Goal: Transaction & Acquisition: Purchase product/service

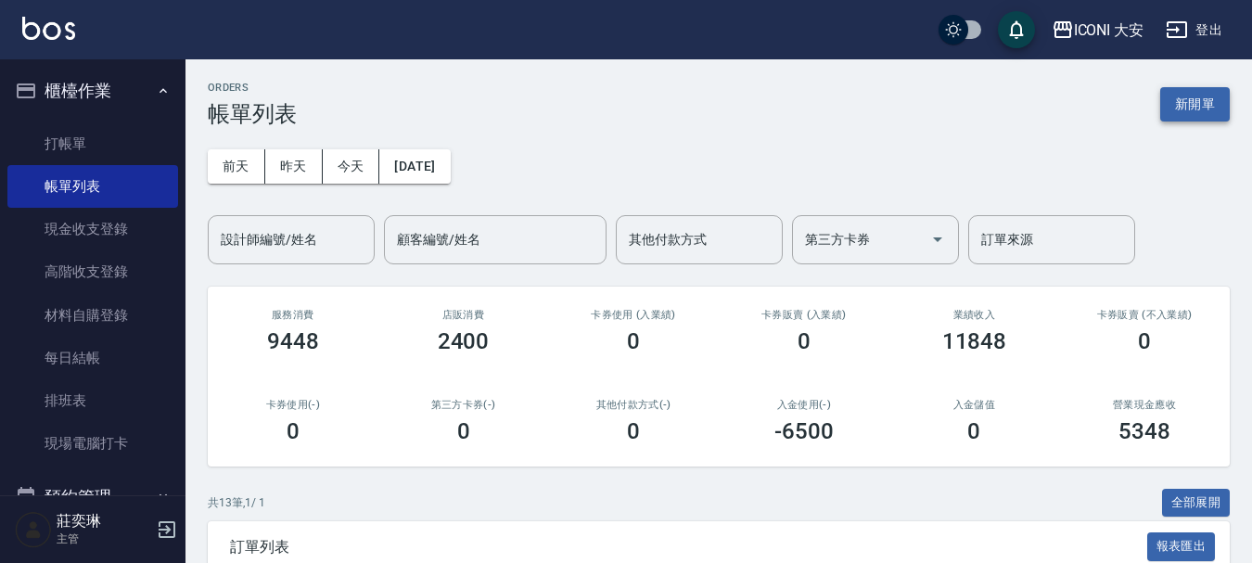
click at [1185, 110] on button "新開單" at bounding box center [1195, 104] width 70 height 34
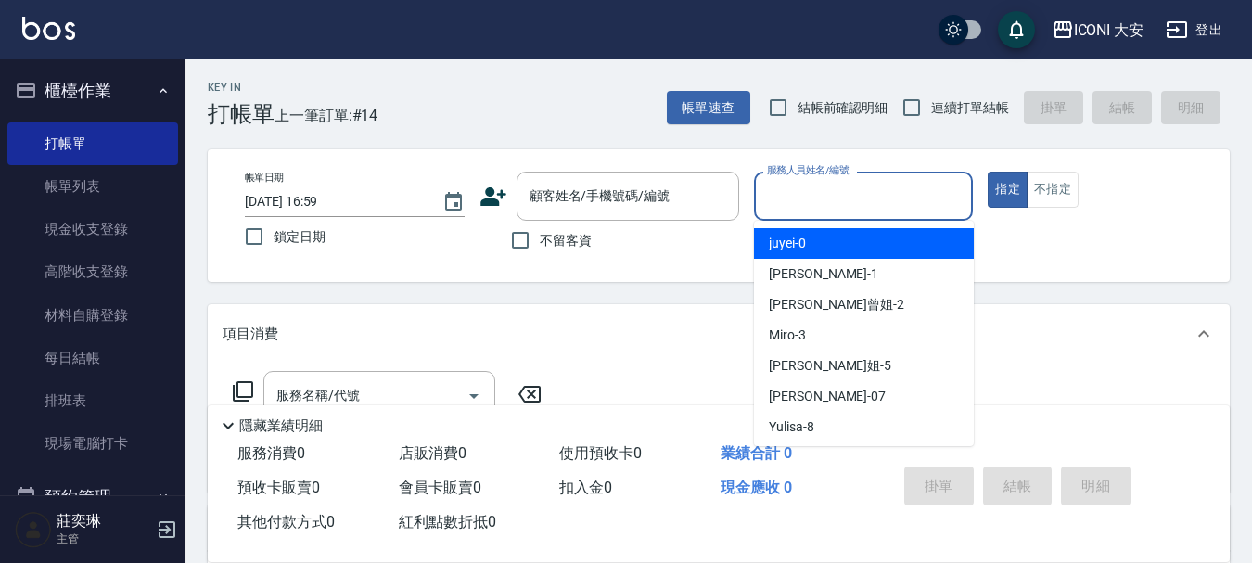
click at [845, 191] on div "服務人員姓名/編號 服務人員姓名/編號" at bounding box center [864, 196] width 220 height 49
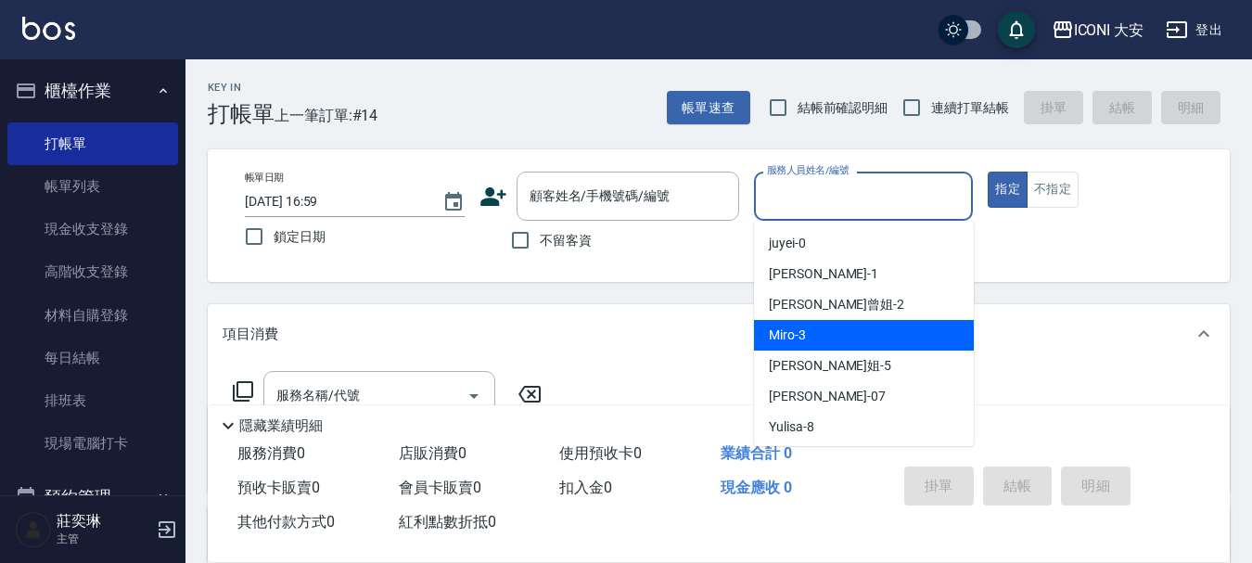
click at [847, 326] on div "Miro -3" at bounding box center [864, 335] width 220 height 31
type input "Miro-3"
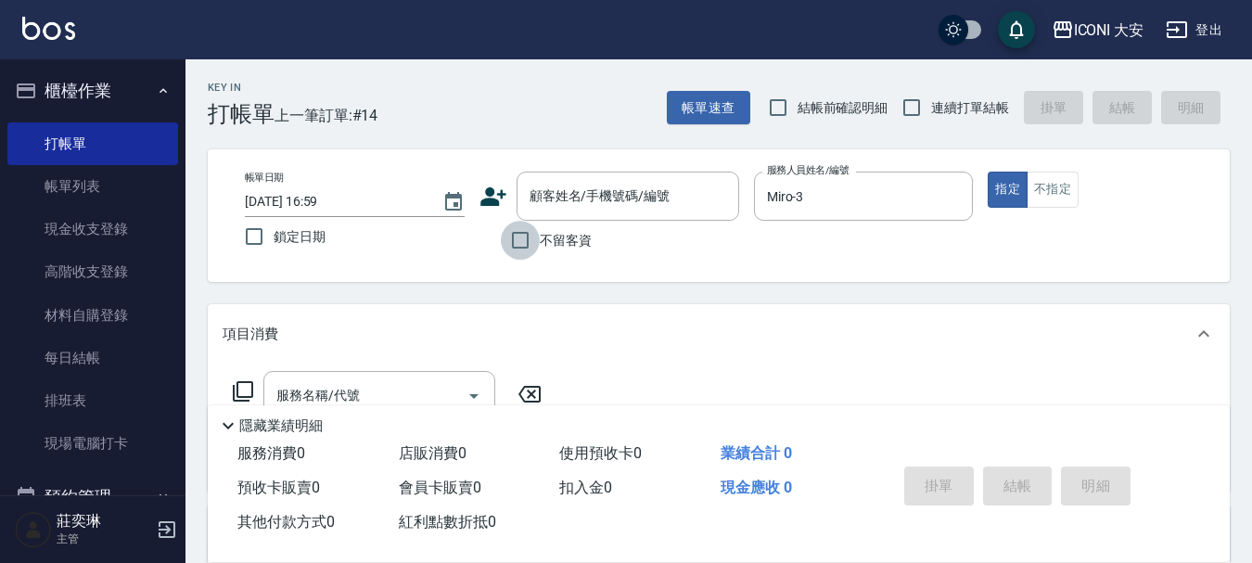
click at [518, 240] on input "不留客資" at bounding box center [520, 240] width 39 height 39
checkbox input "true"
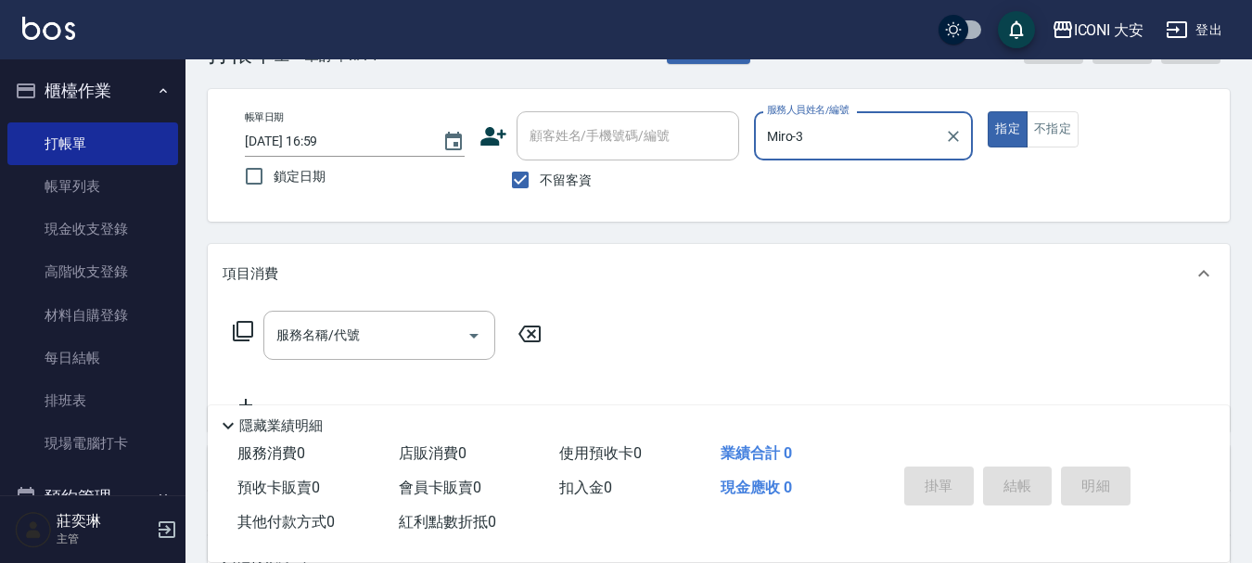
scroll to position [93, 0]
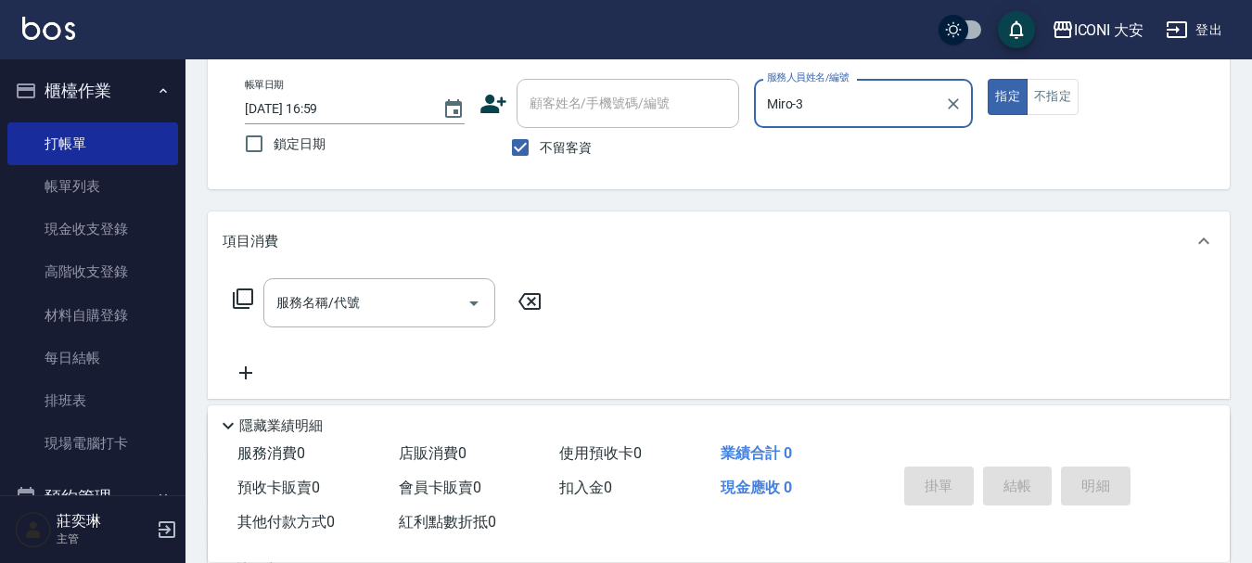
click at [232, 299] on icon at bounding box center [243, 298] width 22 height 22
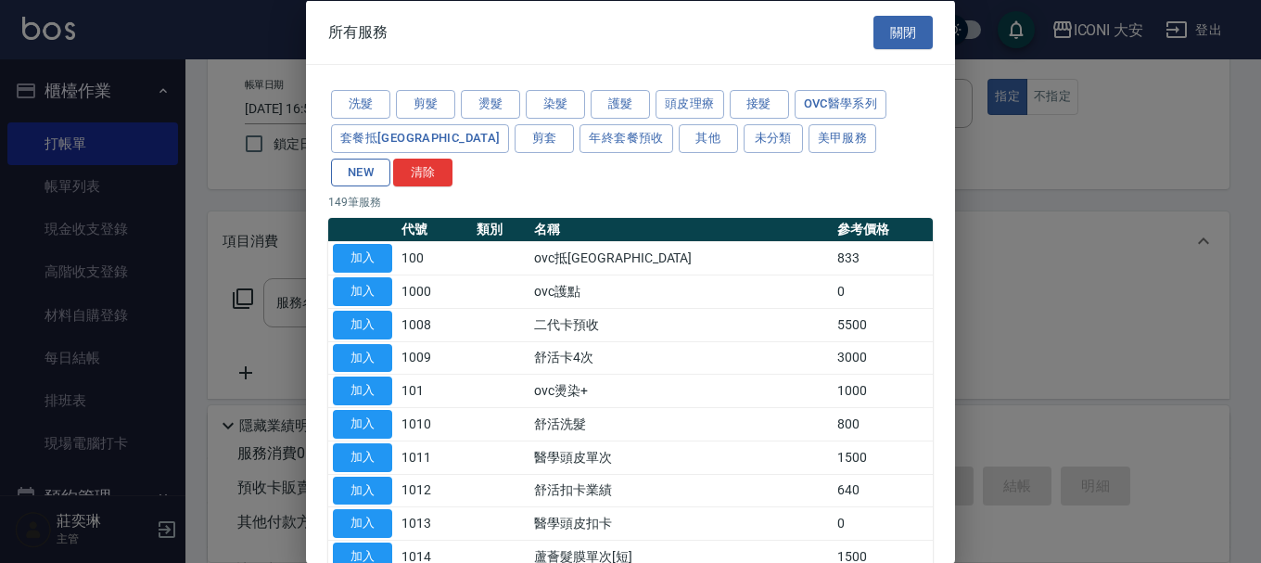
click at [390, 158] on button "NEW" at bounding box center [360, 172] width 59 height 29
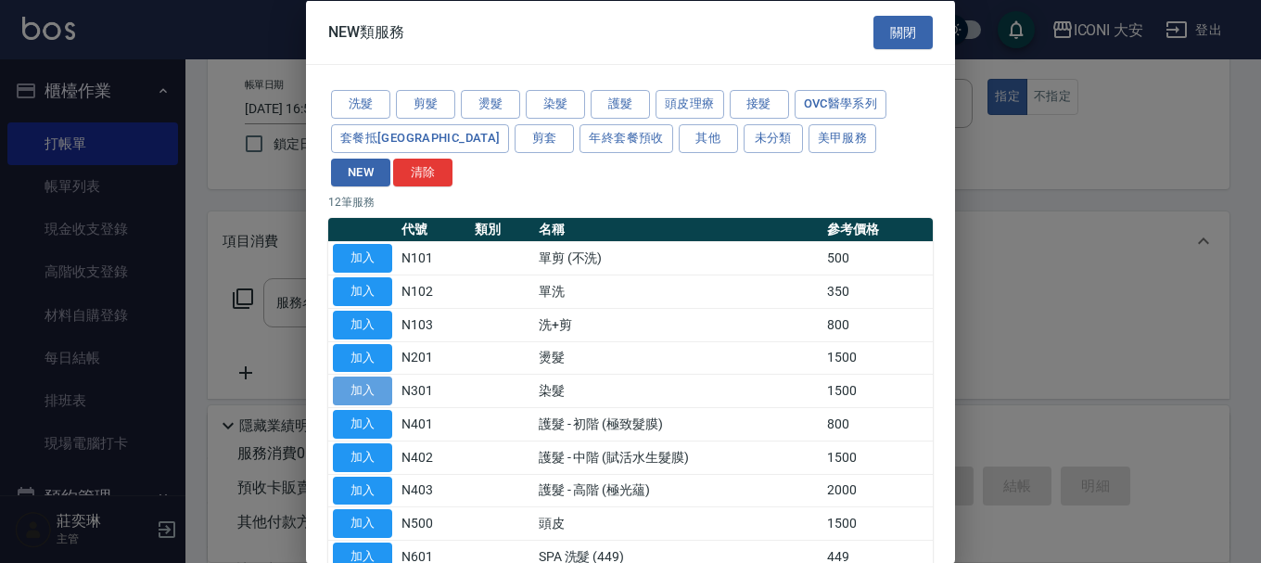
click at [377, 376] on button "加入" at bounding box center [362, 390] width 59 height 29
type input "染髮(N301)"
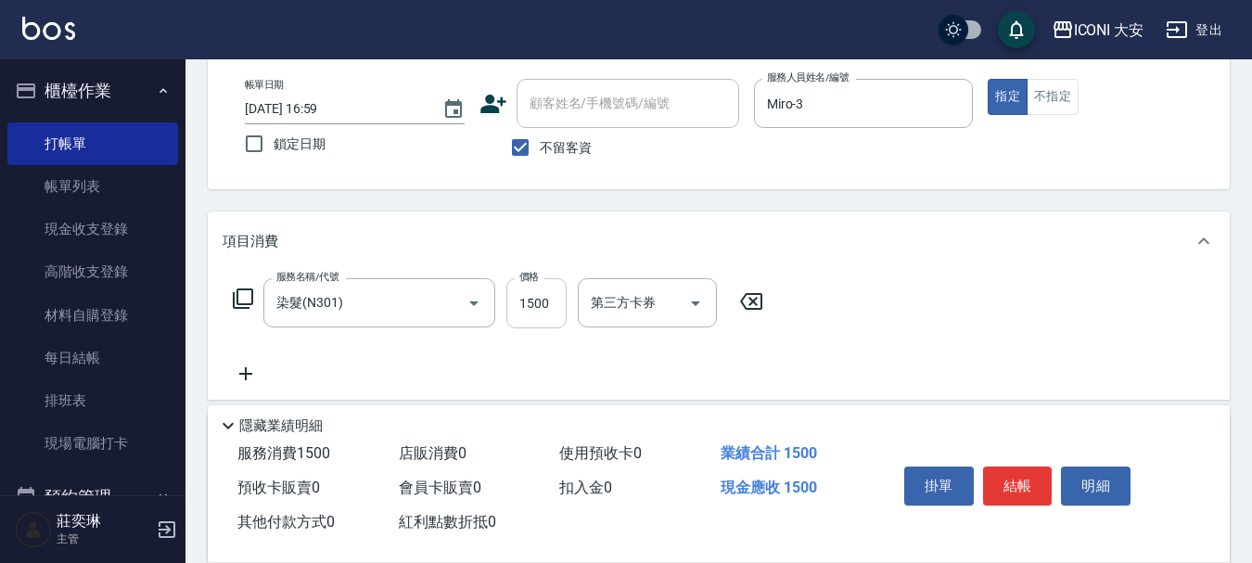
click at [556, 317] on input "1500" at bounding box center [536, 303] width 60 height 50
type input "2299"
click at [1014, 481] on button "結帳" at bounding box center [1018, 485] width 70 height 39
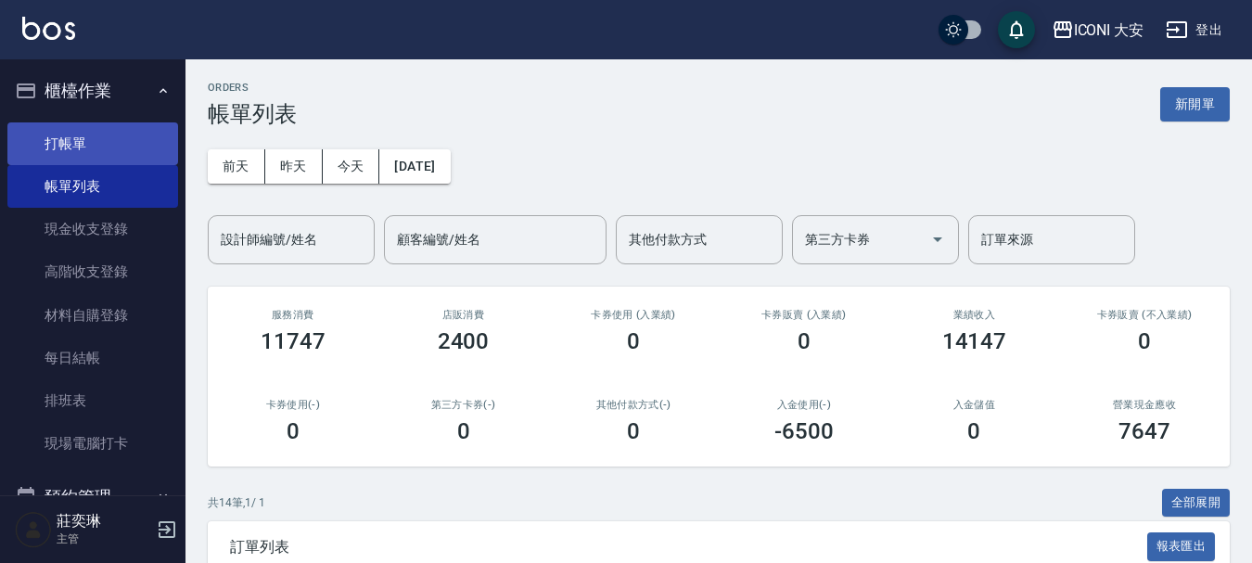
click at [88, 152] on link "打帳單" at bounding box center [92, 143] width 171 height 43
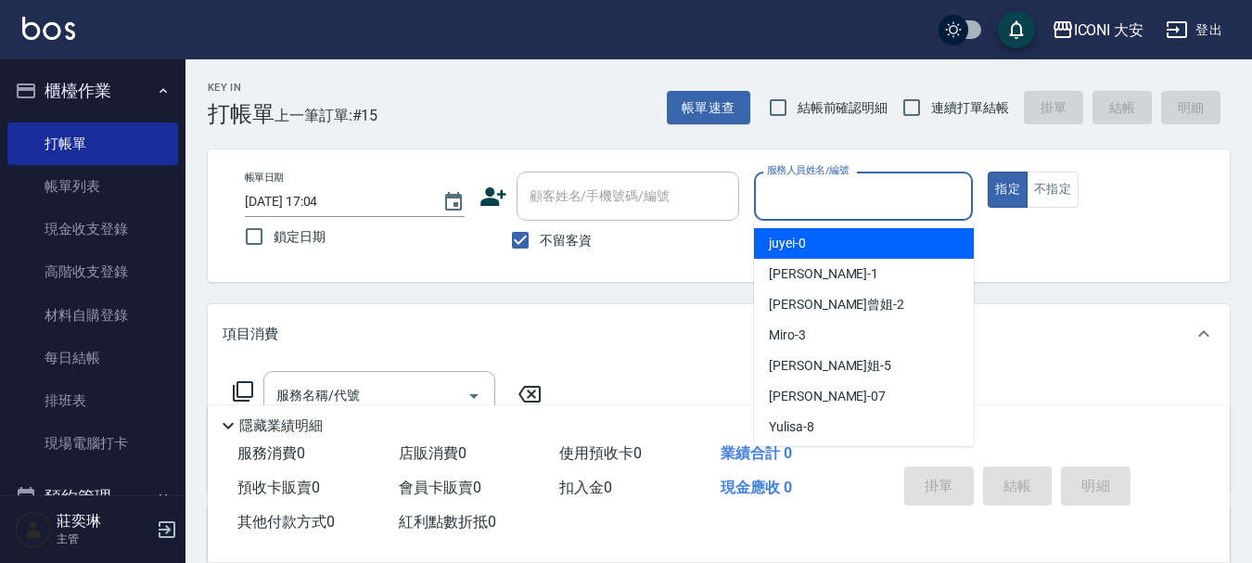
click at [846, 196] on input "服務人員姓名/編號" at bounding box center [863, 196] width 203 height 32
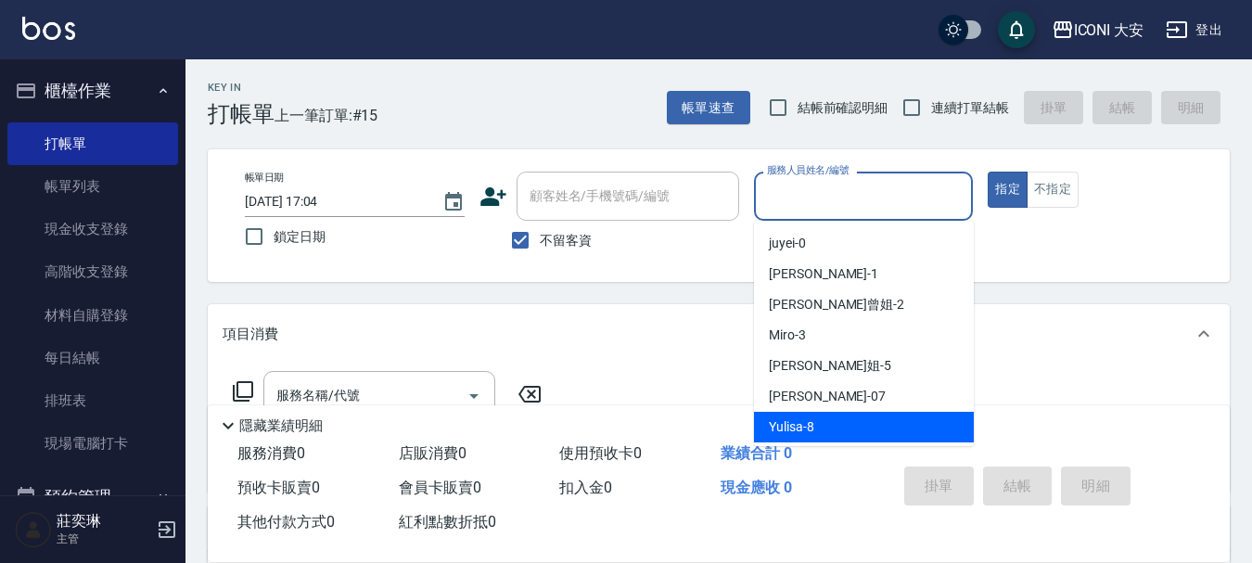
click at [790, 422] on span "Yulisa -8" at bounding box center [791, 426] width 45 height 19
type input "Yulisa-8"
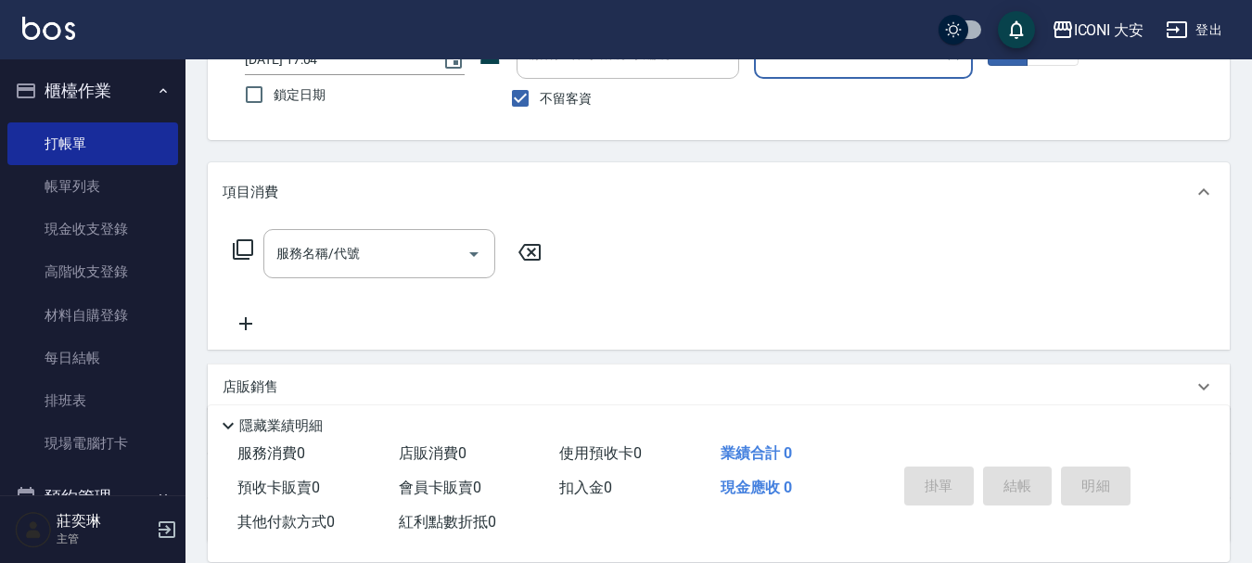
scroll to position [185, 0]
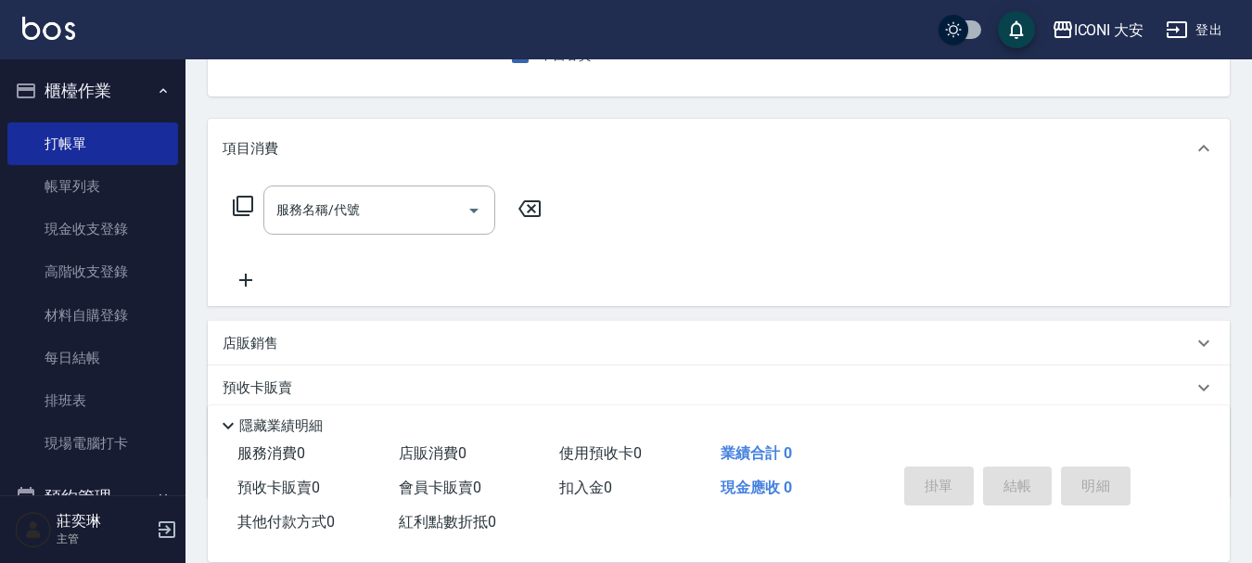
click at [246, 206] on icon at bounding box center [243, 206] width 22 height 22
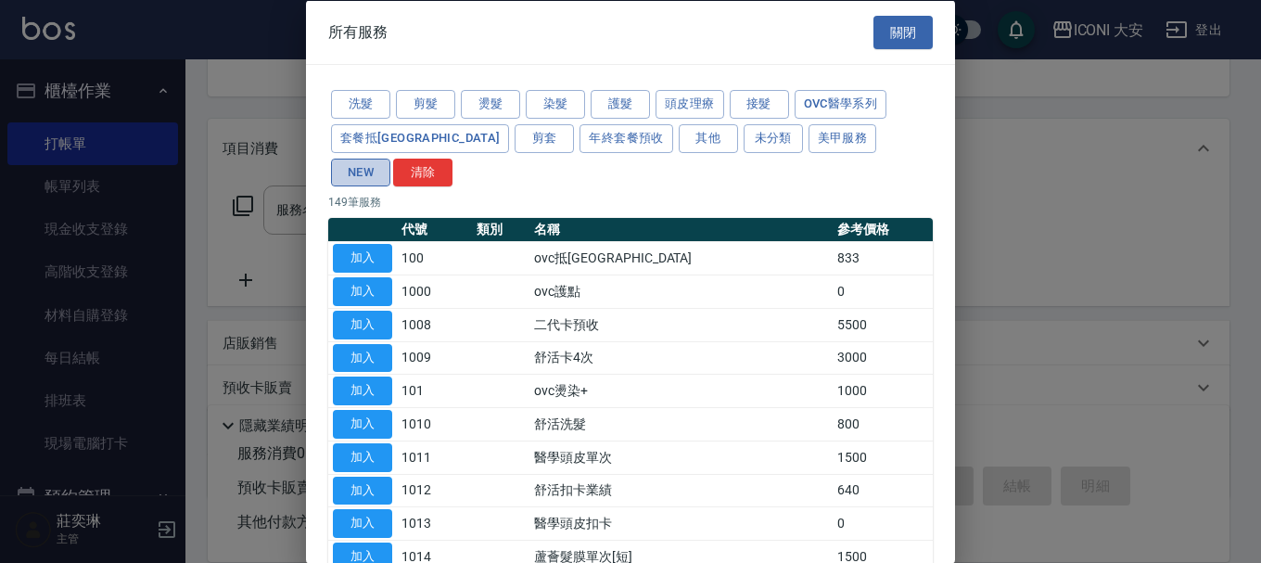
click at [390, 158] on button "NEW" at bounding box center [360, 172] width 59 height 29
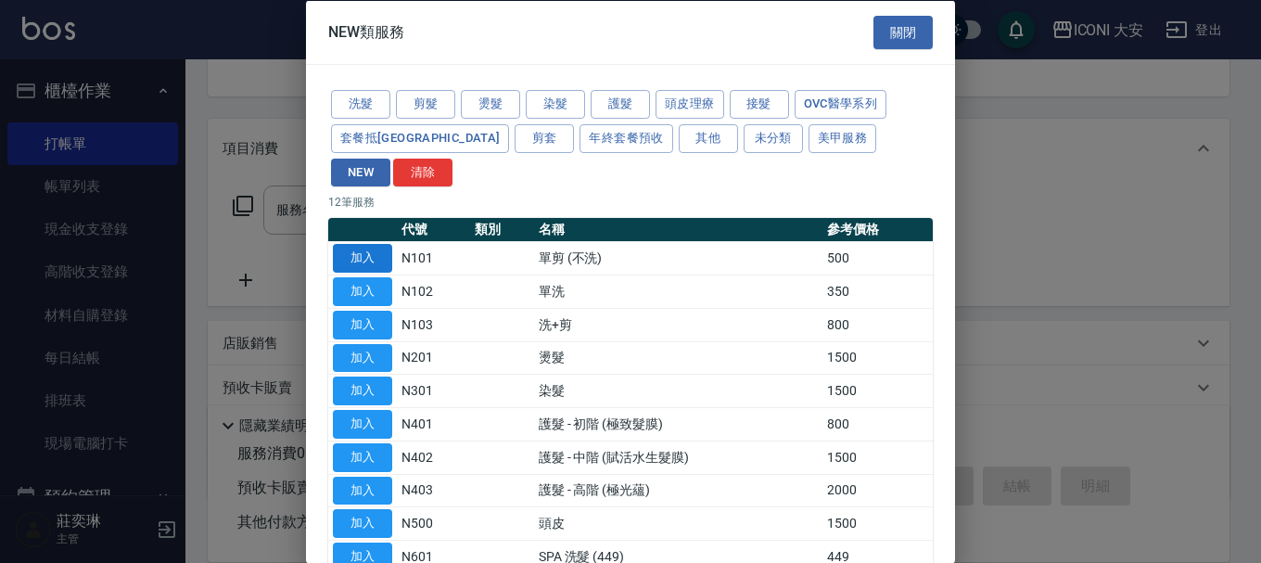
click at [380, 244] on button "加入" at bounding box center [362, 258] width 59 height 29
type input "單剪 (不洗)(N101)"
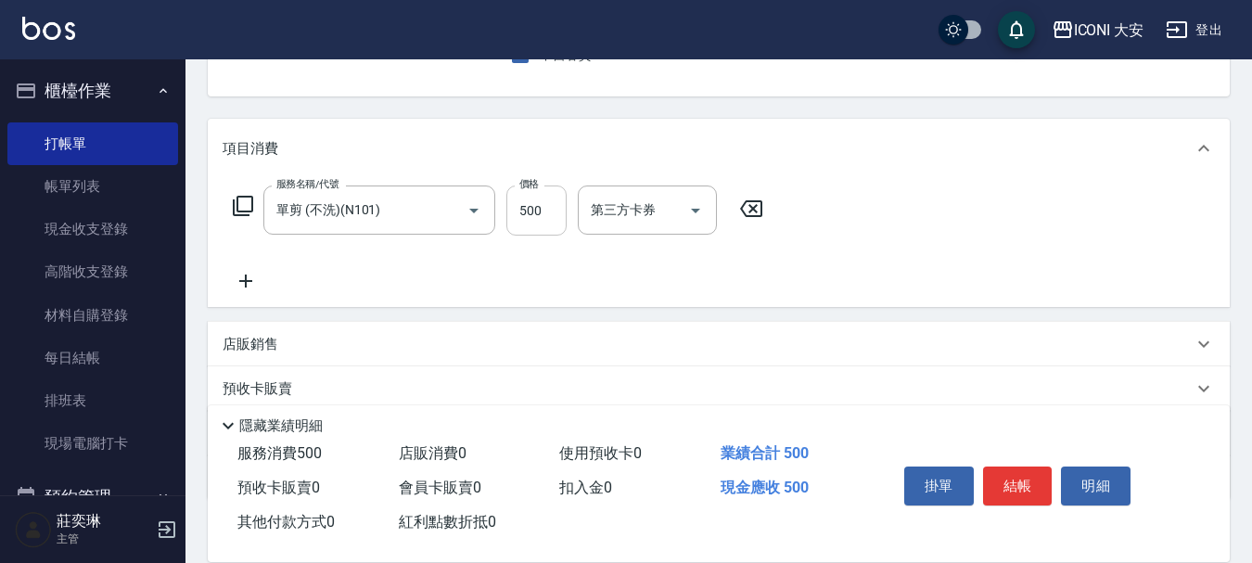
click at [534, 203] on input "500" at bounding box center [536, 210] width 60 height 50
type input "600"
click at [239, 201] on icon at bounding box center [243, 206] width 22 height 22
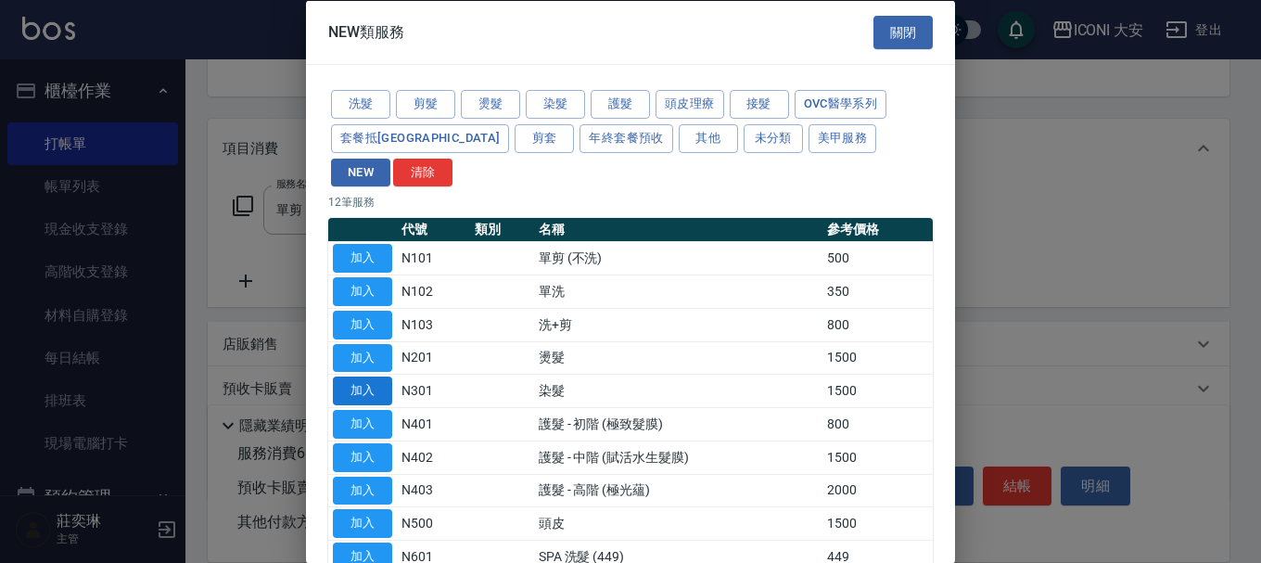
click at [381, 376] on button "加入" at bounding box center [362, 390] width 59 height 29
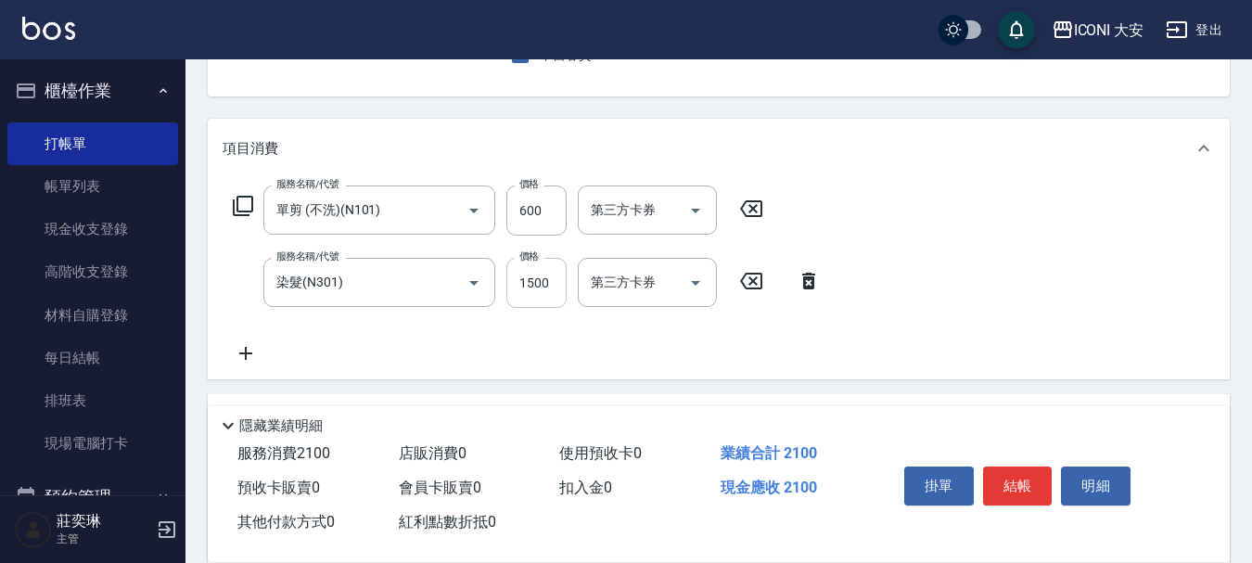
click at [542, 284] on input "1500" at bounding box center [536, 283] width 60 height 50
type input "2300"
click at [1020, 484] on button "結帳" at bounding box center [1018, 485] width 70 height 39
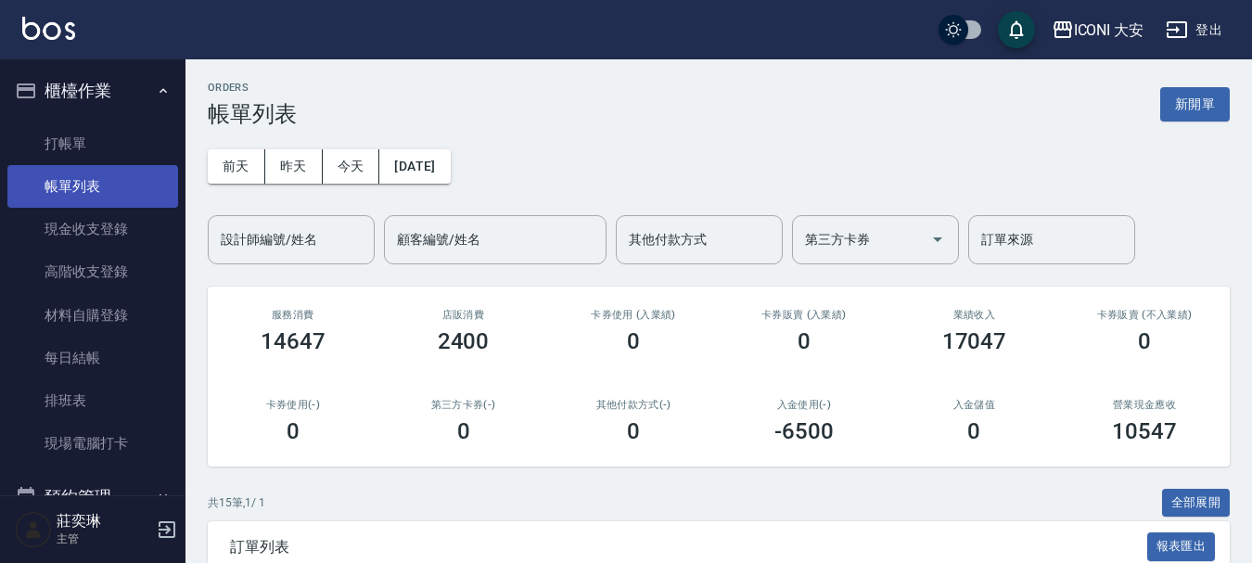
click at [114, 192] on link "帳單列表" at bounding box center [92, 186] width 171 height 43
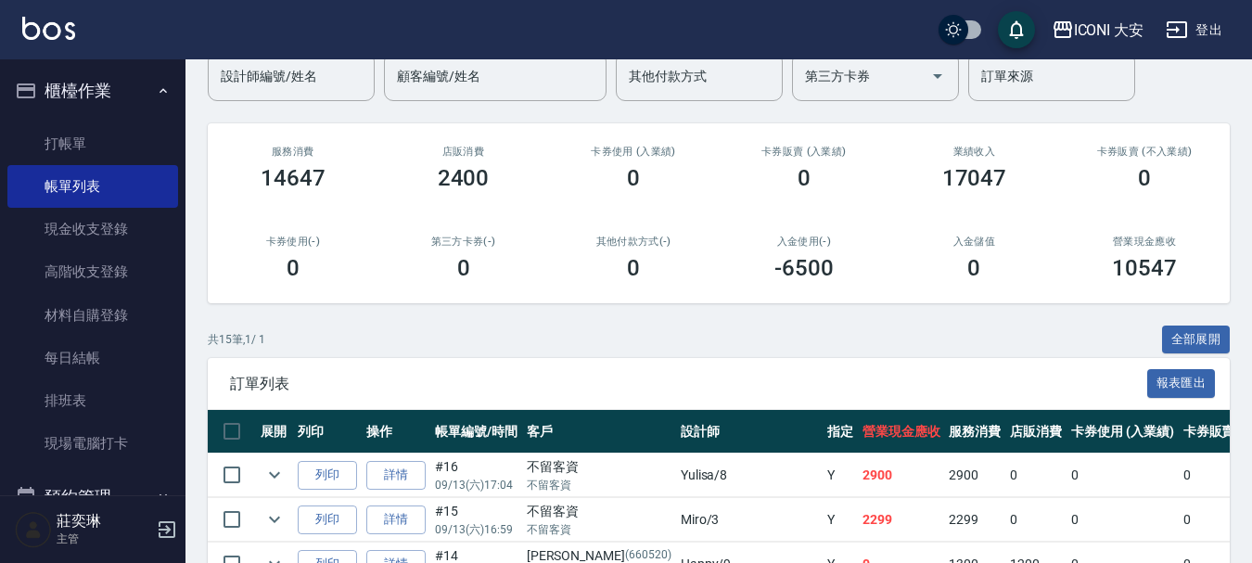
scroll to position [464, 0]
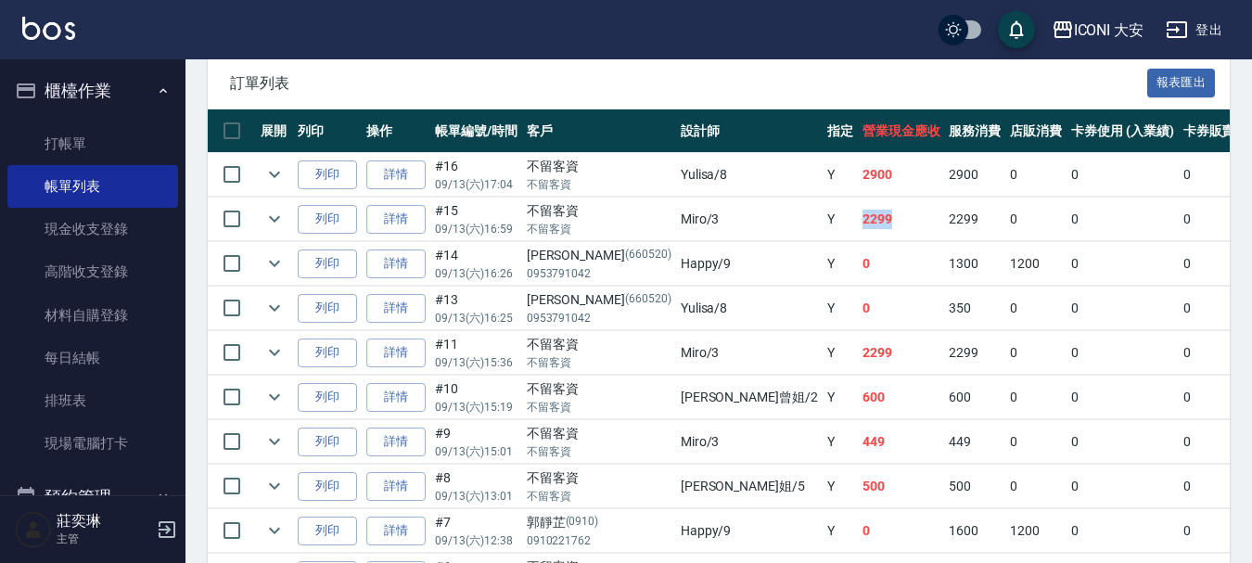
drag, startPoint x: 730, startPoint y: 210, endPoint x: 796, endPoint y: 223, distance: 67.8
click at [796, 223] on tr "列印 詳情 #15 09/13 (六) 16:59 不留客資 不留客資 Miro /3 Y 2299 2299 0 0 0 2299 0 0 0 0 0" at bounding box center [1061, 219] width 1706 height 44
click at [858, 223] on td "2299" at bounding box center [901, 219] width 87 height 44
drag, startPoint x: 724, startPoint y: 216, endPoint x: 810, endPoint y: 224, distance: 86.6
click at [810, 224] on tr "列印 詳情 #15 09/13 (六) 16:59 不留客資 不留客資 Miro /3 Y 2299 2299 0 0 0 2299 0 0 0 0 0" at bounding box center [1061, 219] width 1706 height 44
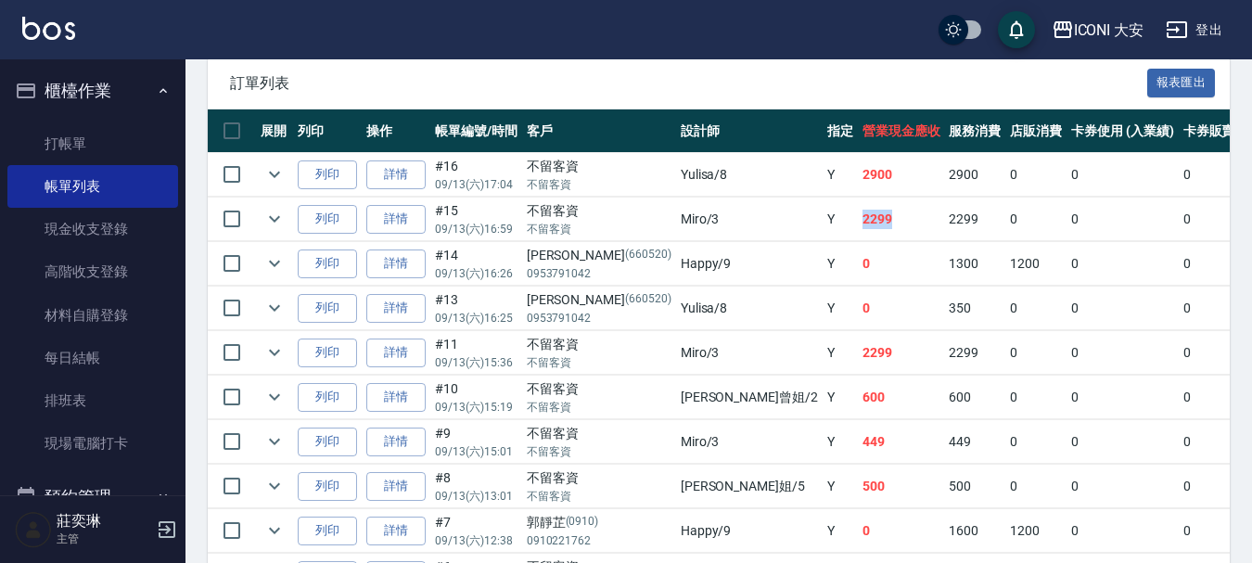
click at [858, 224] on td "2299" at bounding box center [901, 219] width 87 height 44
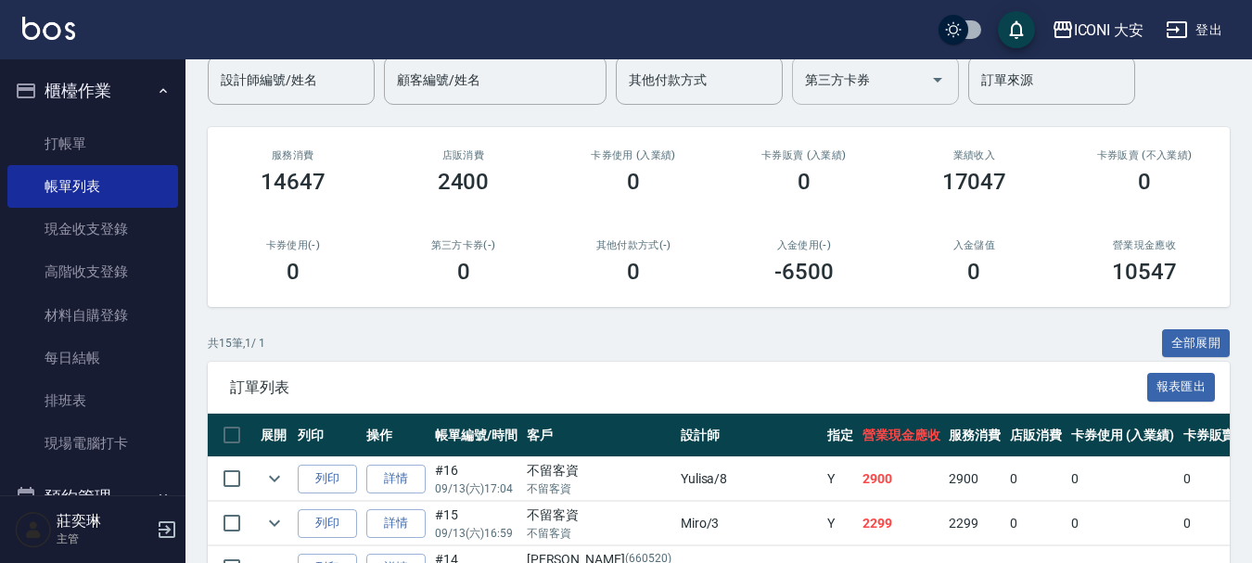
scroll to position [0, 0]
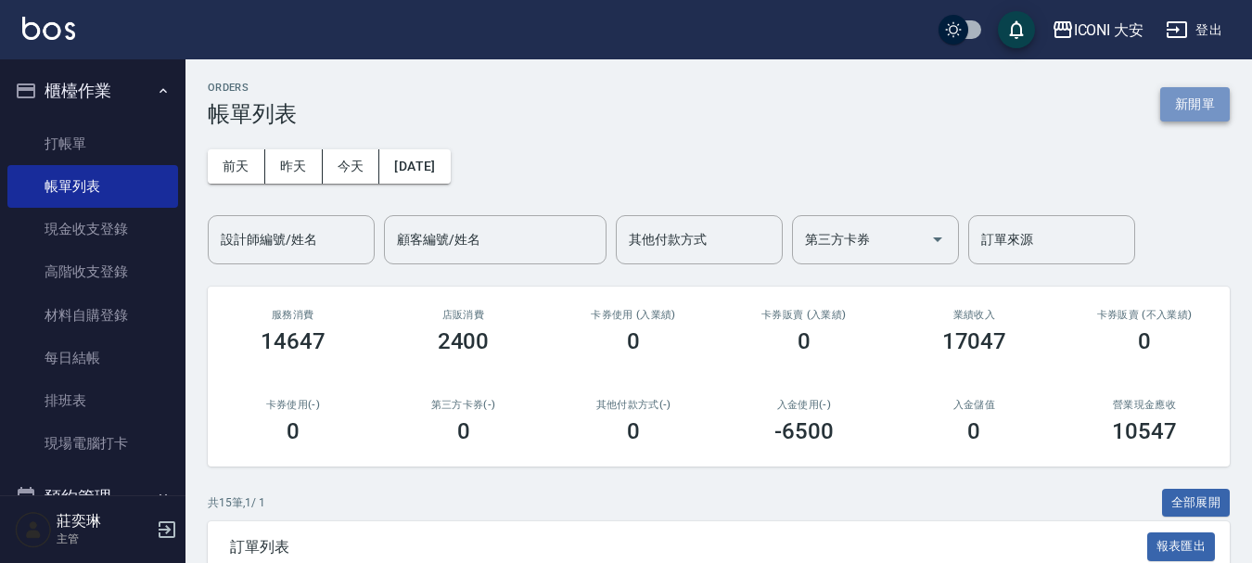
click at [1188, 112] on button "新開單" at bounding box center [1195, 104] width 70 height 34
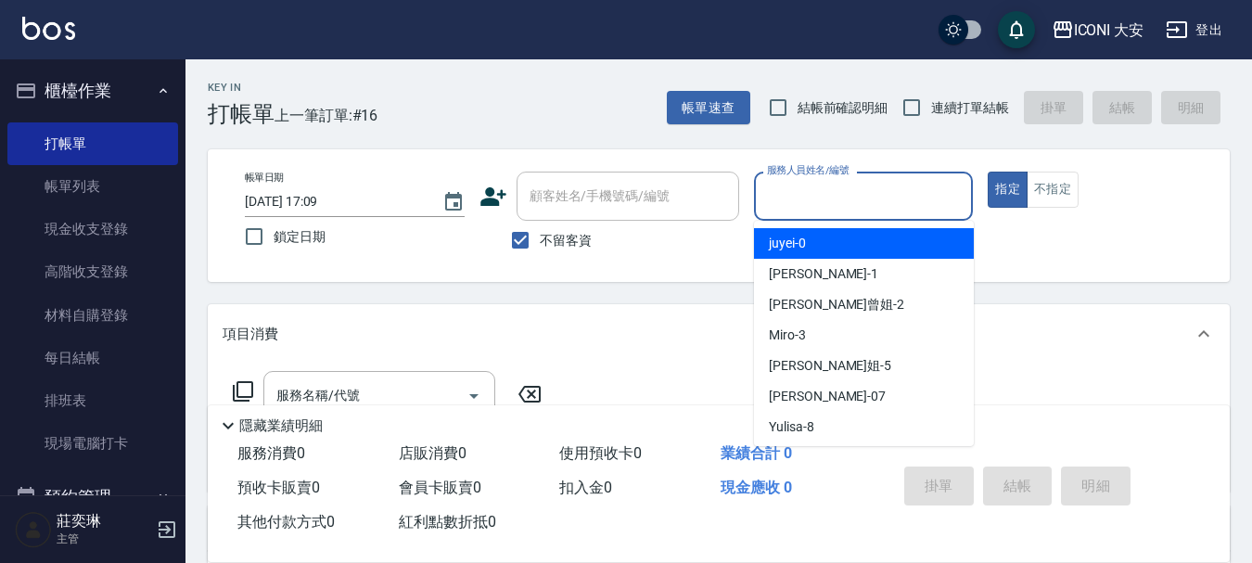
click at [877, 195] on input "服務人員姓名/編號" at bounding box center [863, 196] width 203 height 32
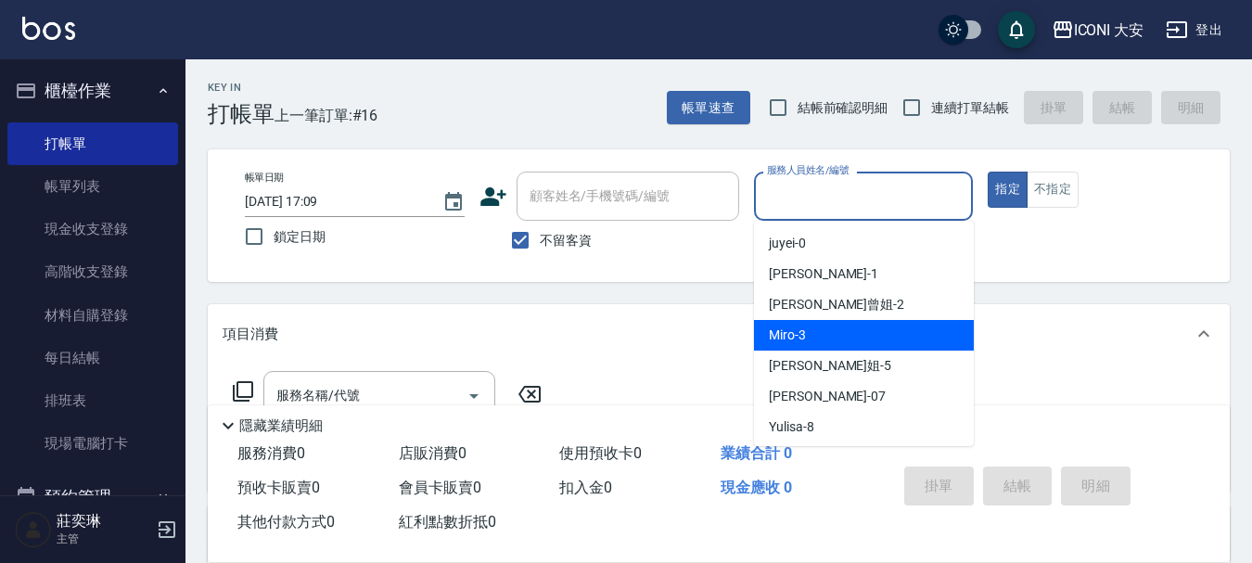
click at [873, 330] on div "Miro -3" at bounding box center [864, 335] width 220 height 31
type input "Miro-3"
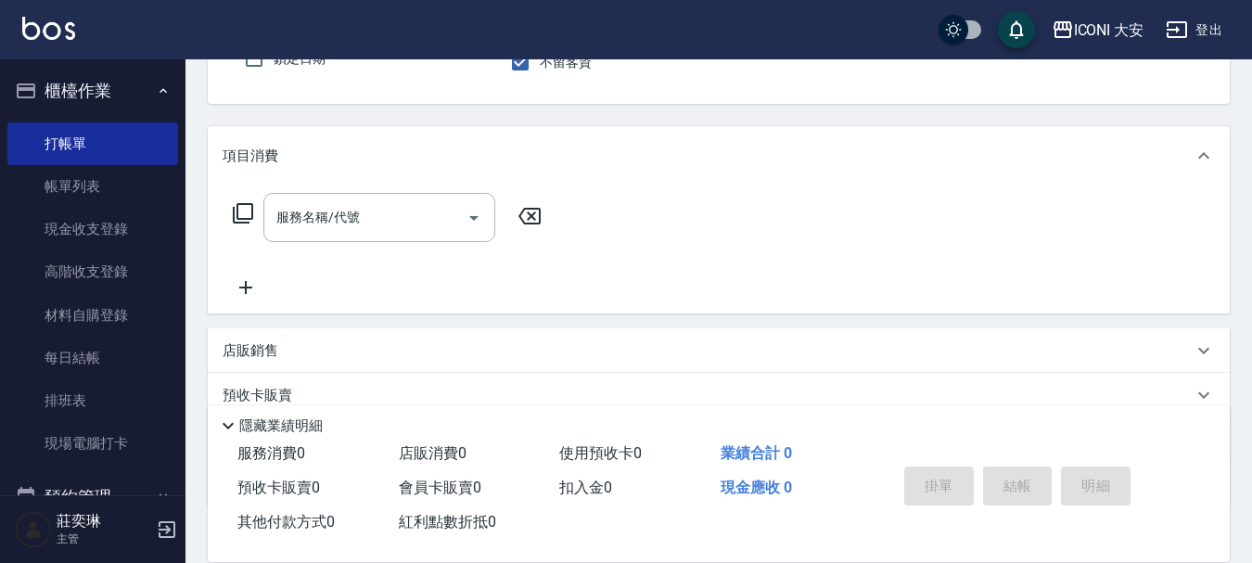
scroll to position [185, 0]
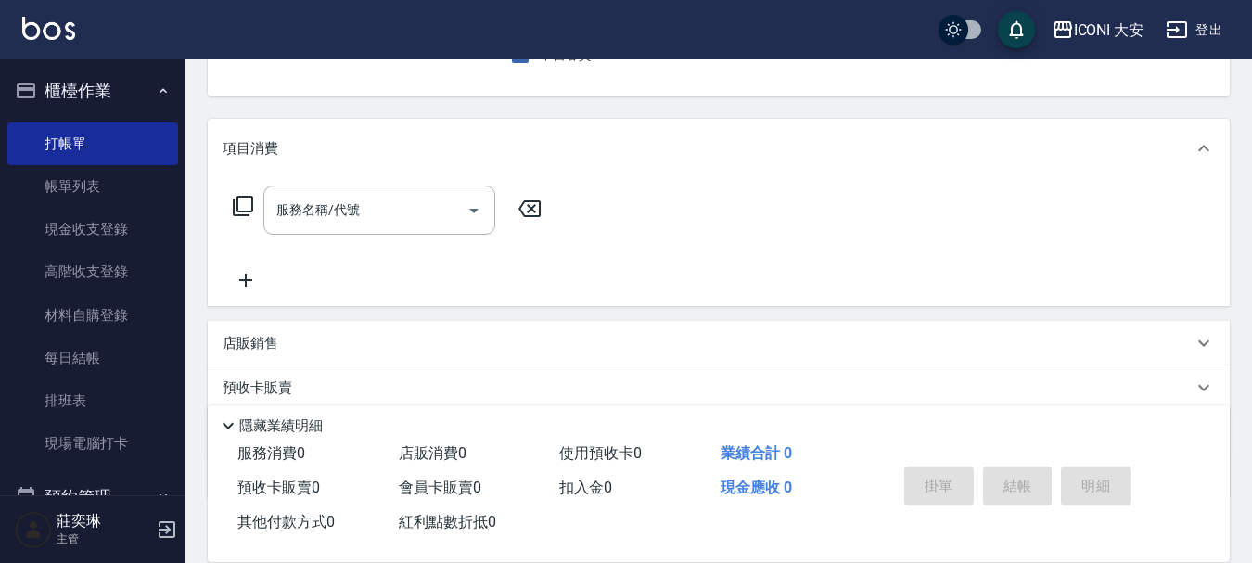
click at [242, 197] on icon at bounding box center [243, 206] width 20 height 20
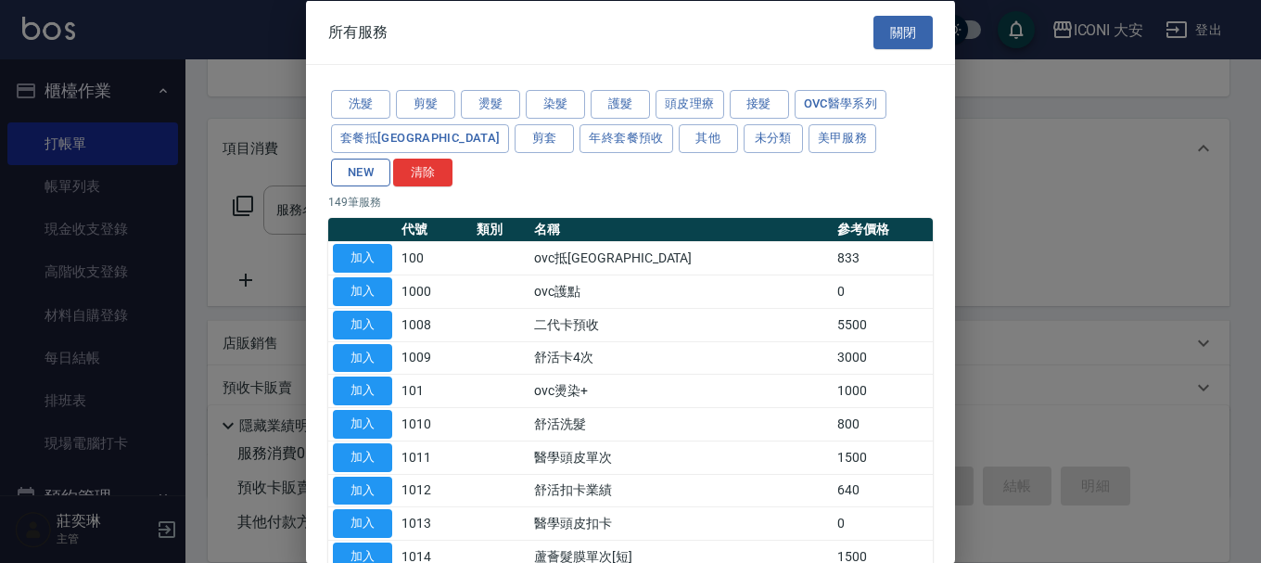
click at [390, 158] on button "NEW" at bounding box center [360, 172] width 59 height 29
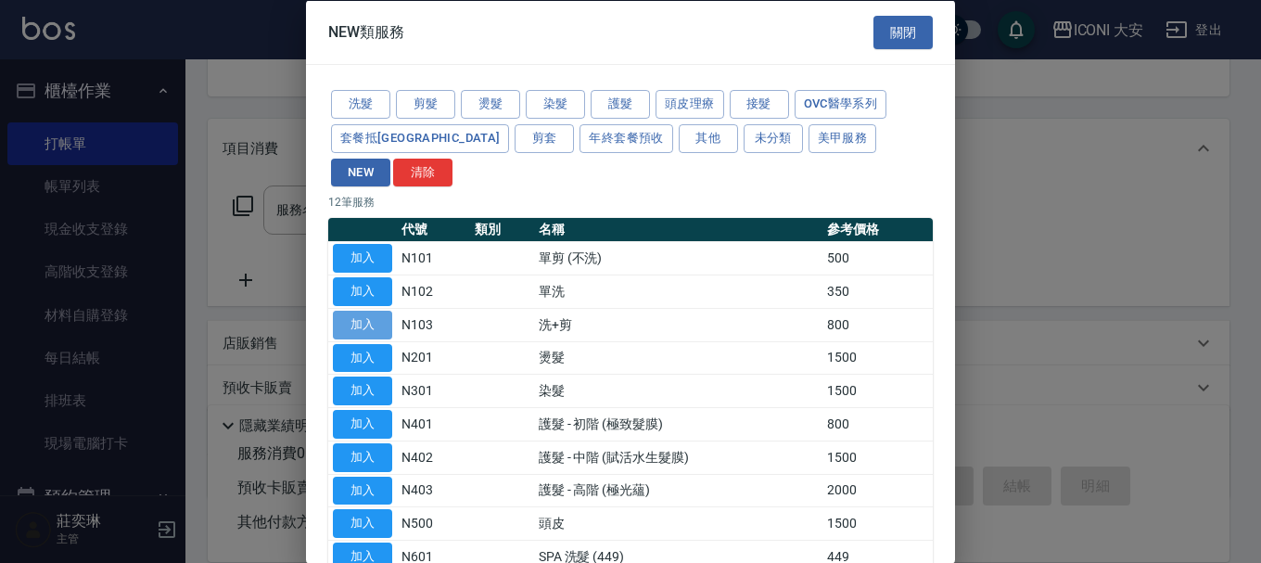
click at [371, 310] on button "加入" at bounding box center [362, 324] width 59 height 29
type input "洗+剪(N103)"
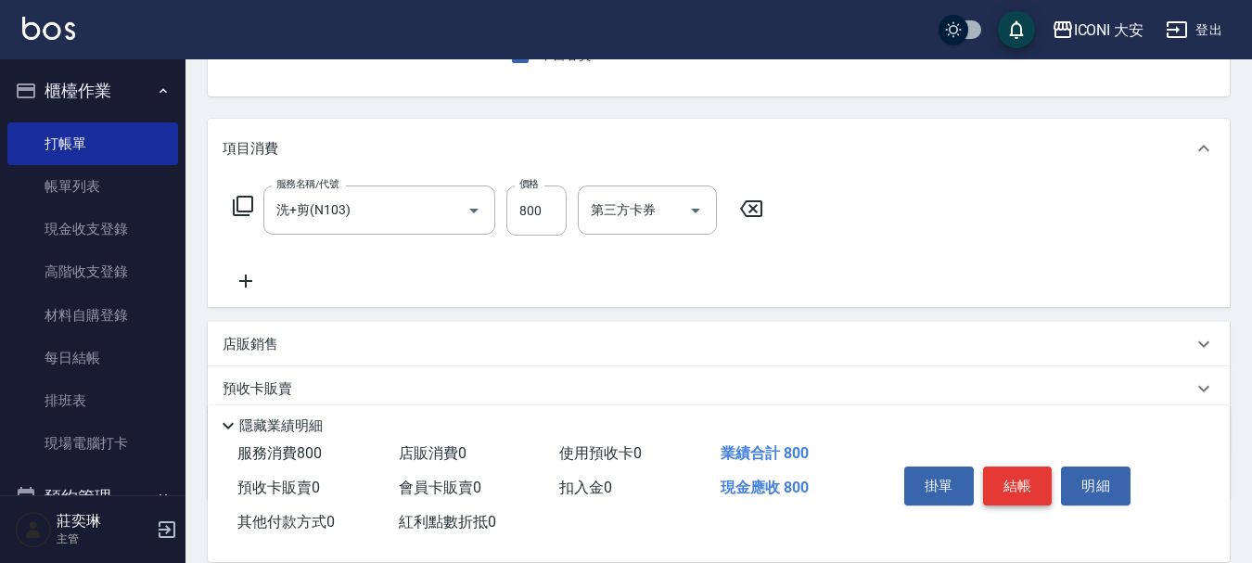
click at [994, 467] on button "結帳" at bounding box center [1018, 485] width 70 height 39
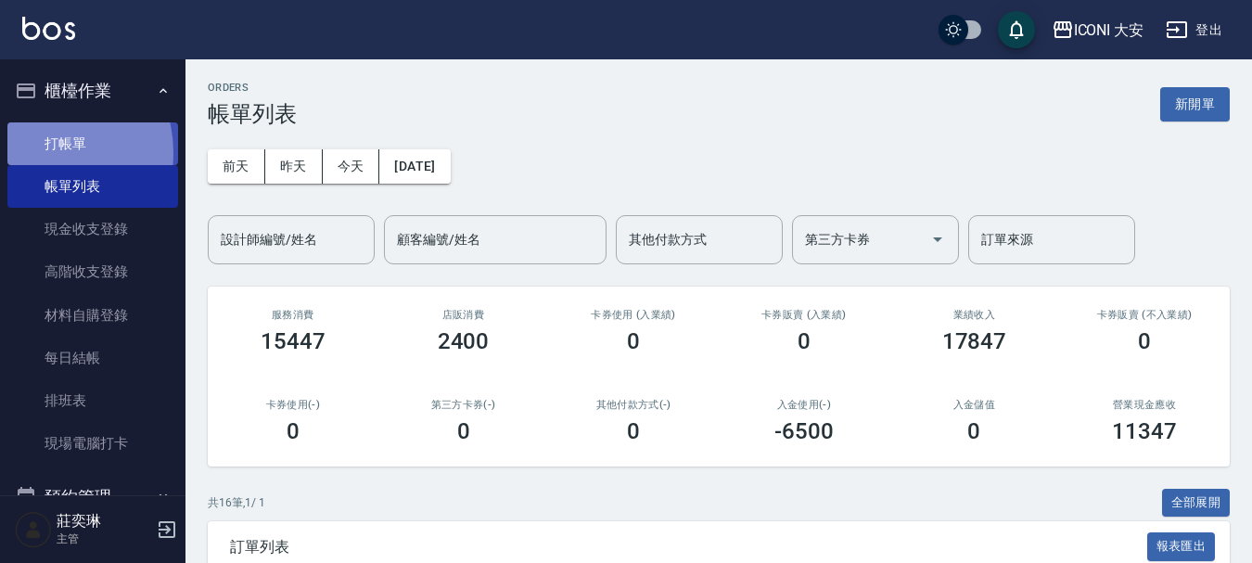
click at [43, 152] on link "打帳單" at bounding box center [92, 143] width 171 height 43
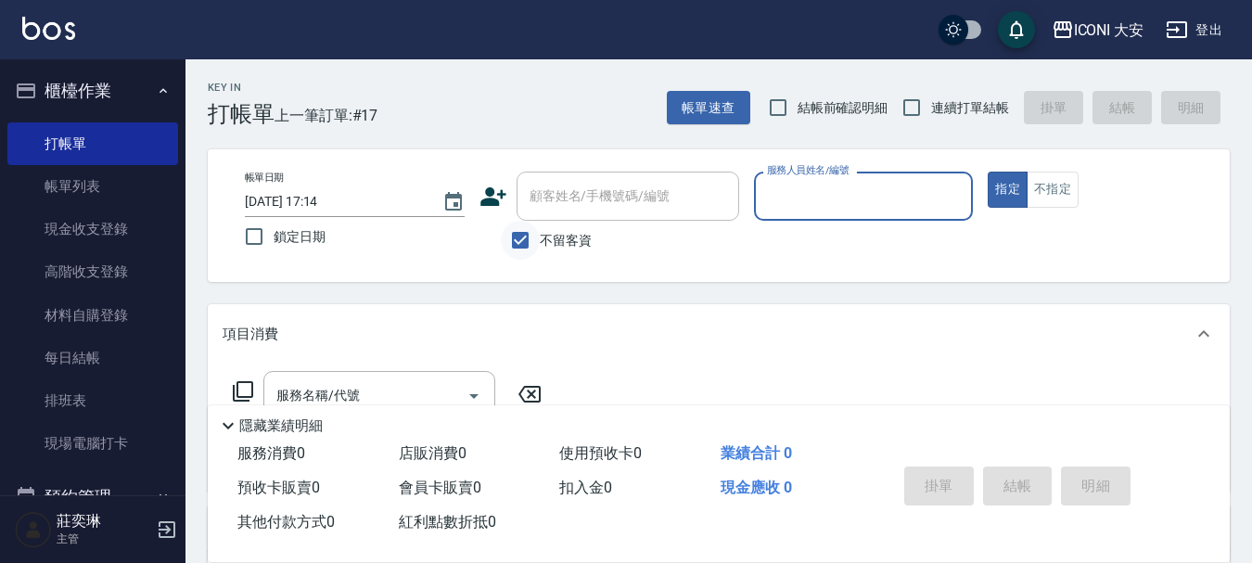
click at [516, 247] on input "不留客資" at bounding box center [520, 240] width 39 height 39
checkbox input "false"
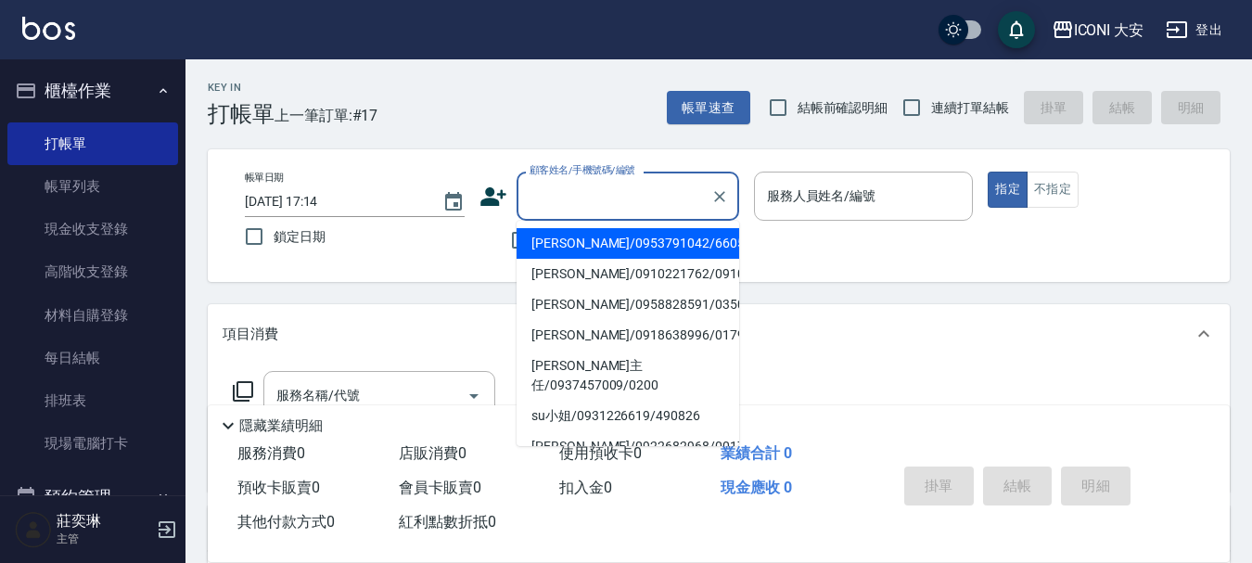
click at [554, 207] on input "顧客姓名/手機號碼/編號" at bounding box center [614, 196] width 178 height 32
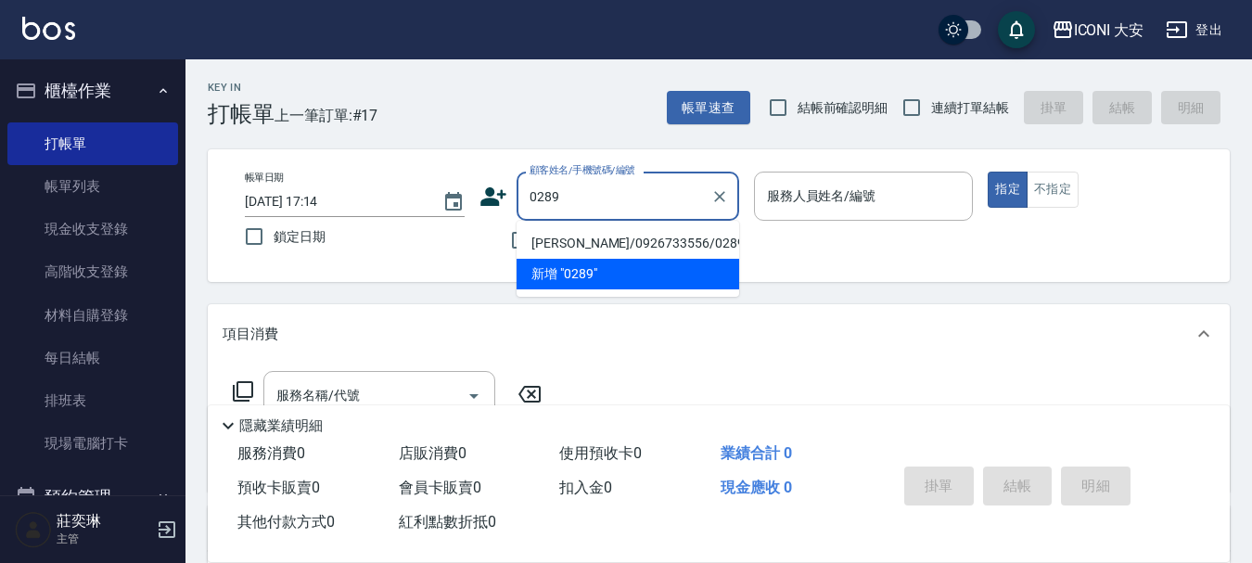
click at [630, 239] on li "[PERSON_NAME]/0926733556/0289" at bounding box center [627, 243] width 223 height 31
type input "[PERSON_NAME]/0926733556/0289"
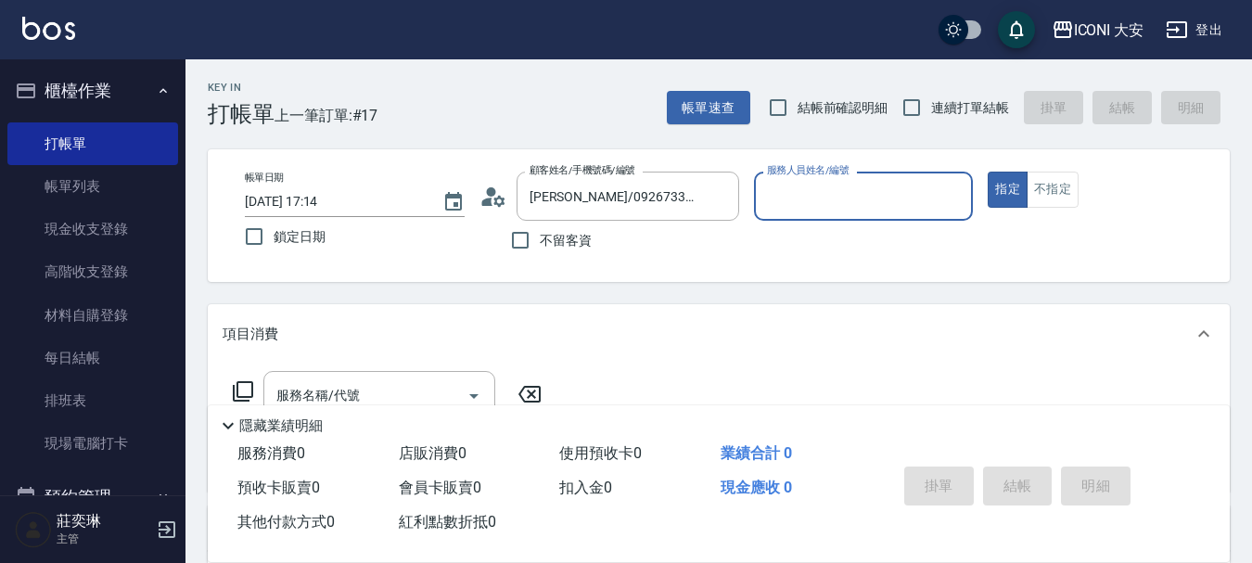
type input "Happy-9"
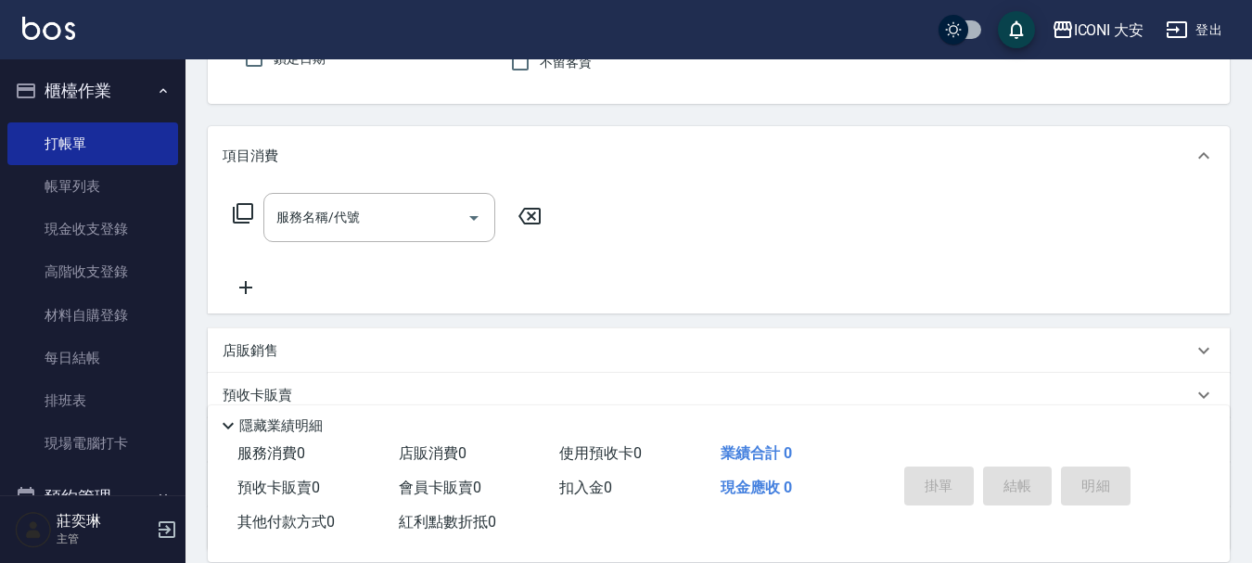
scroll to position [185, 0]
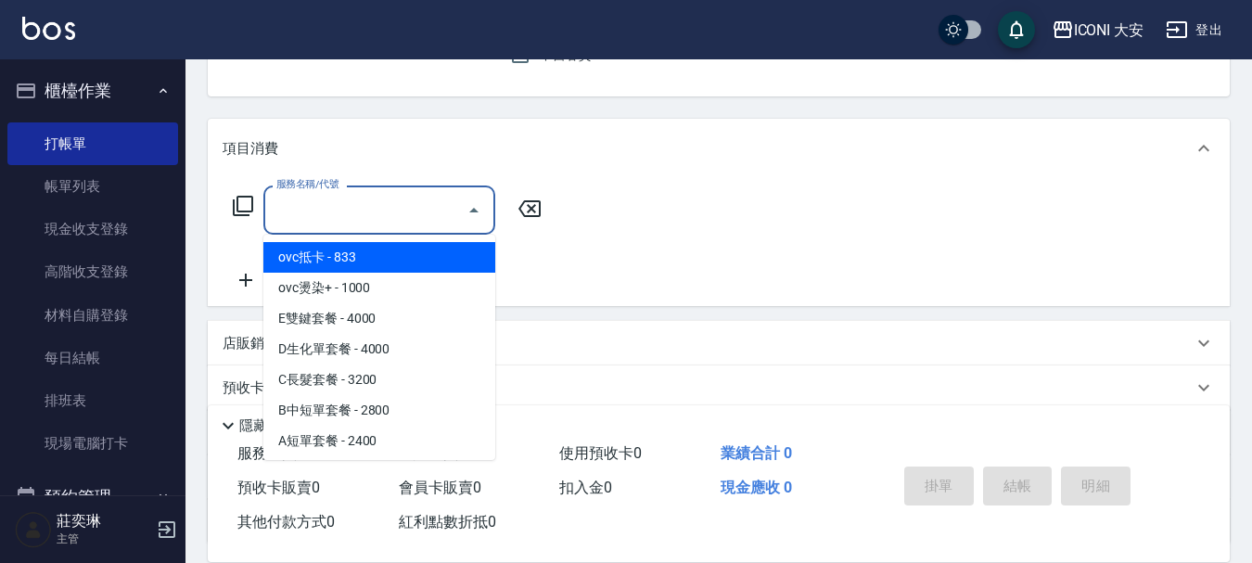
click at [396, 211] on input "服務名稱/代號" at bounding box center [365, 210] width 187 height 32
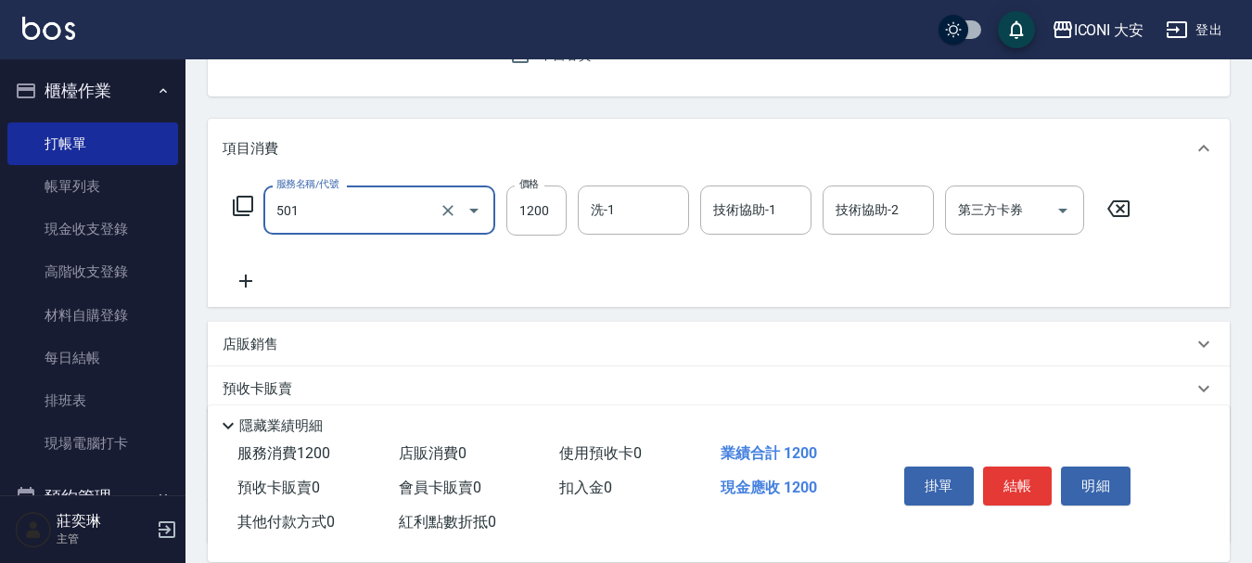
type input "染髮(501)"
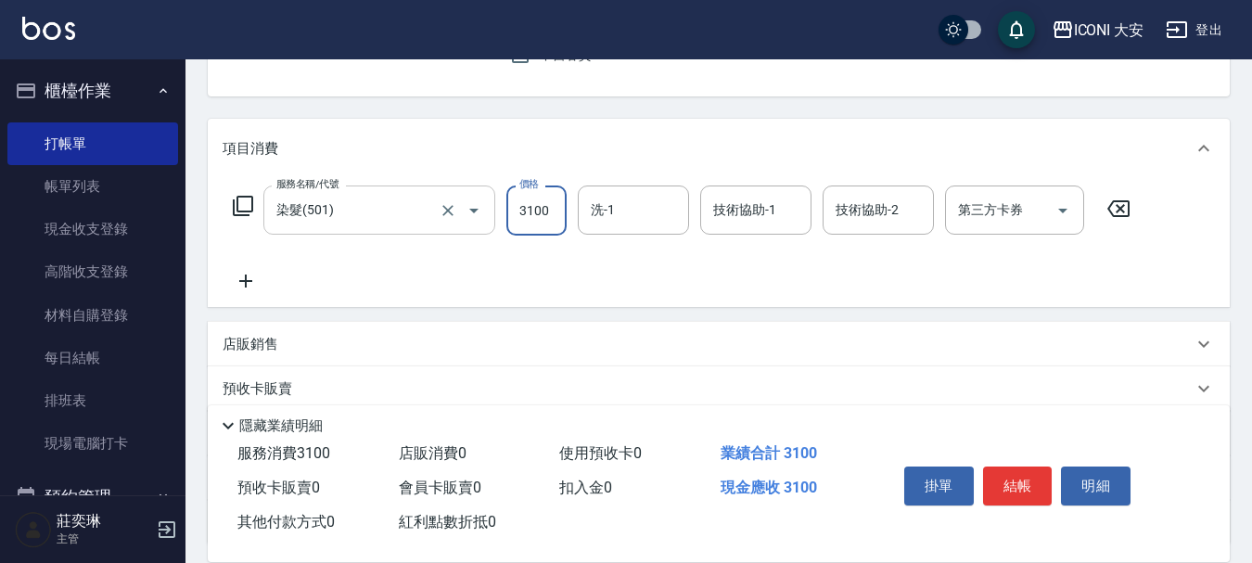
type input "3100"
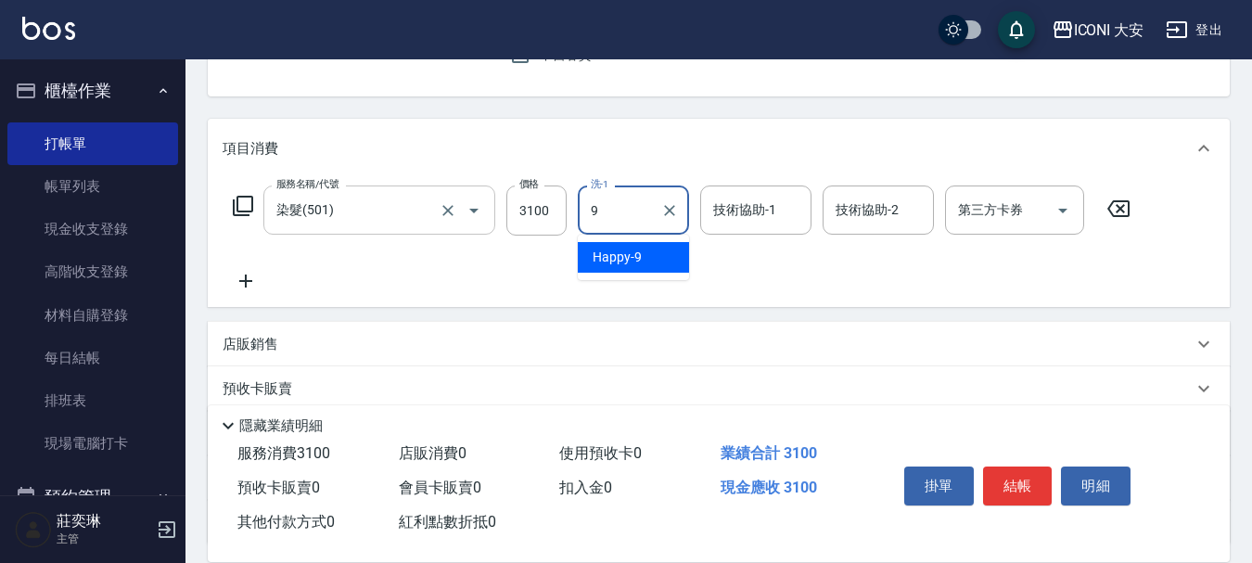
type input "Happy-9"
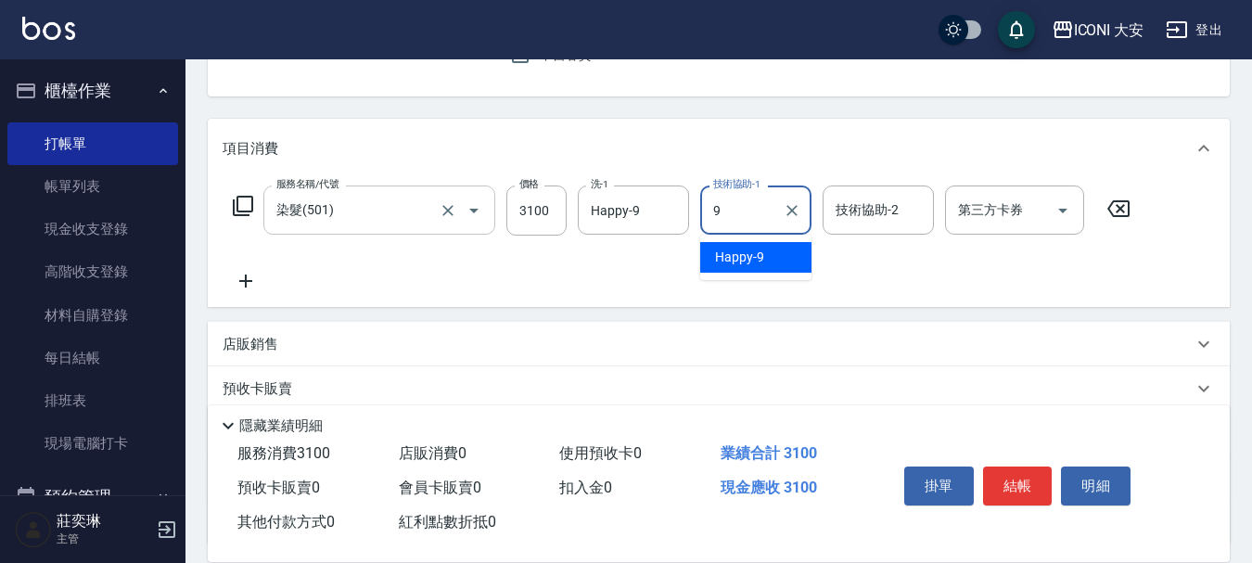
type input "Happy-9"
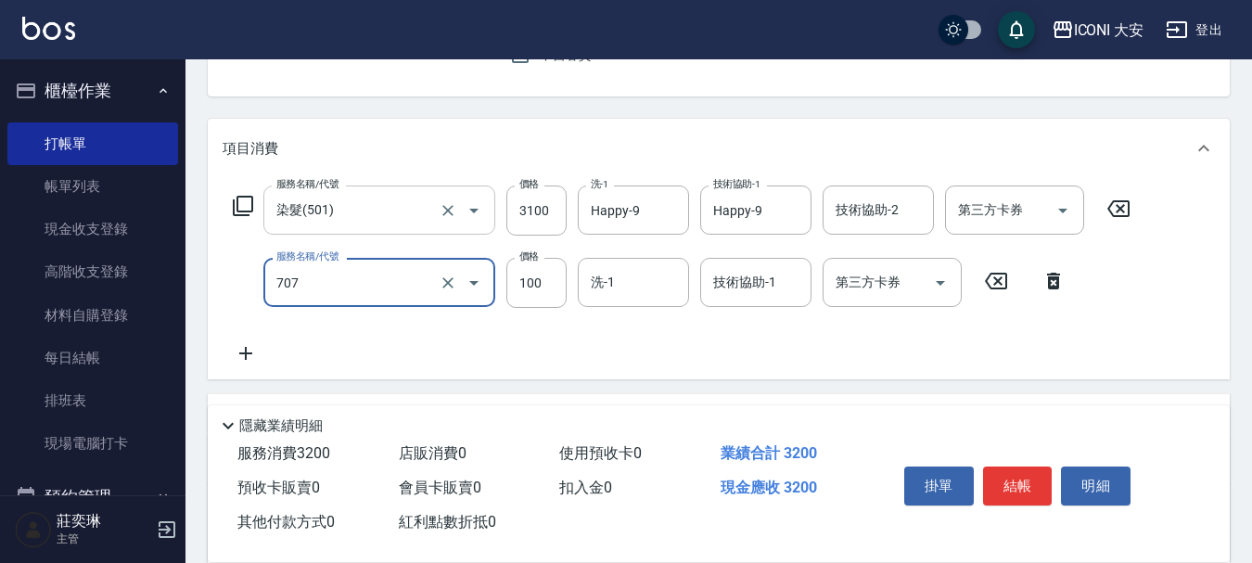
type input "瞬間護髮(707)"
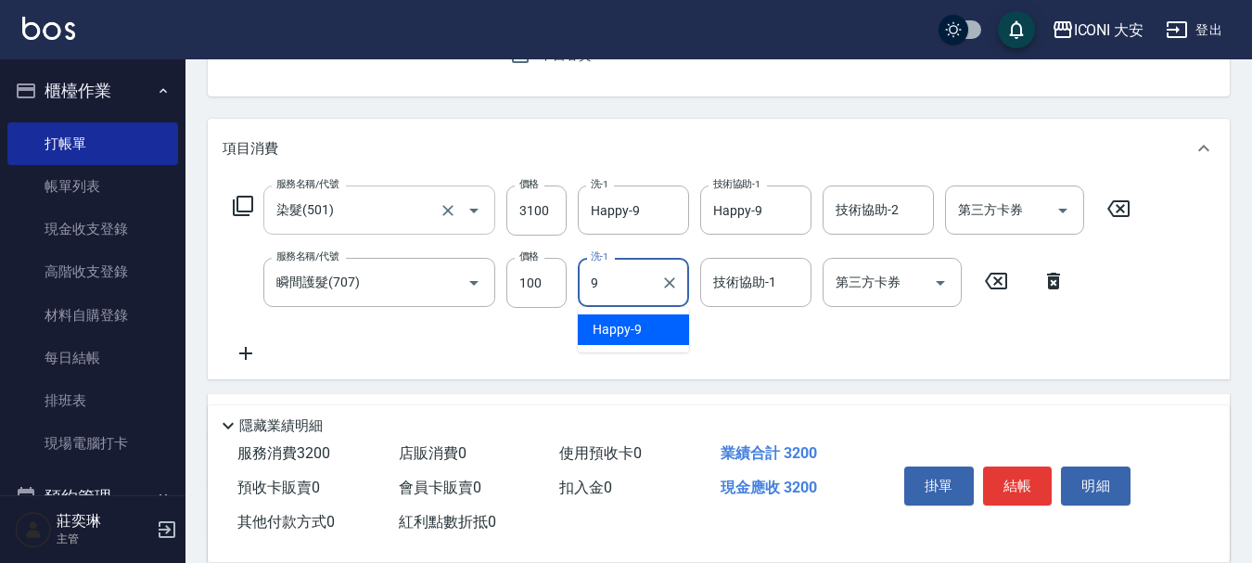
type input "Happy-9"
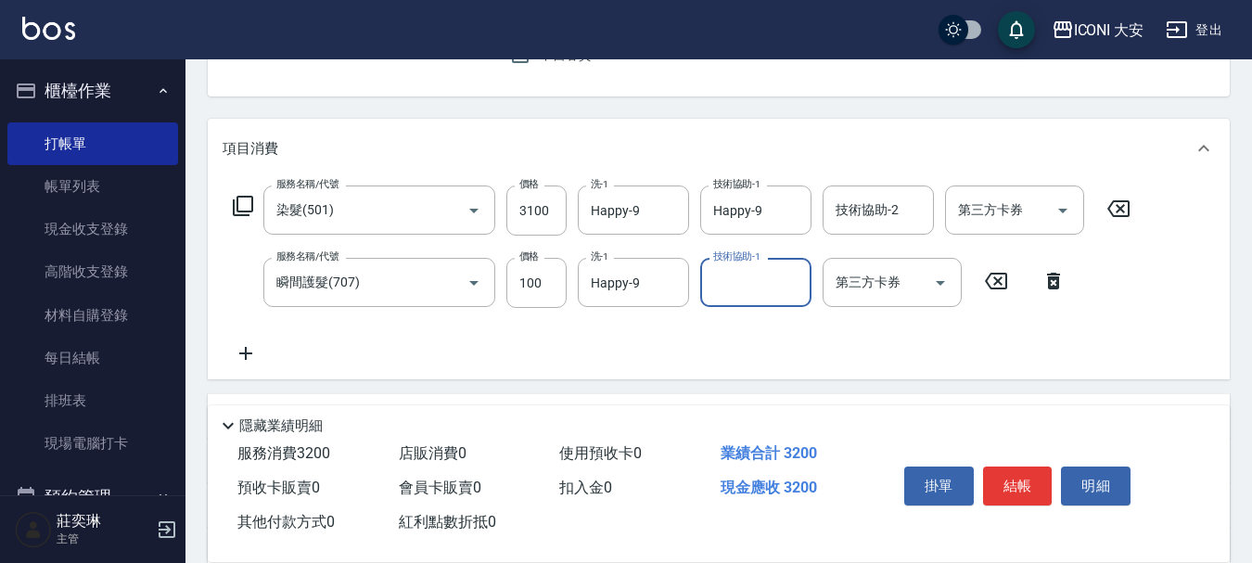
click at [239, 351] on icon at bounding box center [246, 353] width 46 height 22
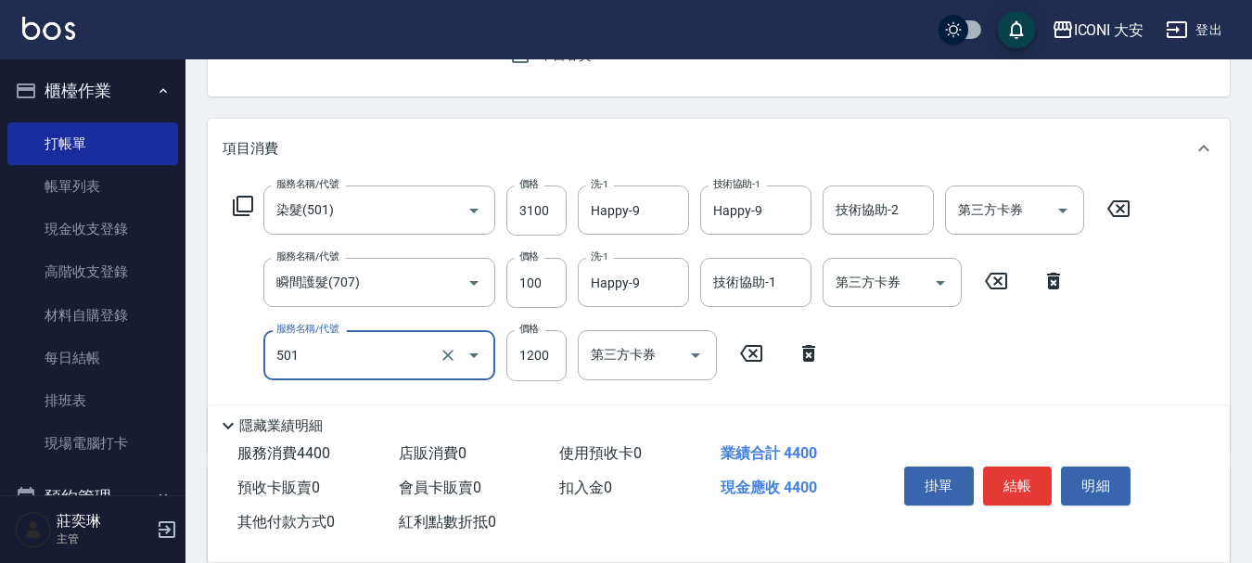
type input "染髮(501)"
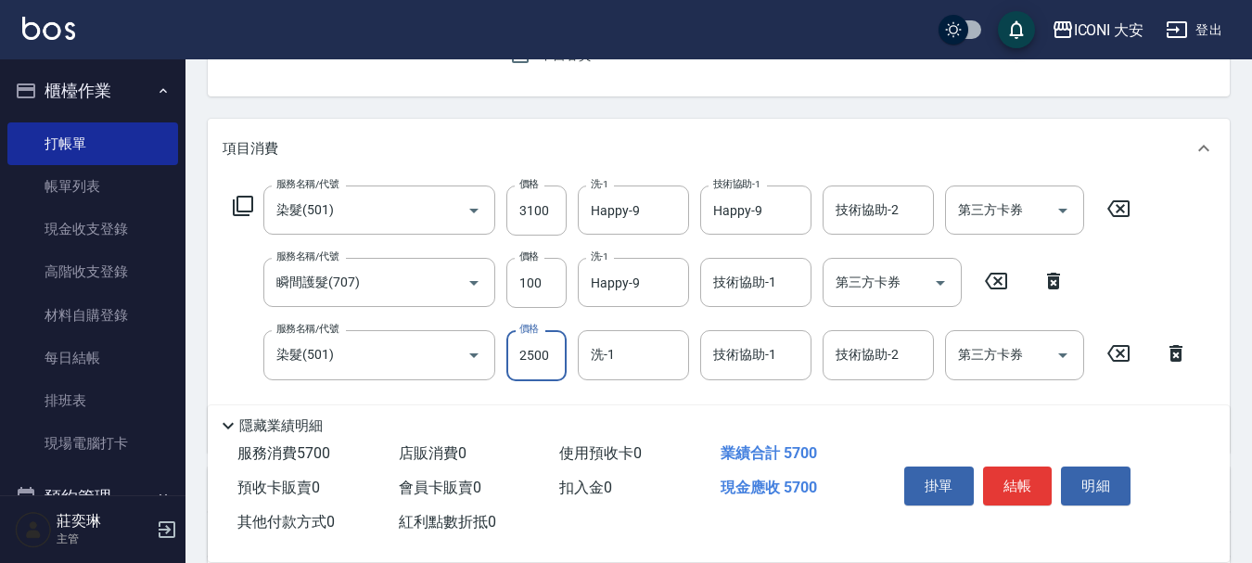
type input "2500"
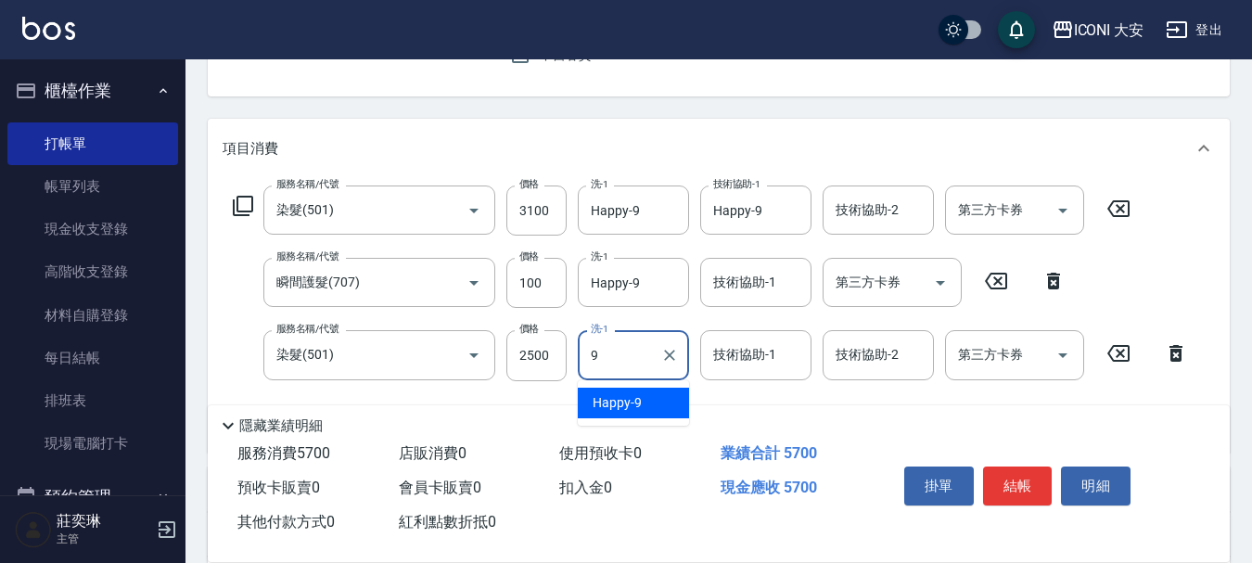
type input "Happy-9"
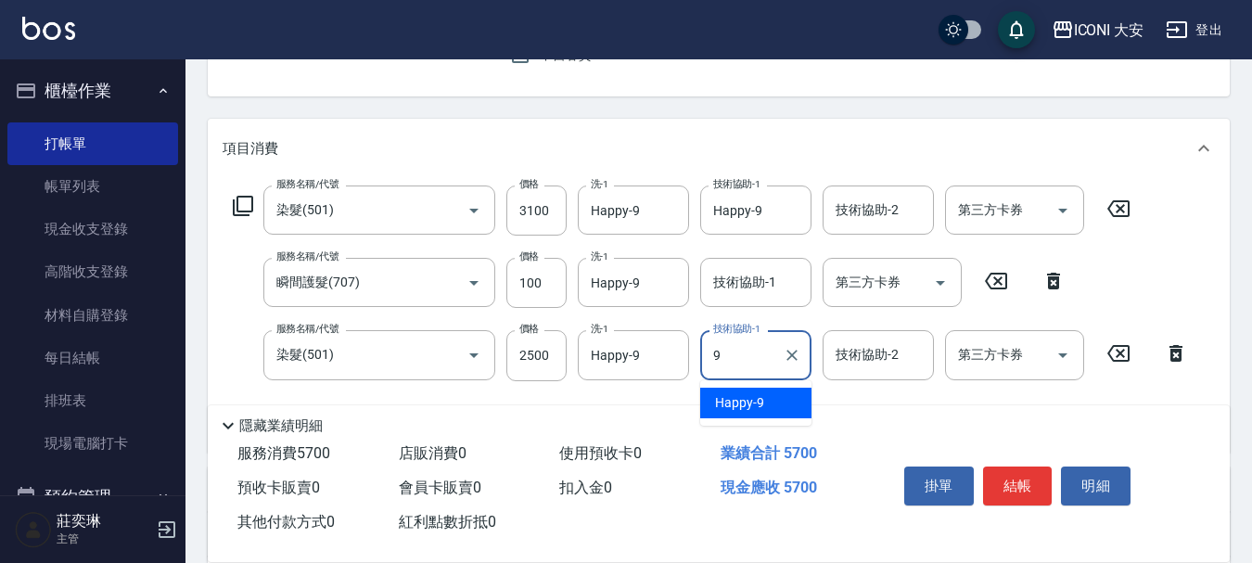
type input "Happy-9"
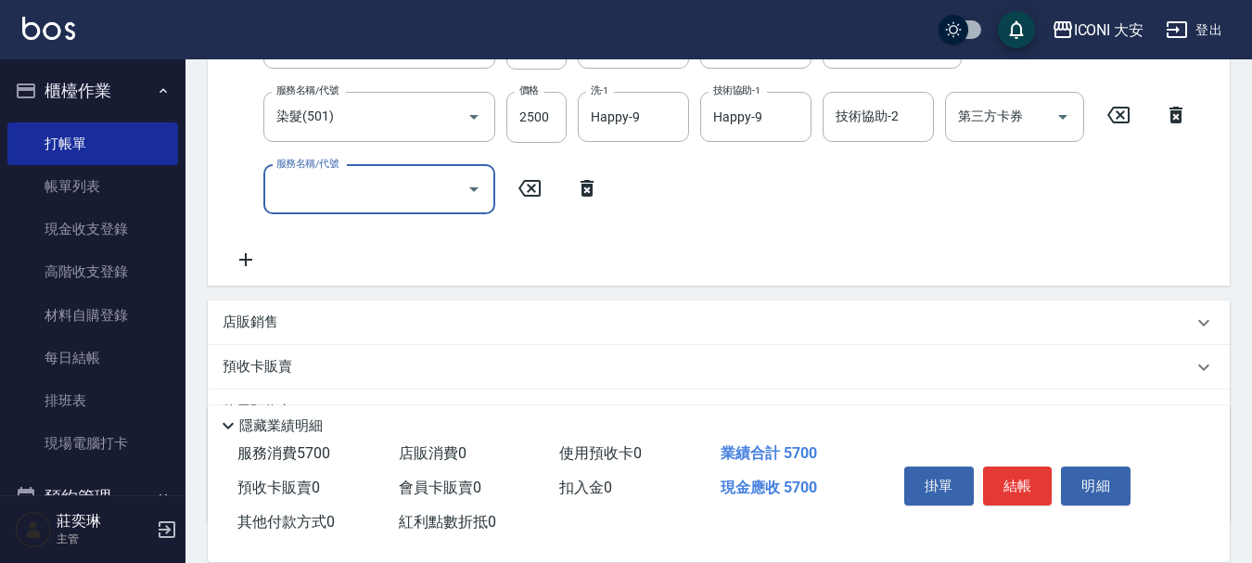
scroll to position [464, 0]
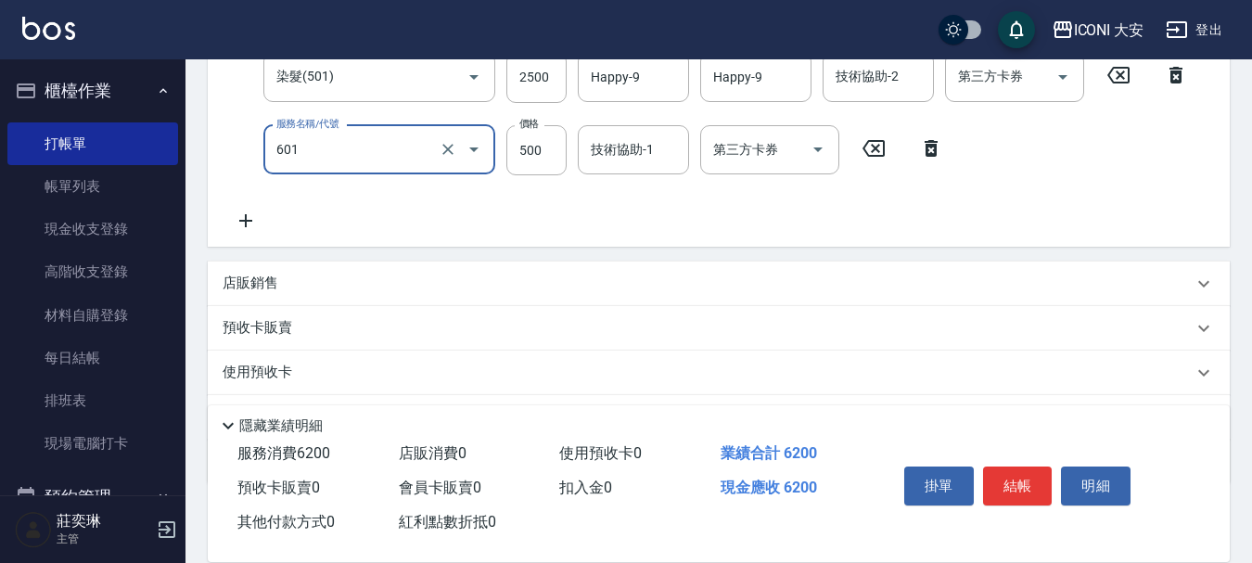
type input "護髮(自備)(601)"
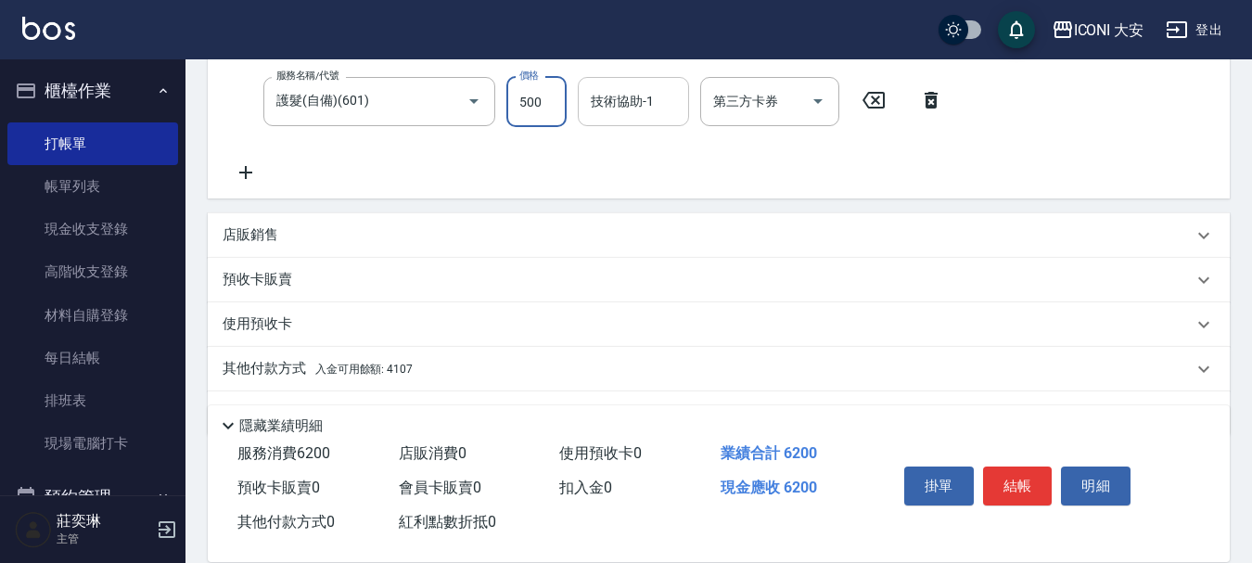
scroll to position [470, 0]
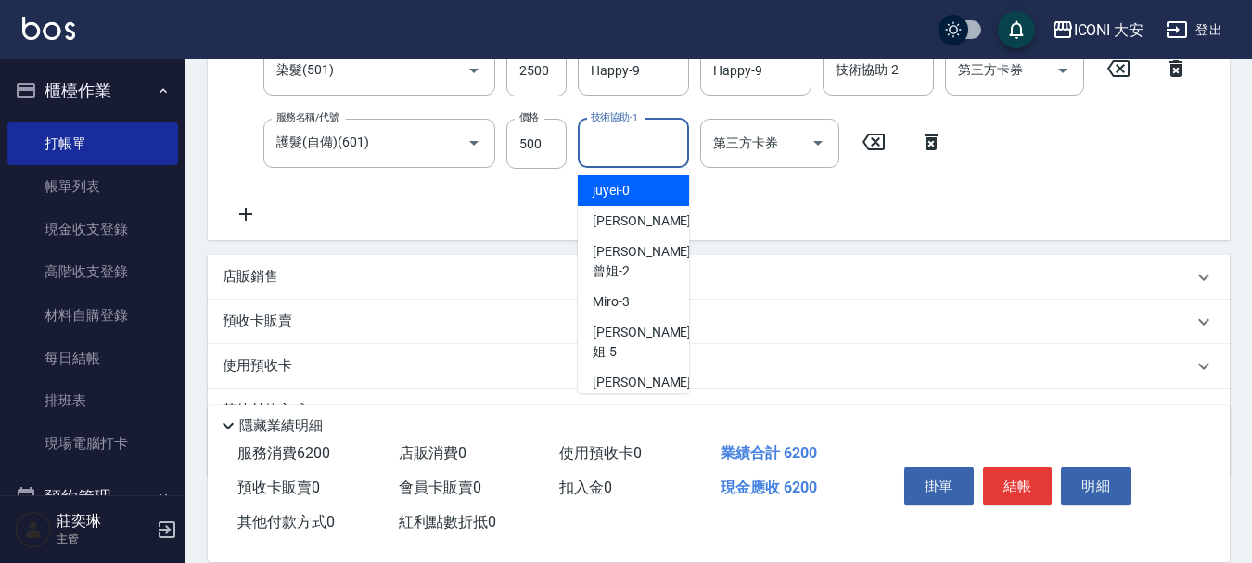
click at [648, 136] on input "技術協助-1" at bounding box center [633, 143] width 95 height 32
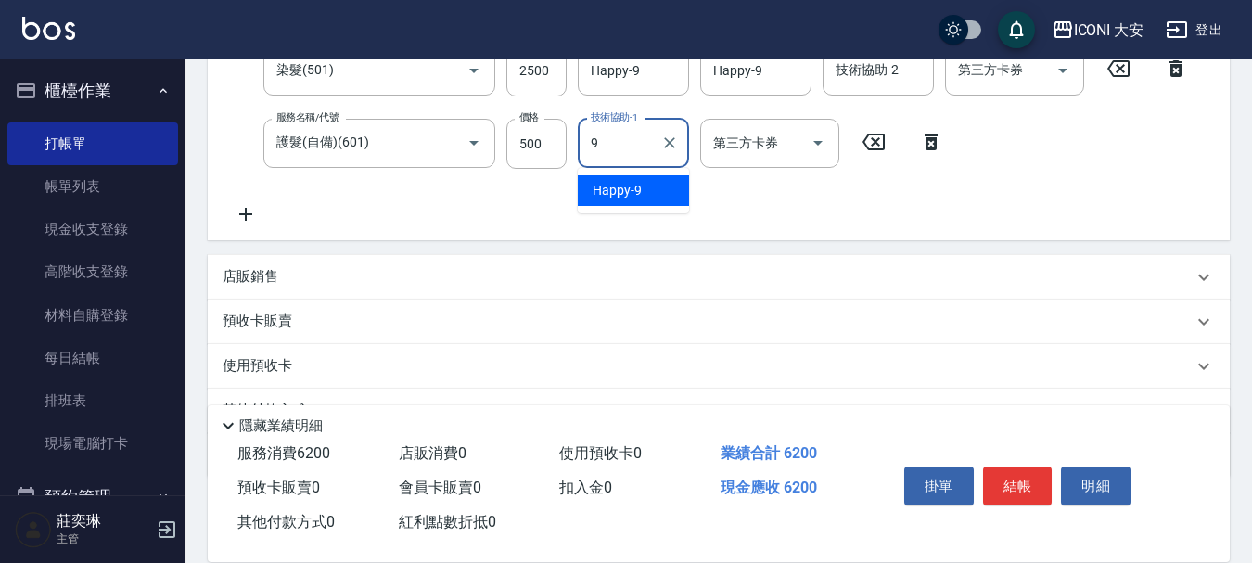
type input "Happy-9"
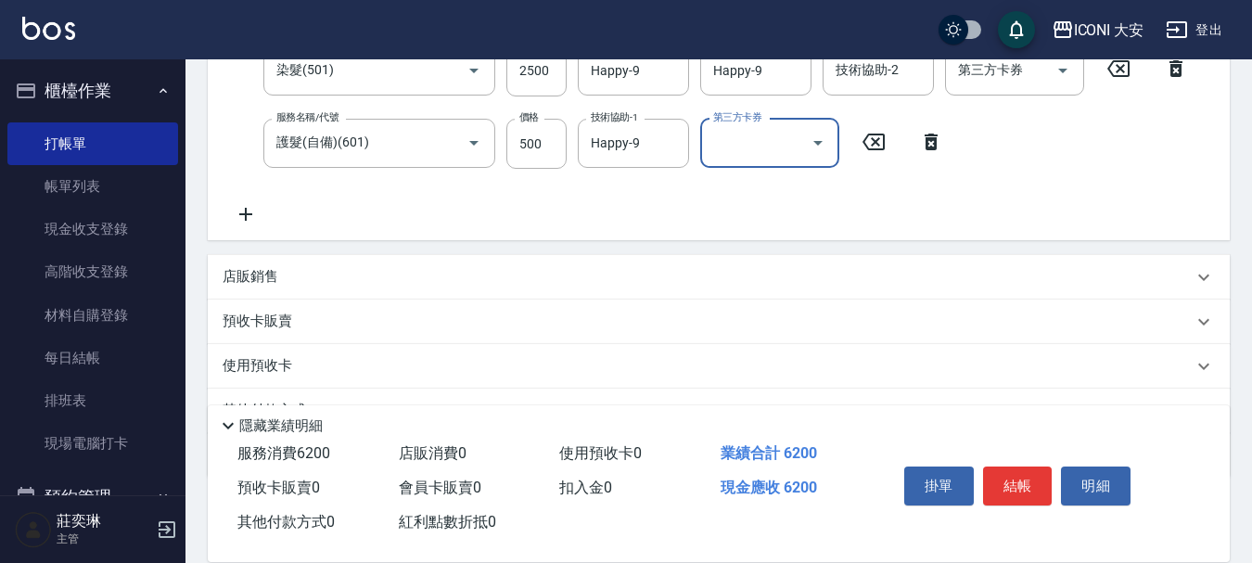
scroll to position [563, 0]
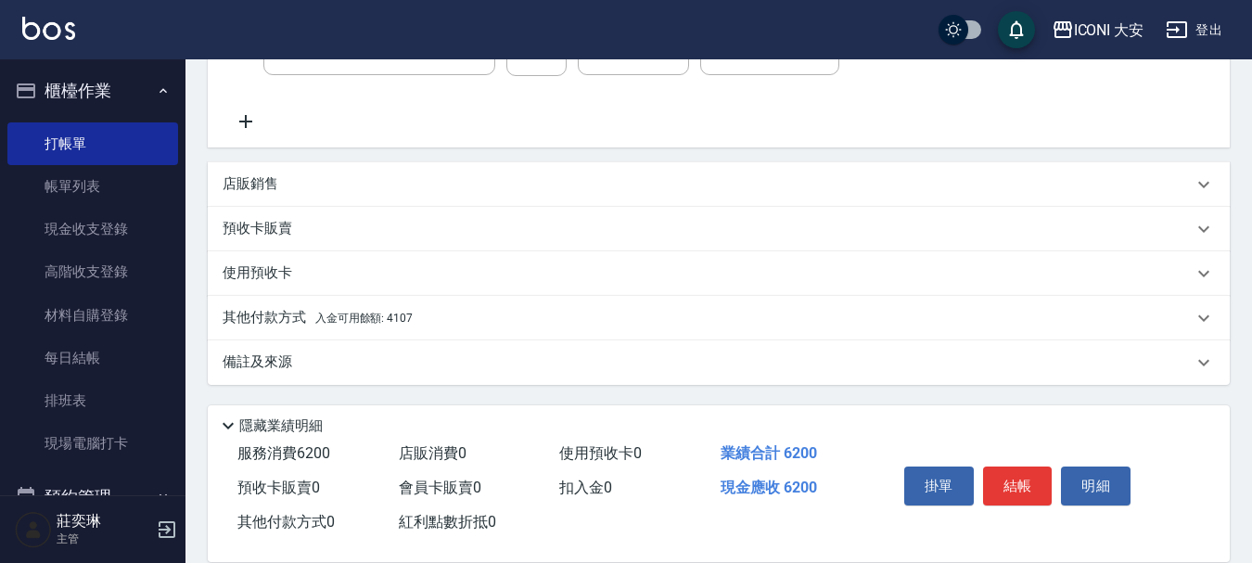
click at [407, 315] on span "入金可用餘額: 4107" at bounding box center [363, 318] width 97 height 13
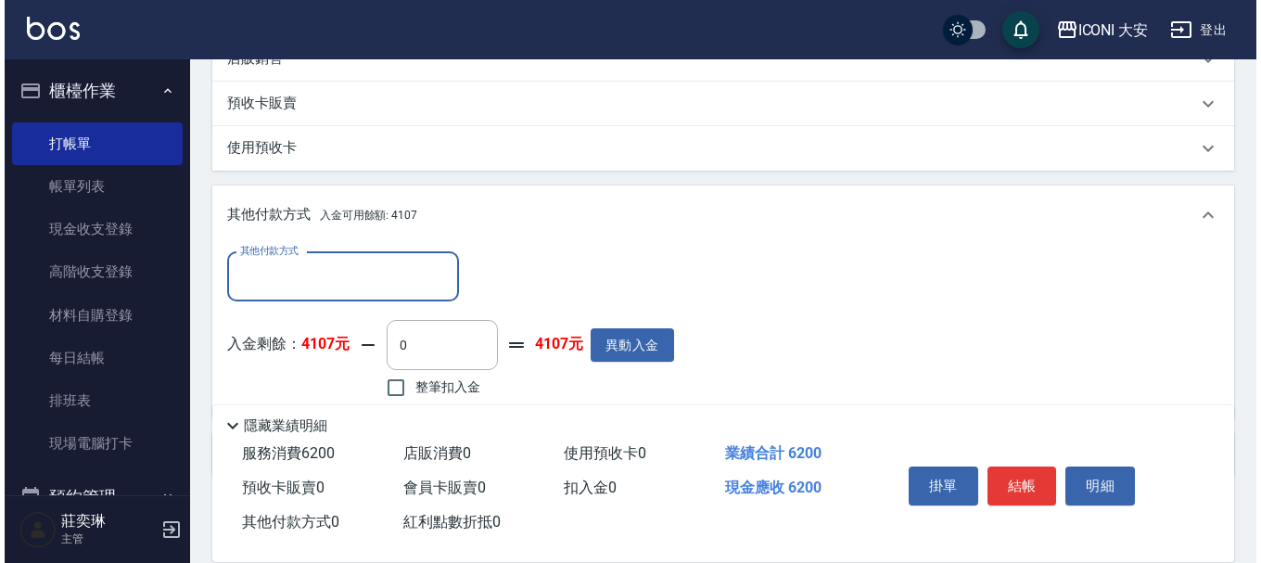
scroll to position [781, 0]
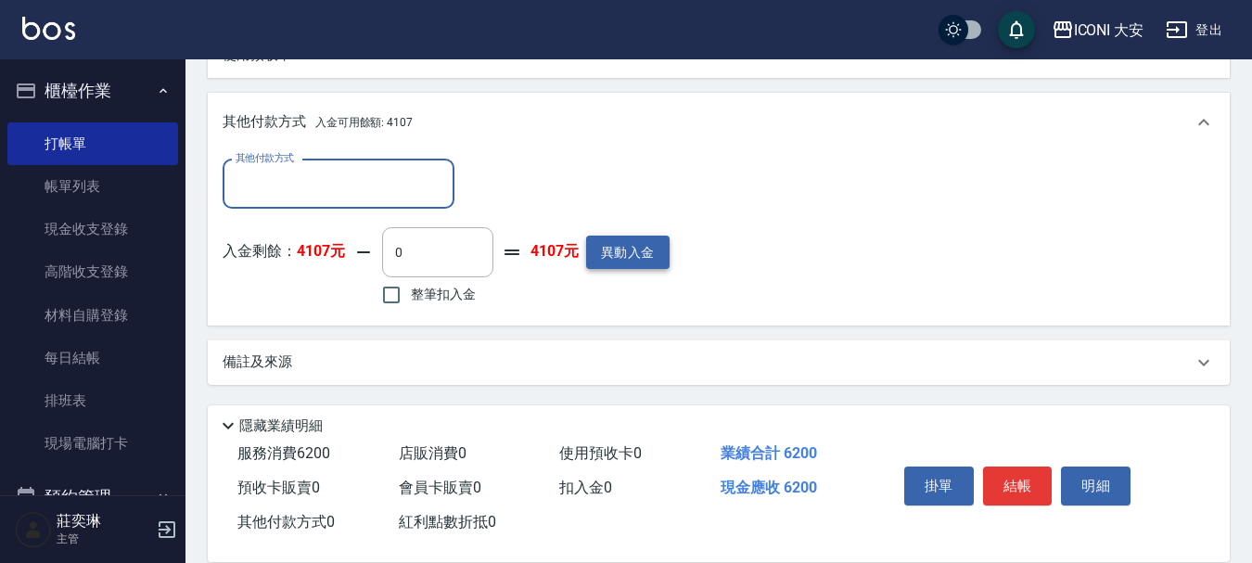
click at [642, 244] on button "異動入金" at bounding box center [627, 253] width 83 height 34
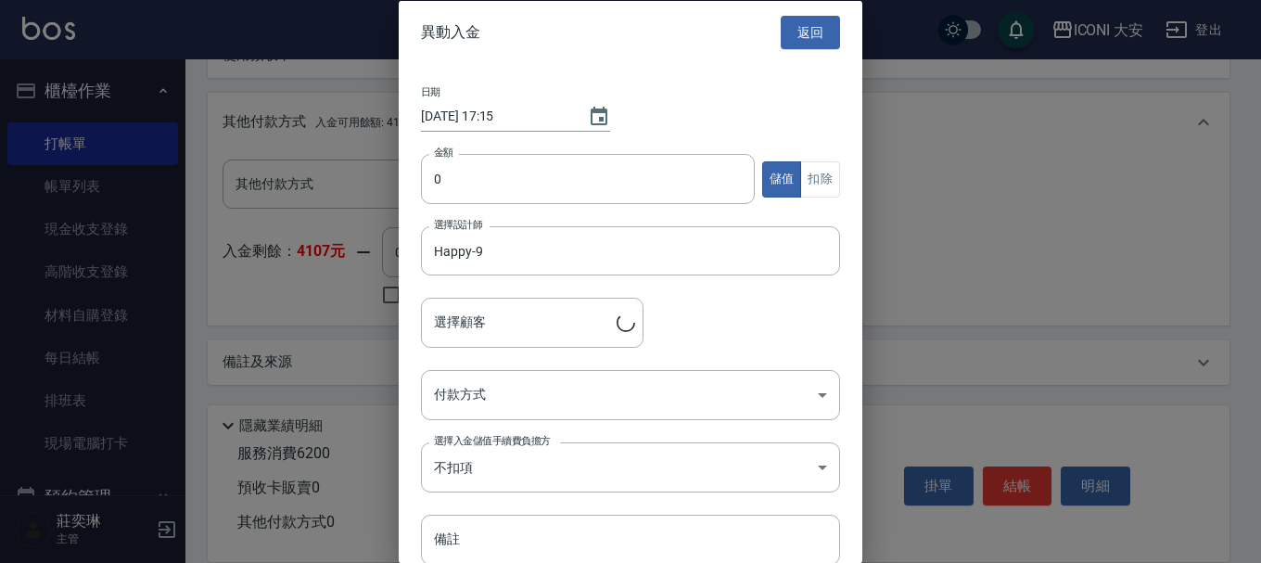
type input "[PERSON_NAME]/0926733556/0289"
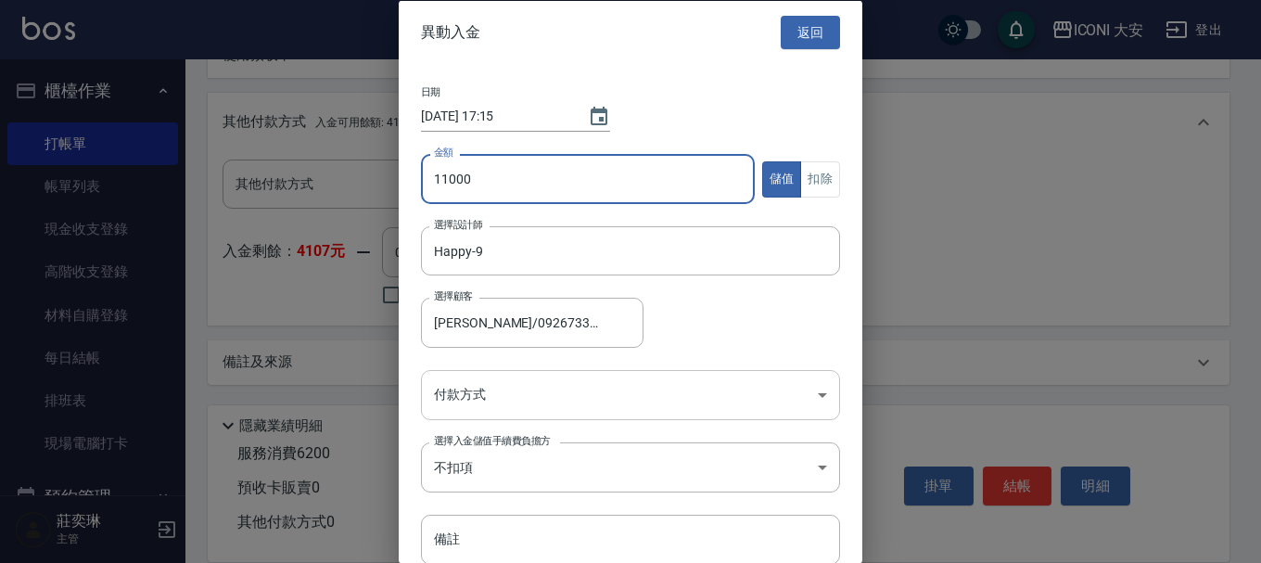
type input "11000"
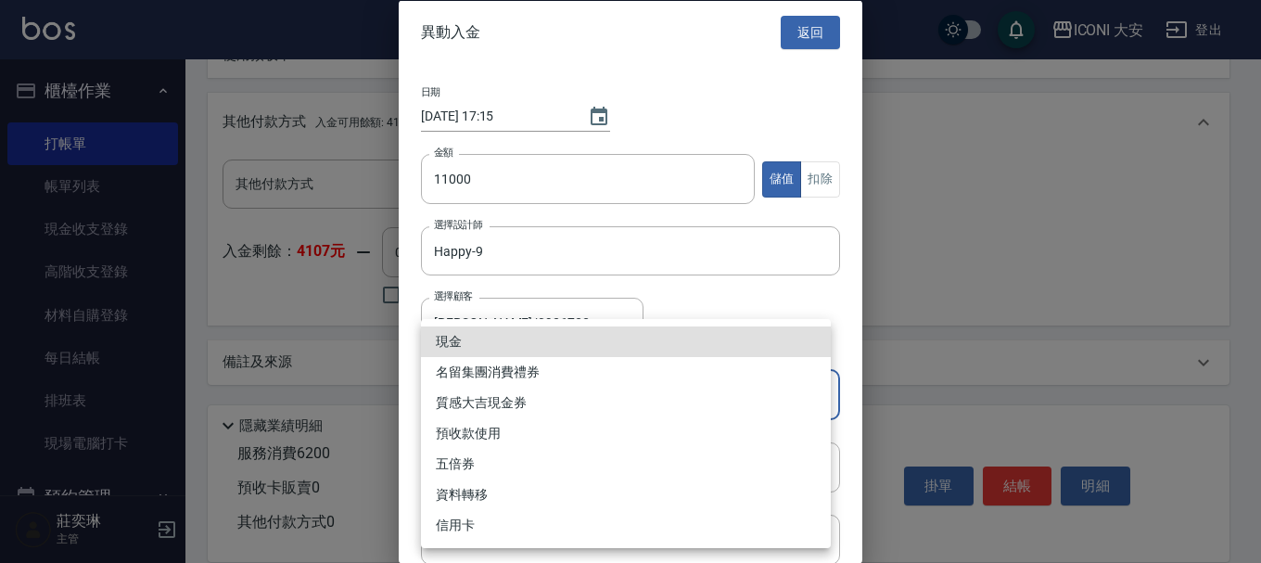
click at [516, 337] on li "現金" at bounding box center [626, 341] width 410 height 31
type input "現金"
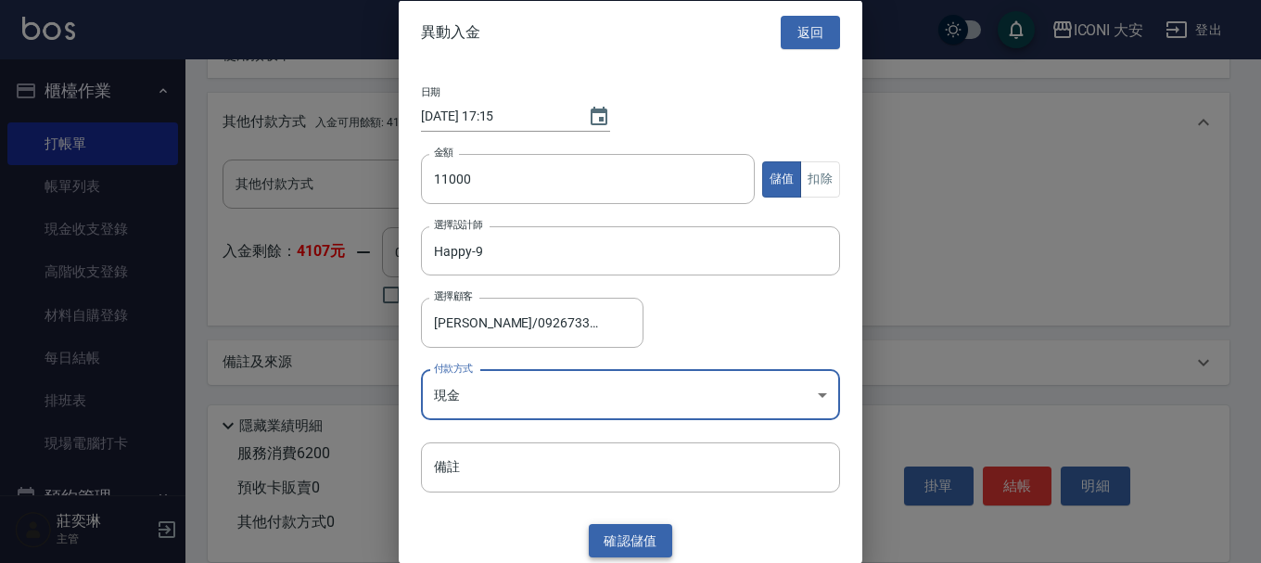
click at [624, 534] on button "確認 儲值" at bounding box center [630, 540] width 83 height 34
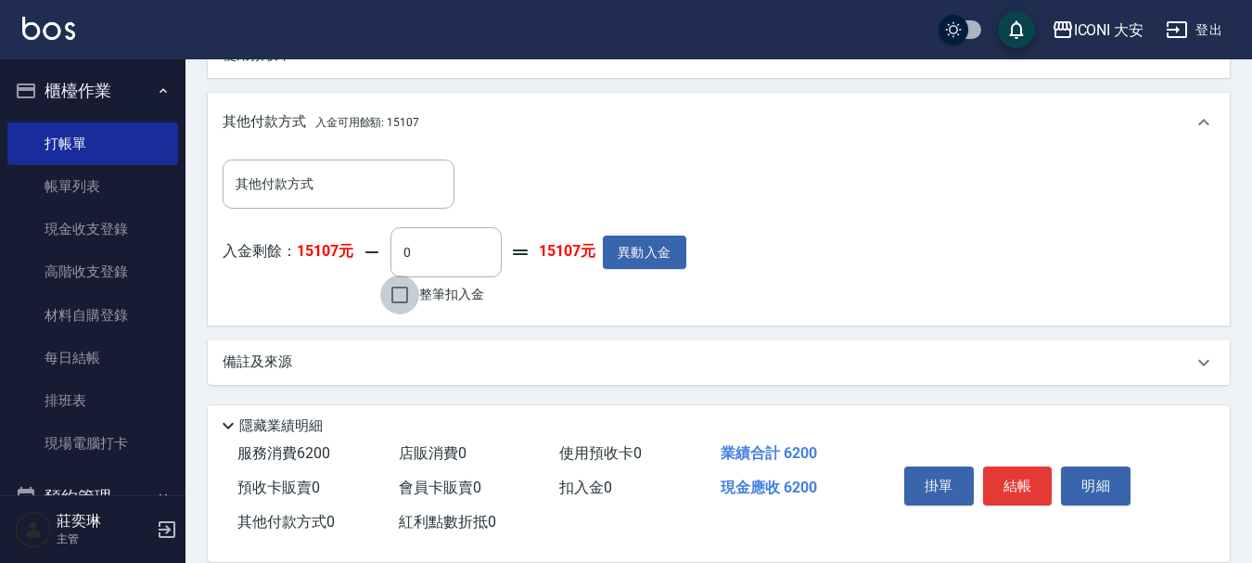
click at [410, 294] on input "整筆扣入金" at bounding box center [399, 294] width 39 height 39
checkbox input "true"
type input "6200"
click at [999, 466] on button "結帳" at bounding box center [1018, 485] width 70 height 39
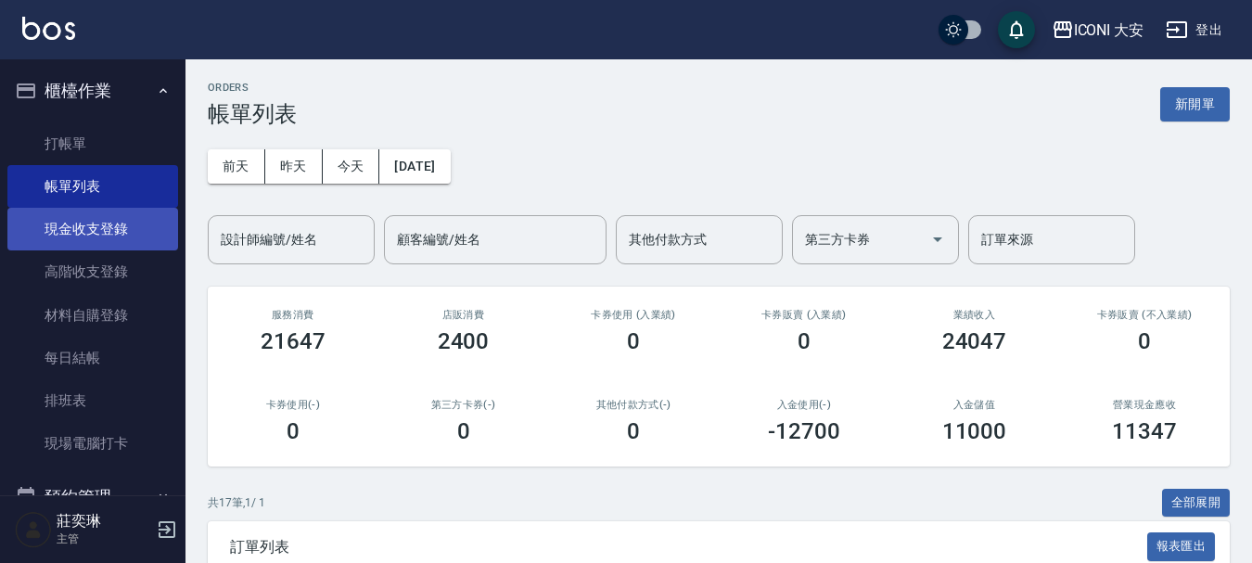
click at [71, 234] on link "現金收支登錄" at bounding box center [92, 229] width 171 height 43
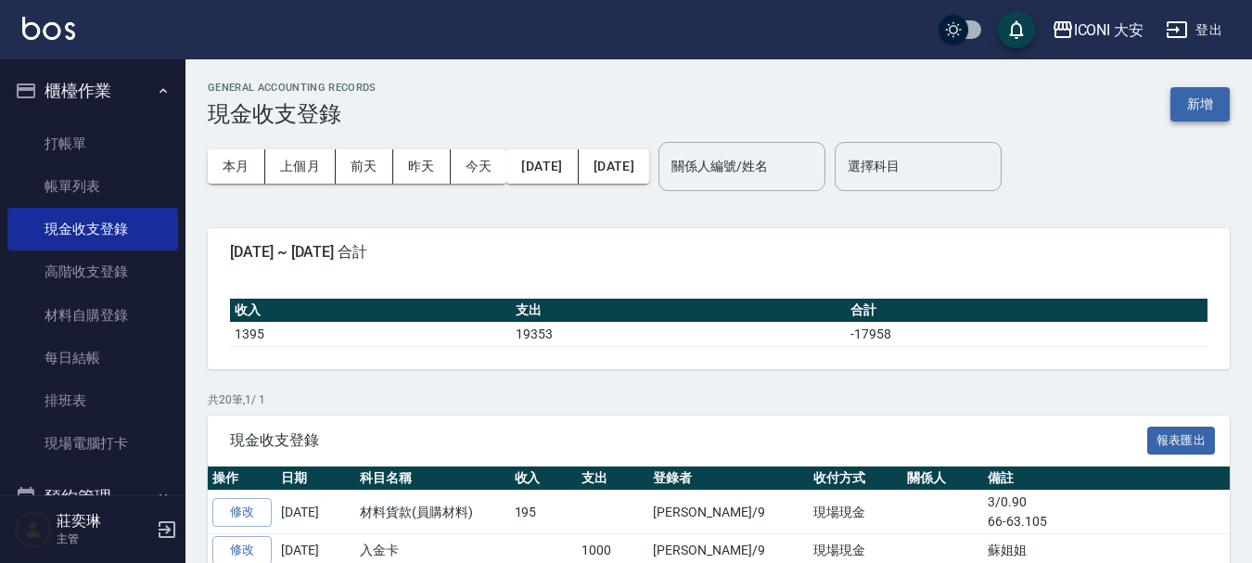
click at [1188, 108] on button "新增" at bounding box center [1199, 104] width 59 height 34
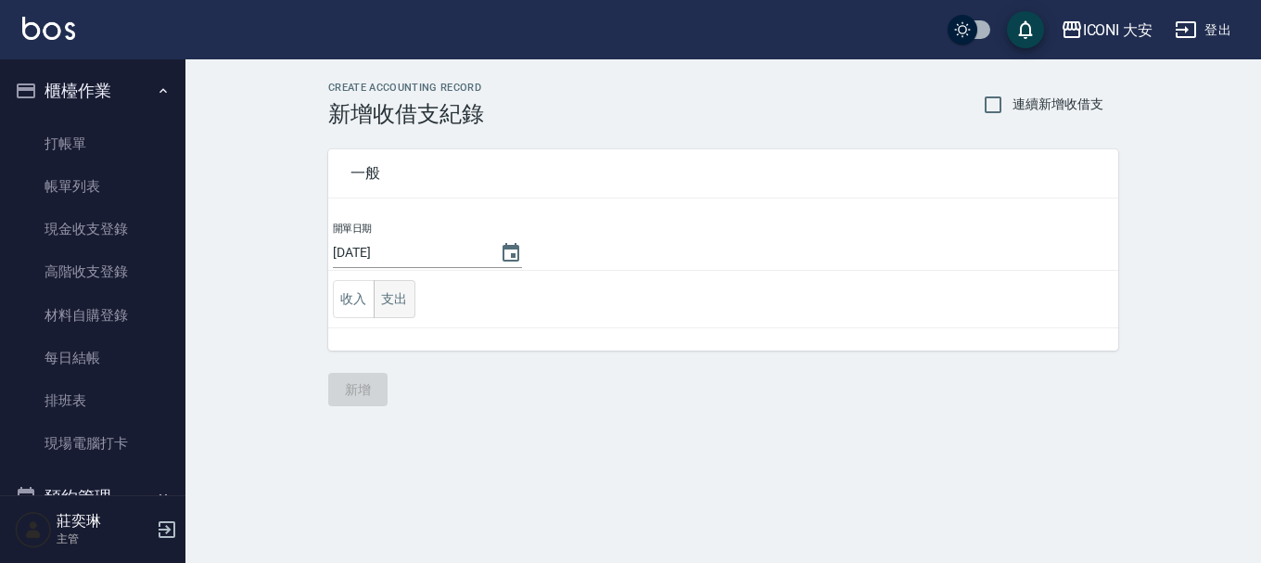
click at [391, 298] on button "支出" at bounding box center [395, 299] width 42 height 38
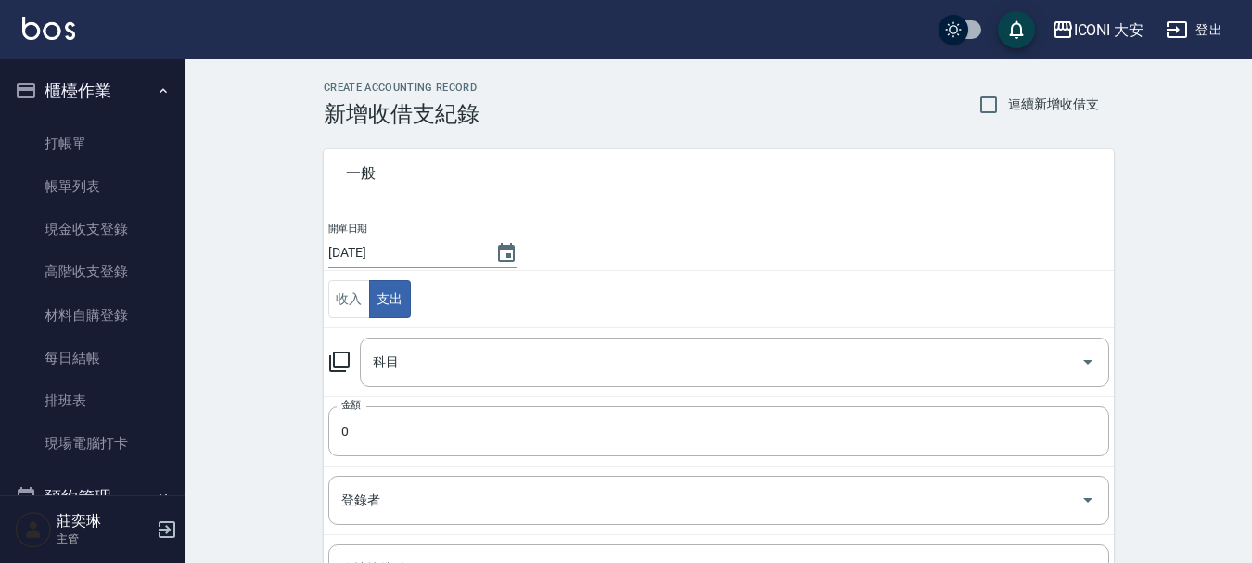
click at [341, 361] on icon at bounding box center [339, 361] width 22 height 22
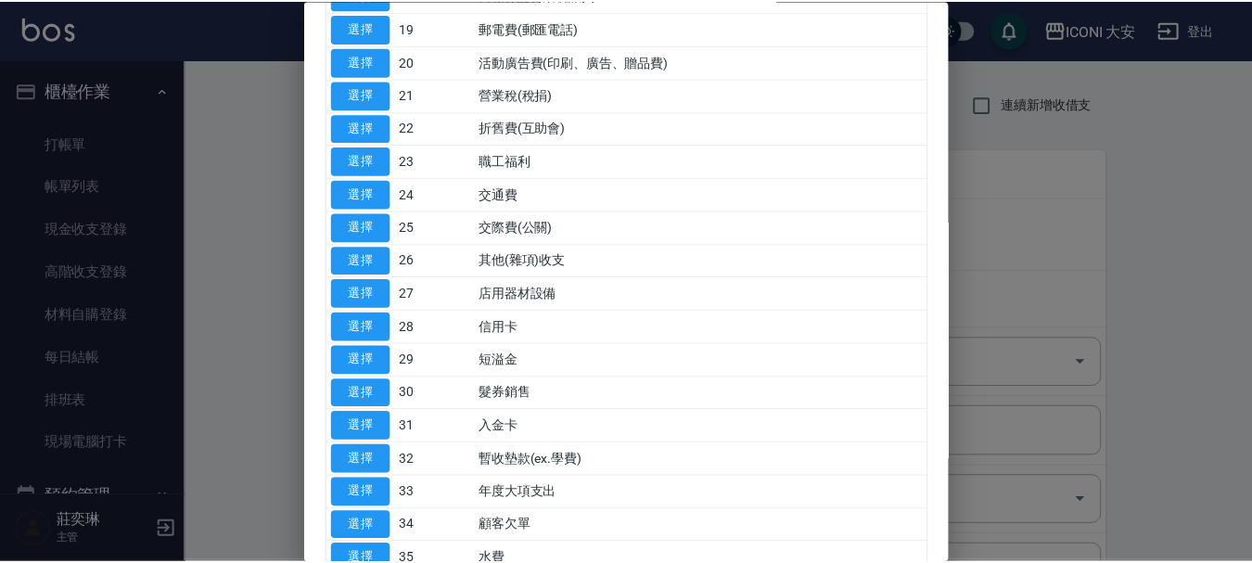
scroll to position [893, 0]
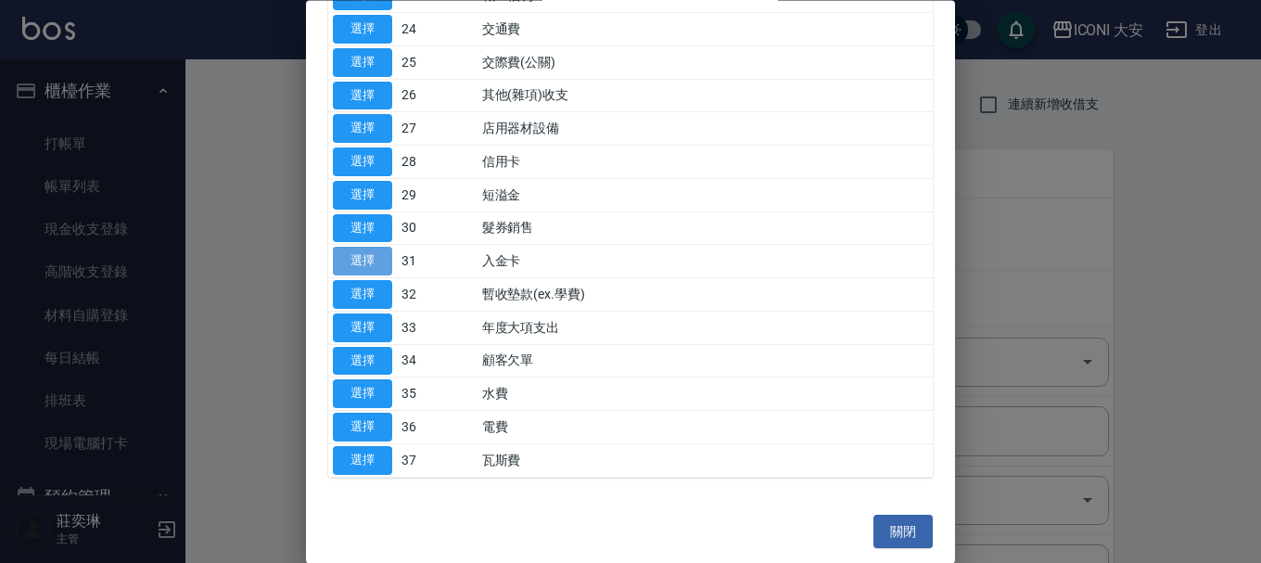
click at [348, 261] on button "選擇" at bounding box center [362, 262] width 59 height 29
type input "31 入金卡"
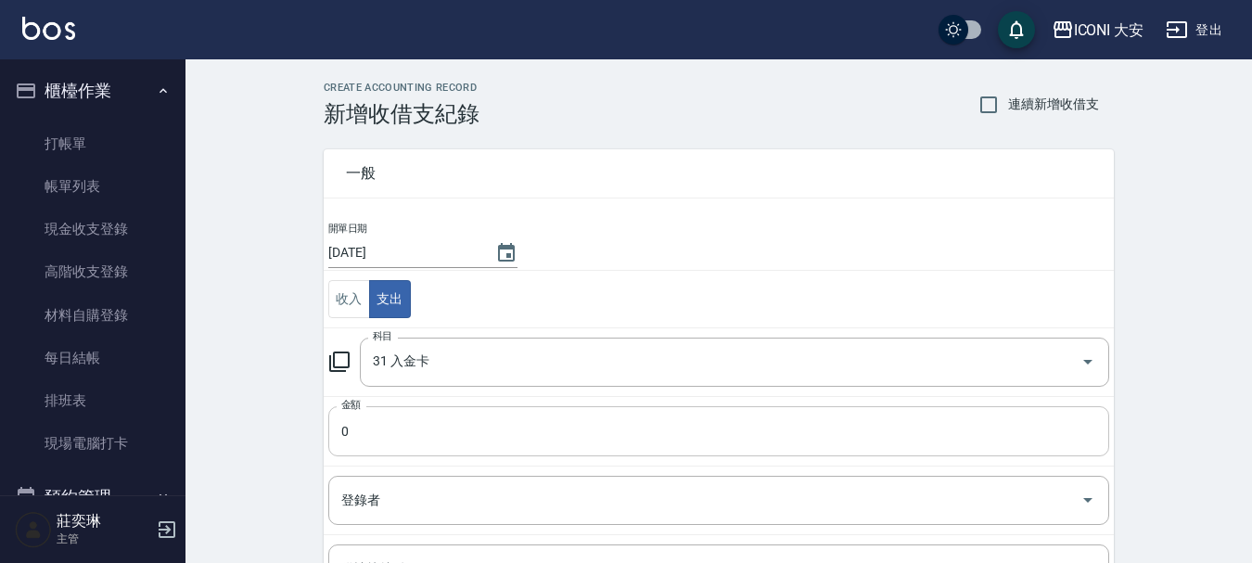
click at [391, 441] on input "0" at bounding box center [718, 431] width 781 height 50
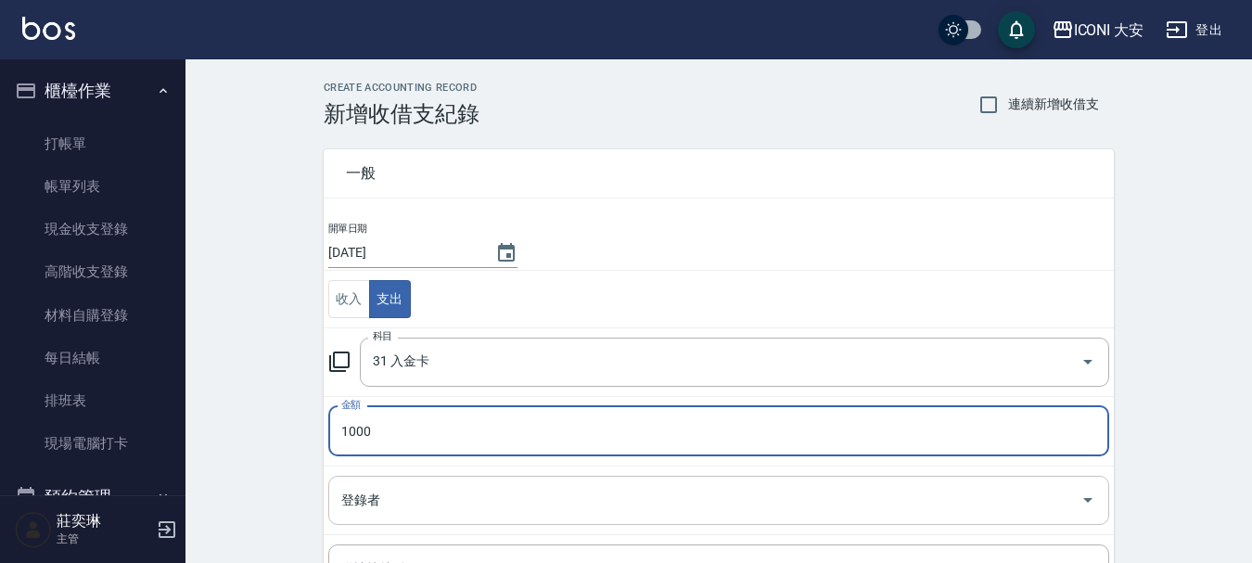
type input "1000"
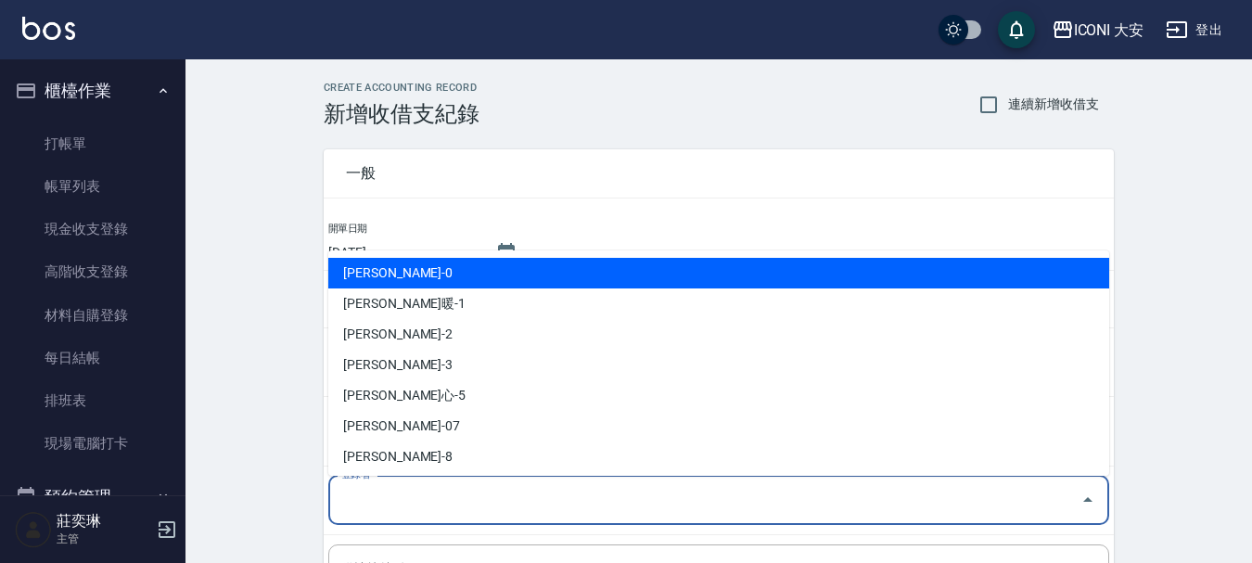
click at [424, 510] on input "登錄者" at bounding box center [705, 500] width 736 height 32
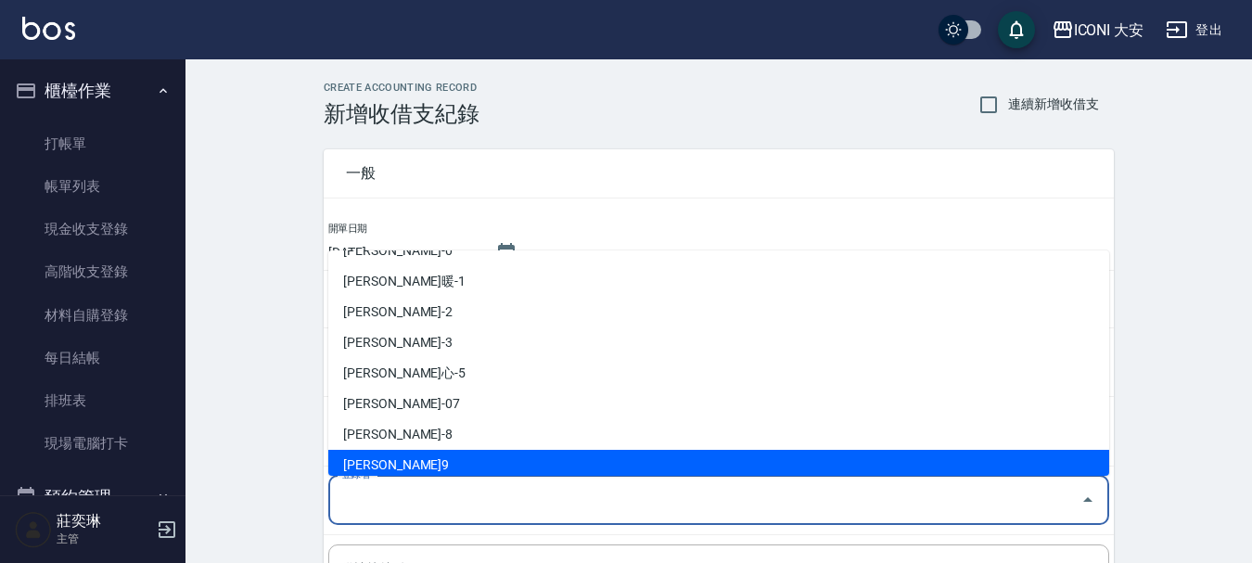
scroll to position [34, 0]
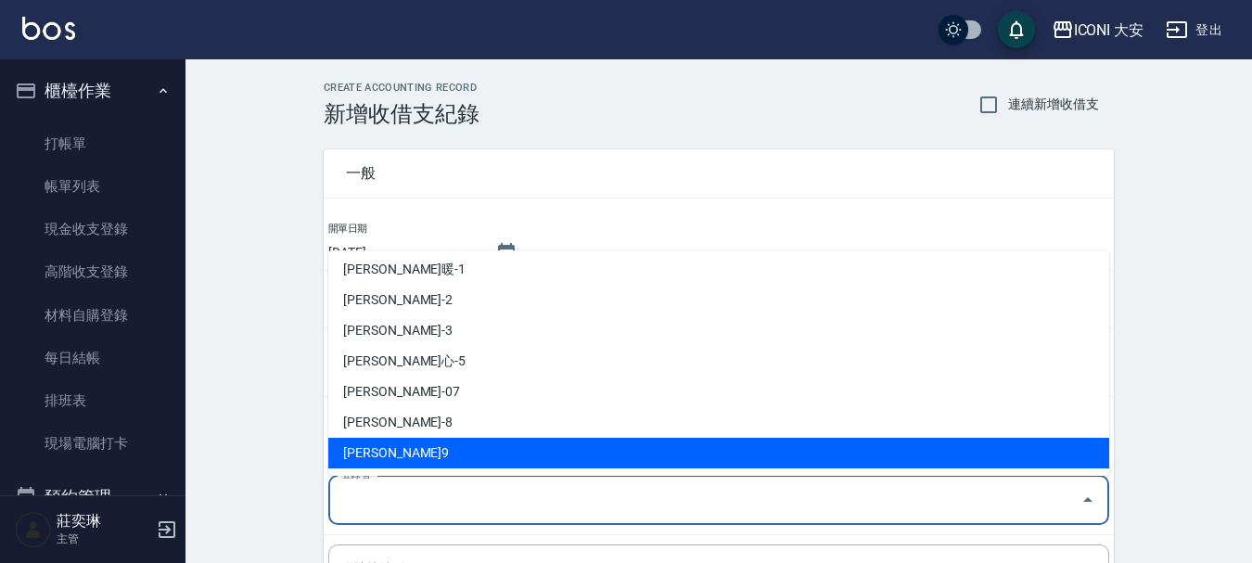
click at [405, 449] on li "[PERSON_NAME]9" at bounding box center [718, 453] width 781 height 31
type input "[PERSON_NAME]9"
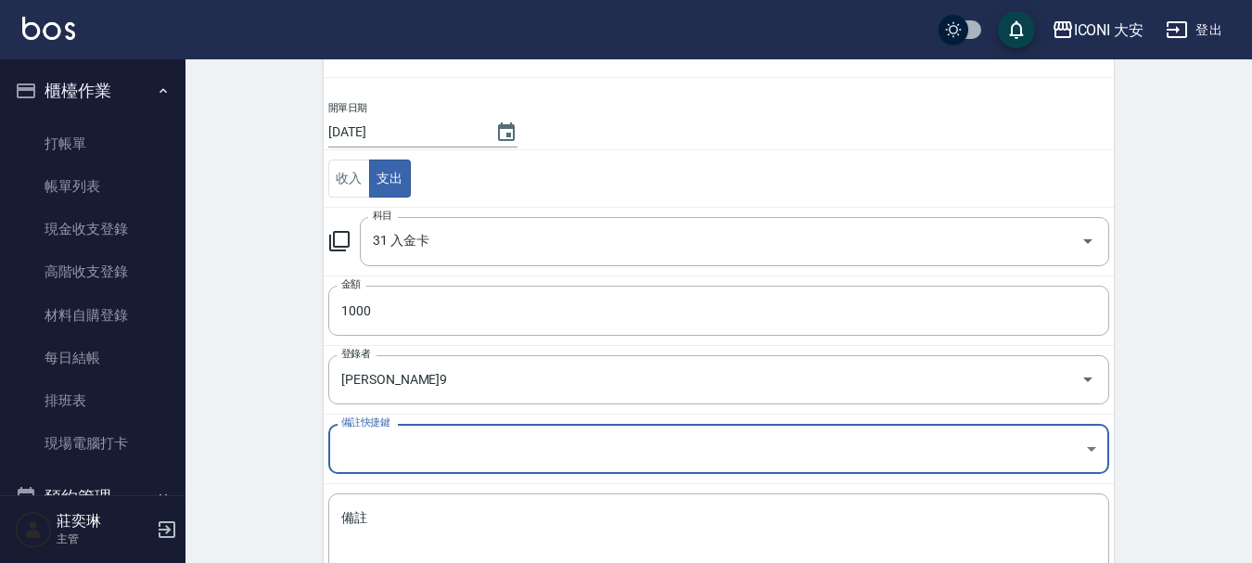
scroll to position [256, 0]
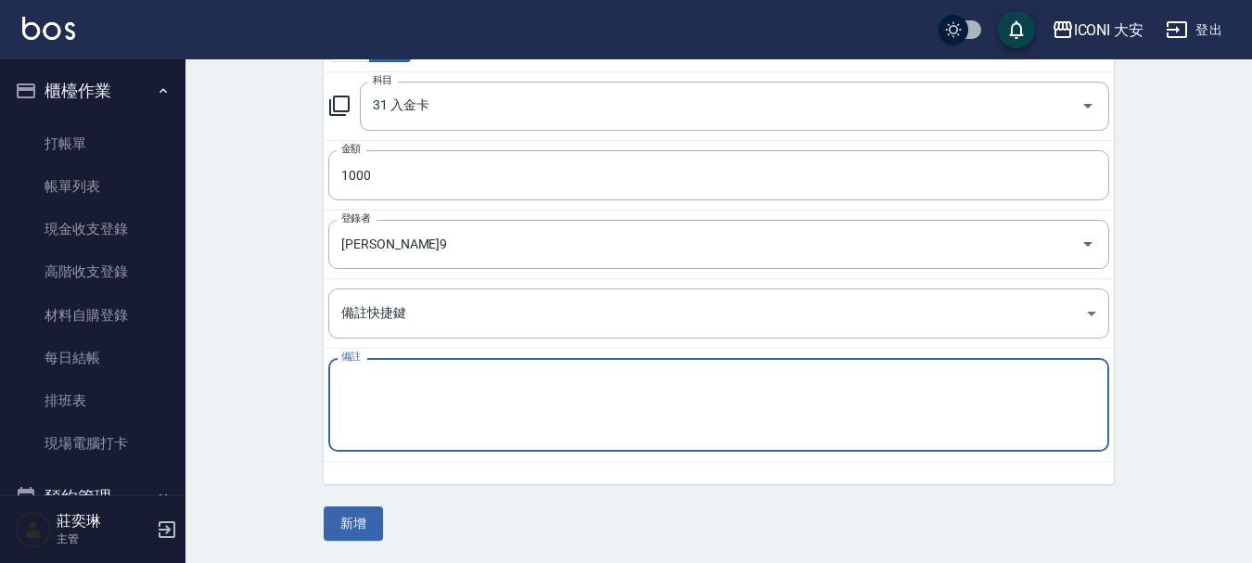
click at [388, 425] on textarea "備註" at bounding box center [718, 405] width 755 height 63
type textarea "穩"
type textarea "文"
type textarea "溫阿姨"
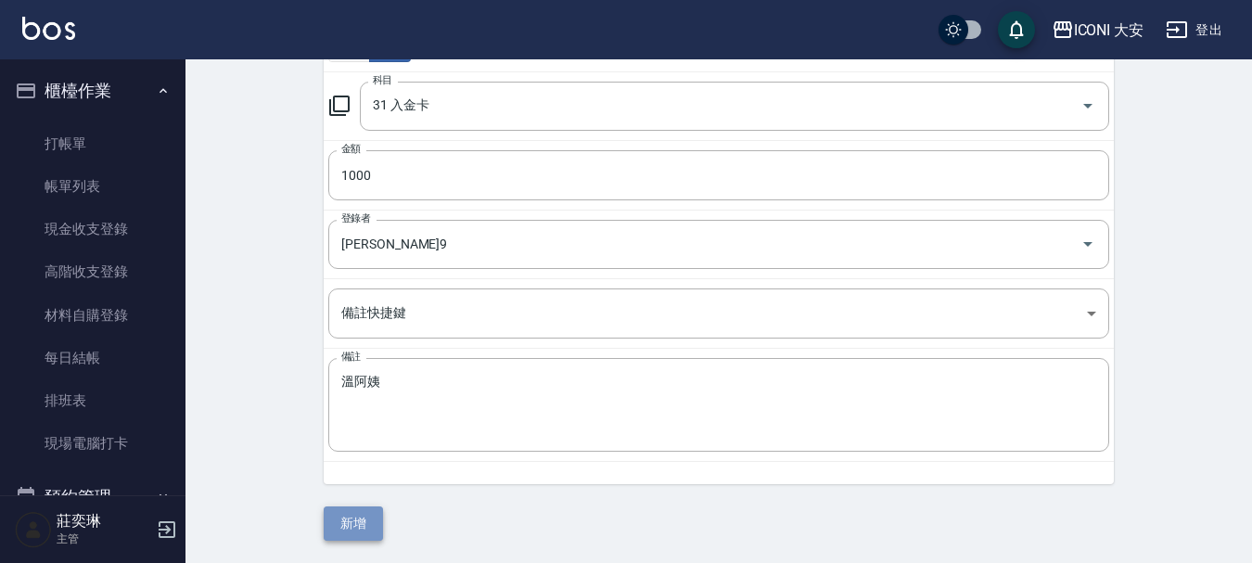
click at [349, 523] on button "新增" at bounding box center [353, 523] width 59 height 34
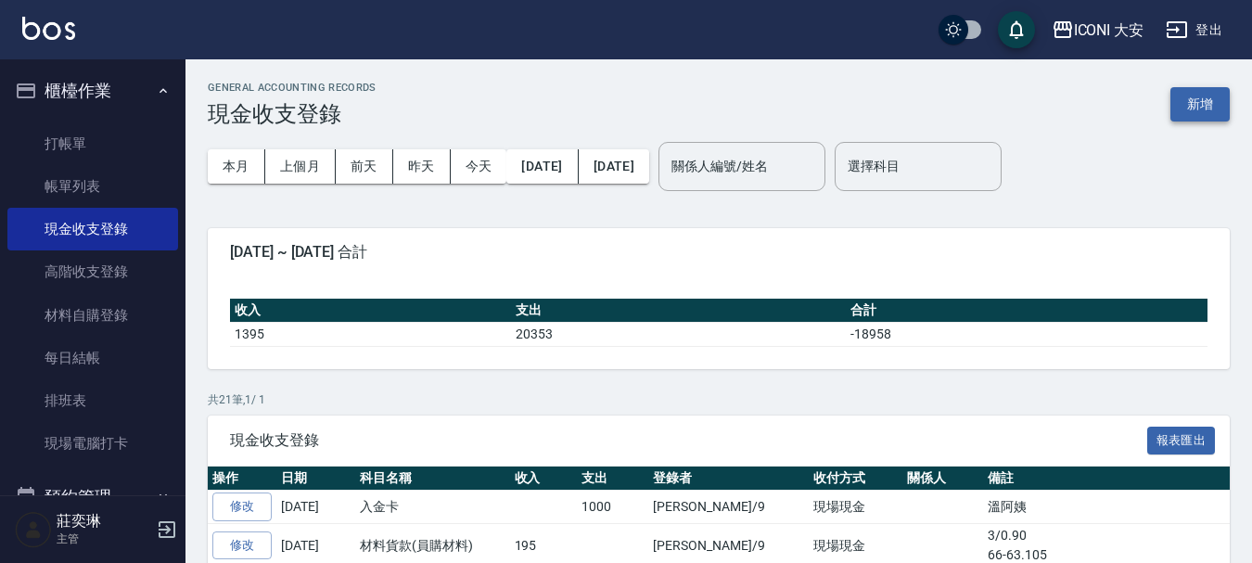
click at [1195, 117] on button "新增" at bounding box center [1199, 104] width 59 height 34
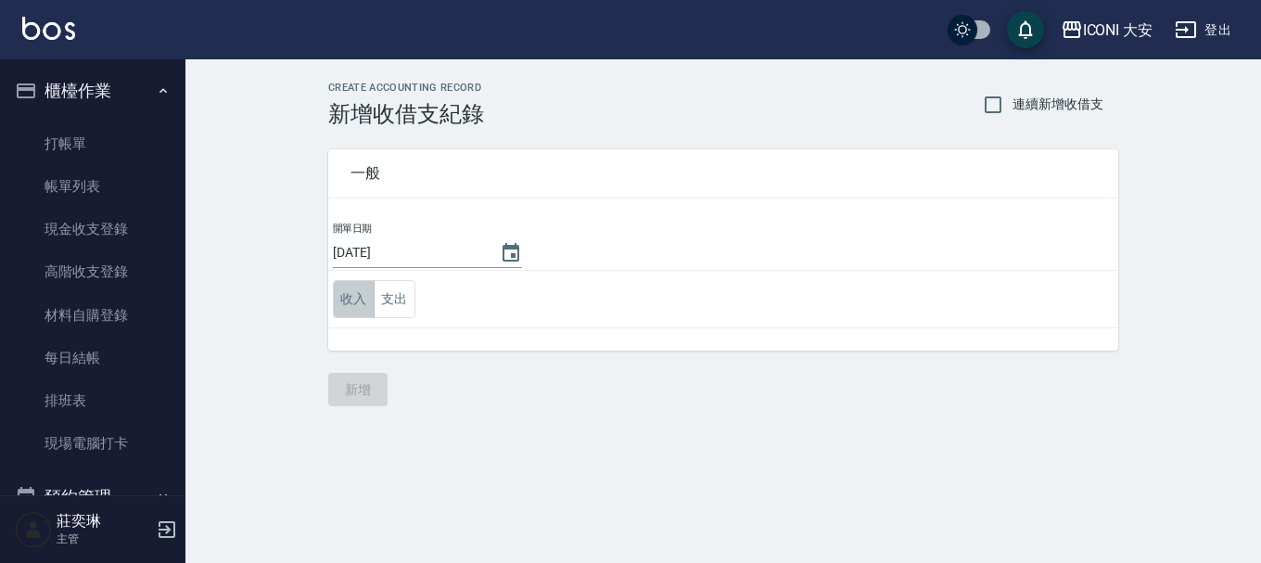
click at [355, 299] on button "收入" at bounding box center [354, 299] width 42 height 38
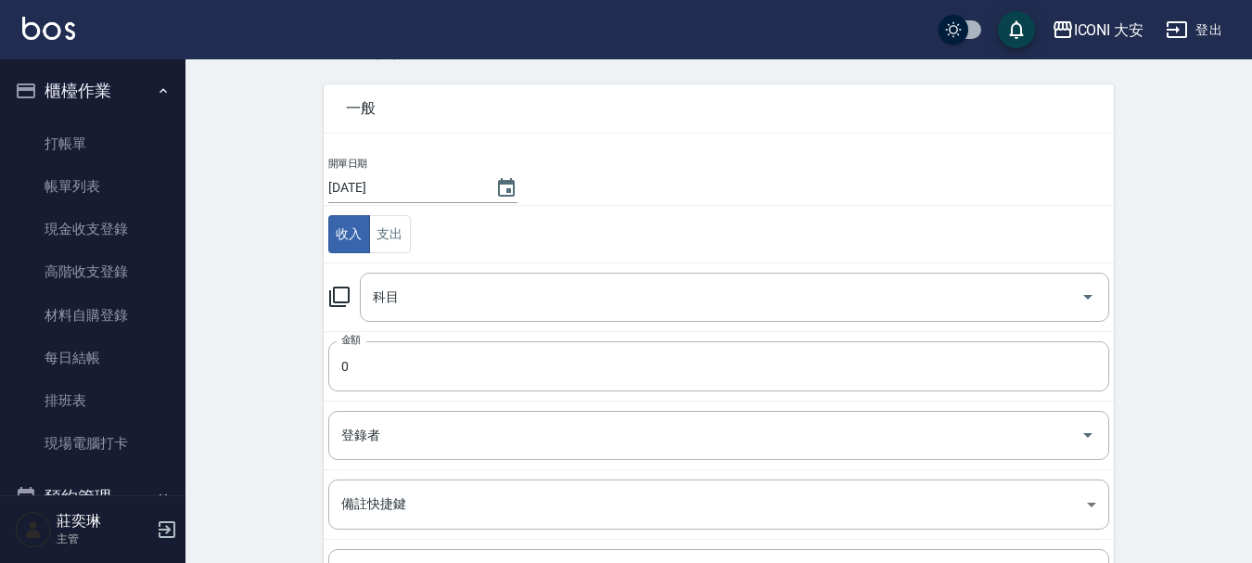
scroll to position [93, 0]
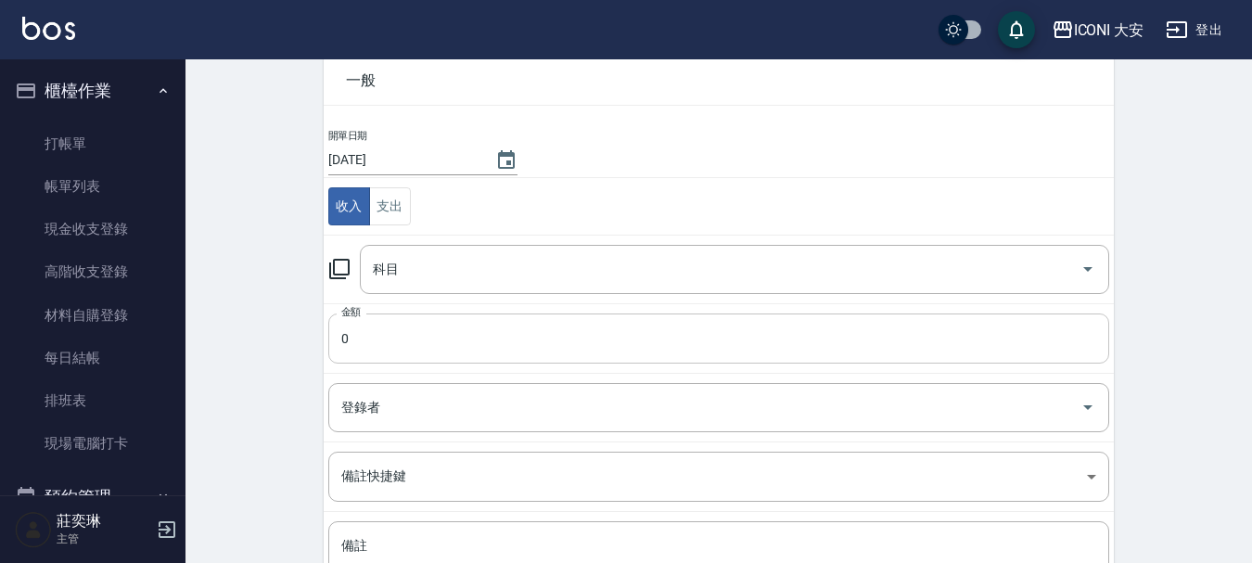
click at [466, 335] on input "0" at bounding box center [718, 338] width 781 height 50
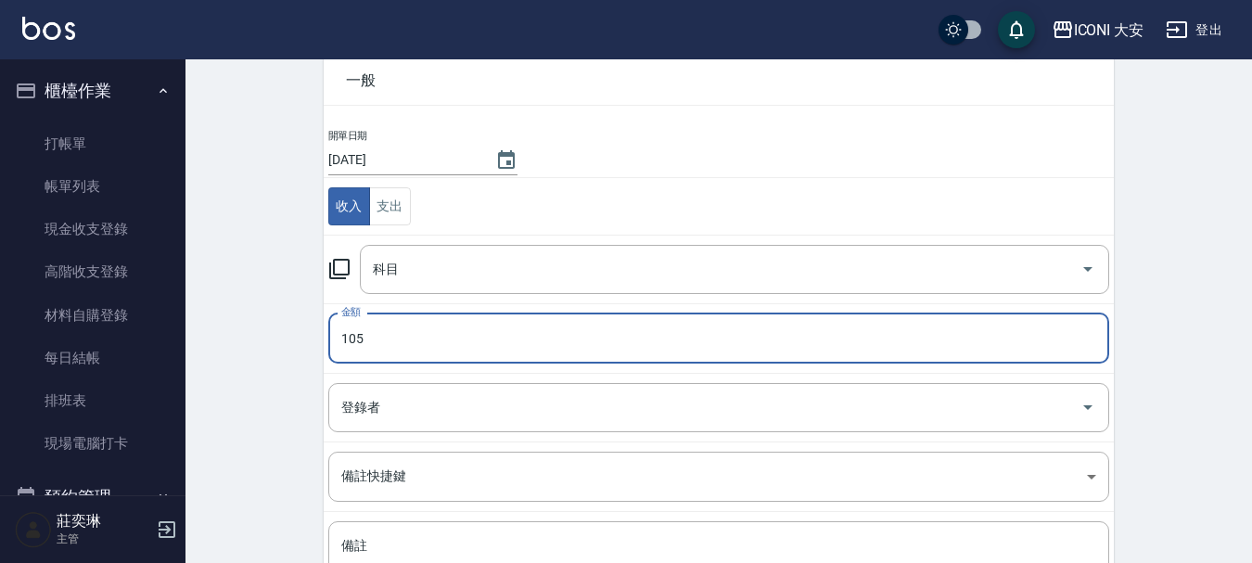
type input "105"
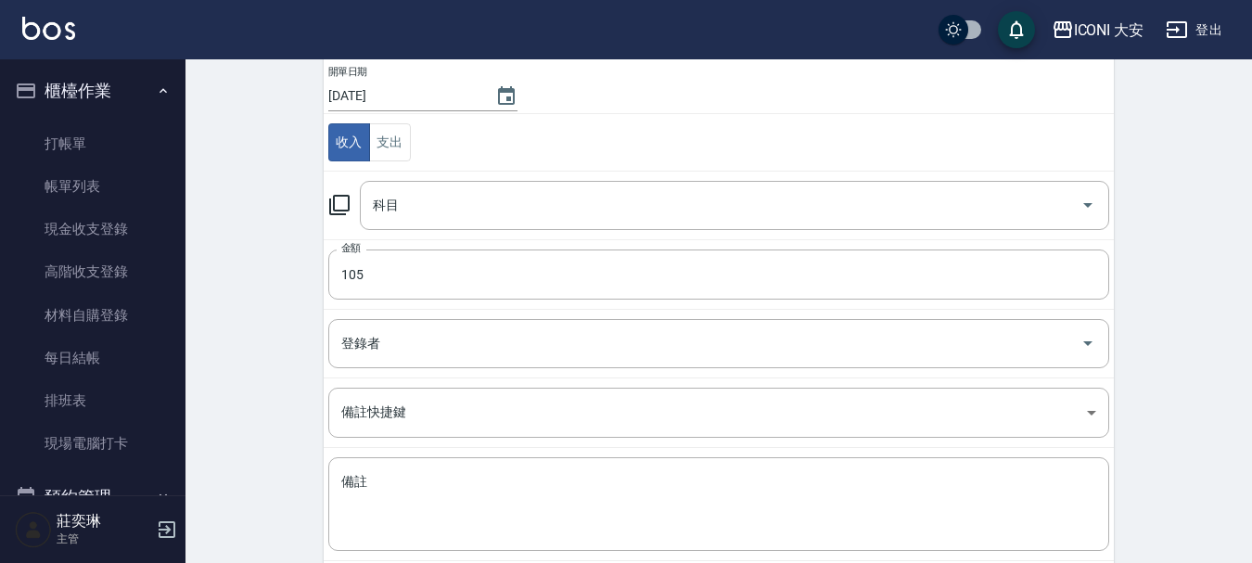
scroll to position [185, 0]
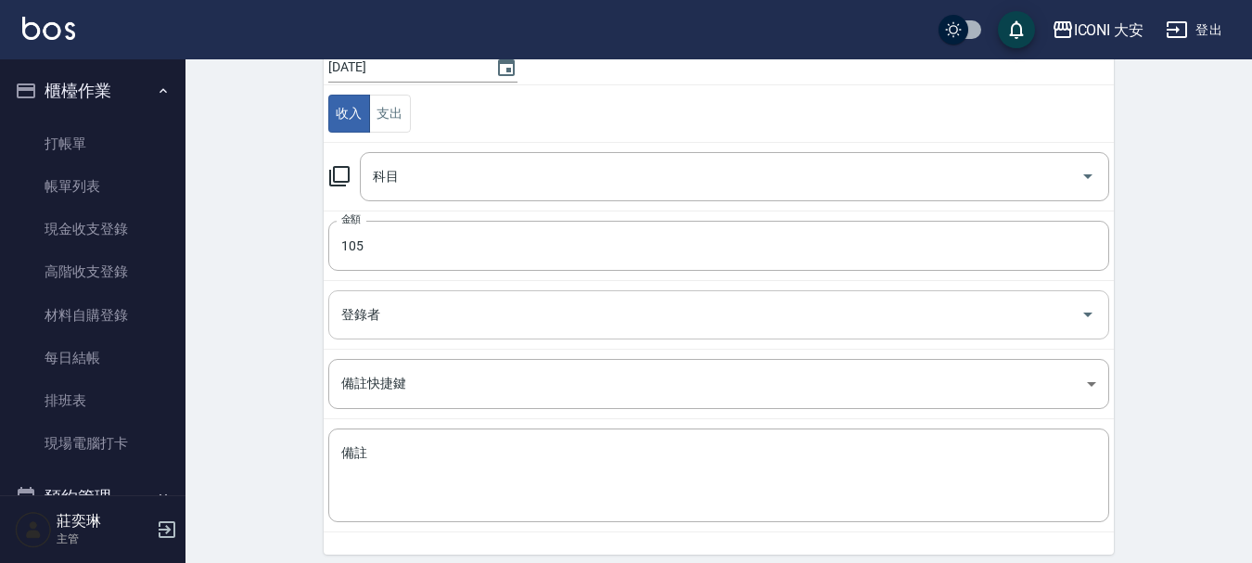
click at [459, 328] on input "登錄者" at bounding box center [705, 315] width 736 height 32
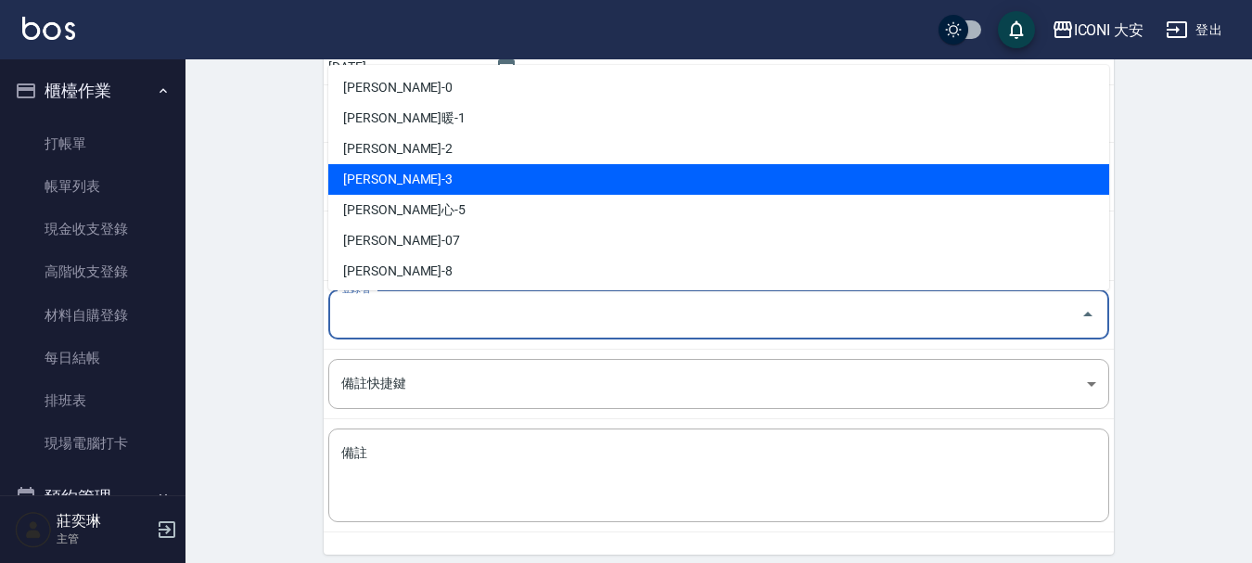
click at [494, 182] on li "[PERSON_NAME]-3" at bounding box center [718, 179] width 781 height 31
type input "[PERSON_NAME]-3"
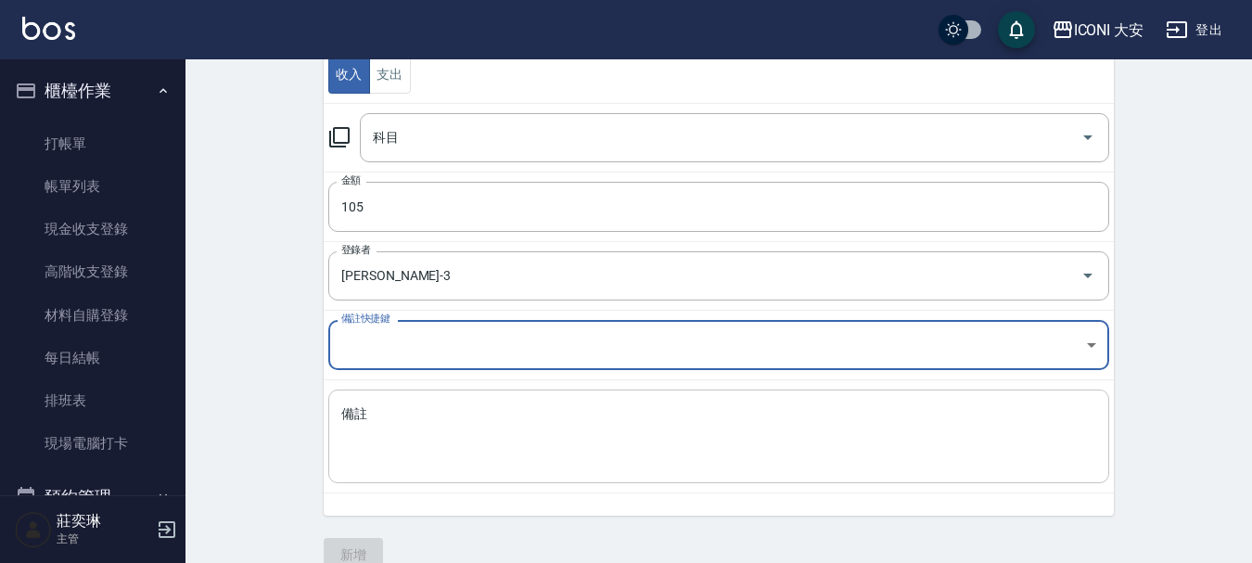
scroll to position [256, 0]
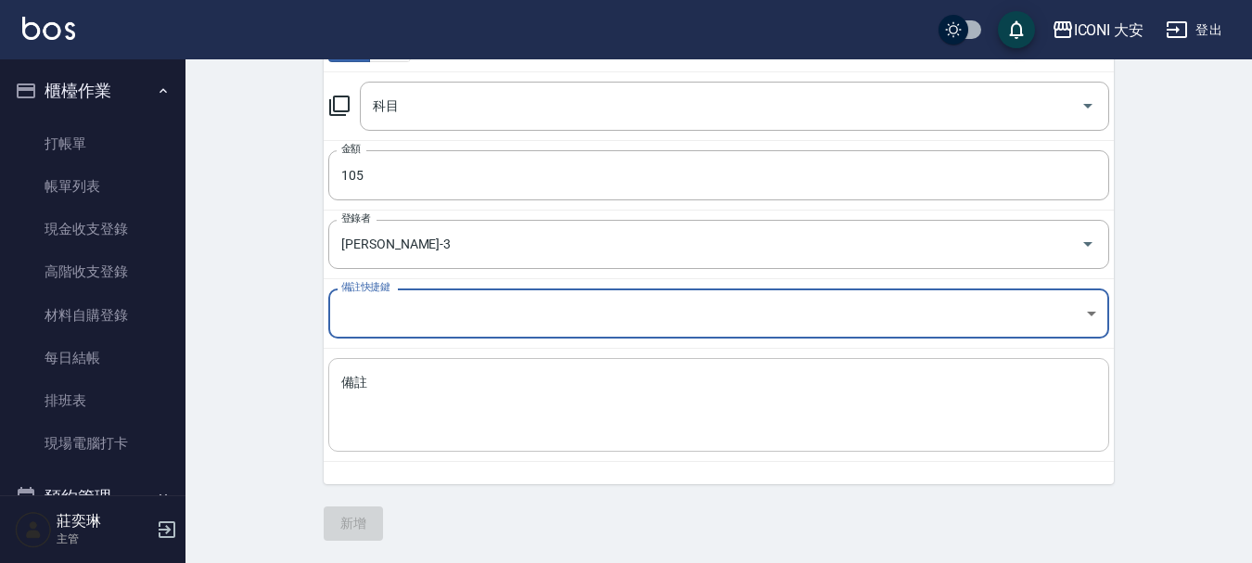
click at [416, 366] on div "x 備註" at bounding box center [718, 405] width 781 height 94
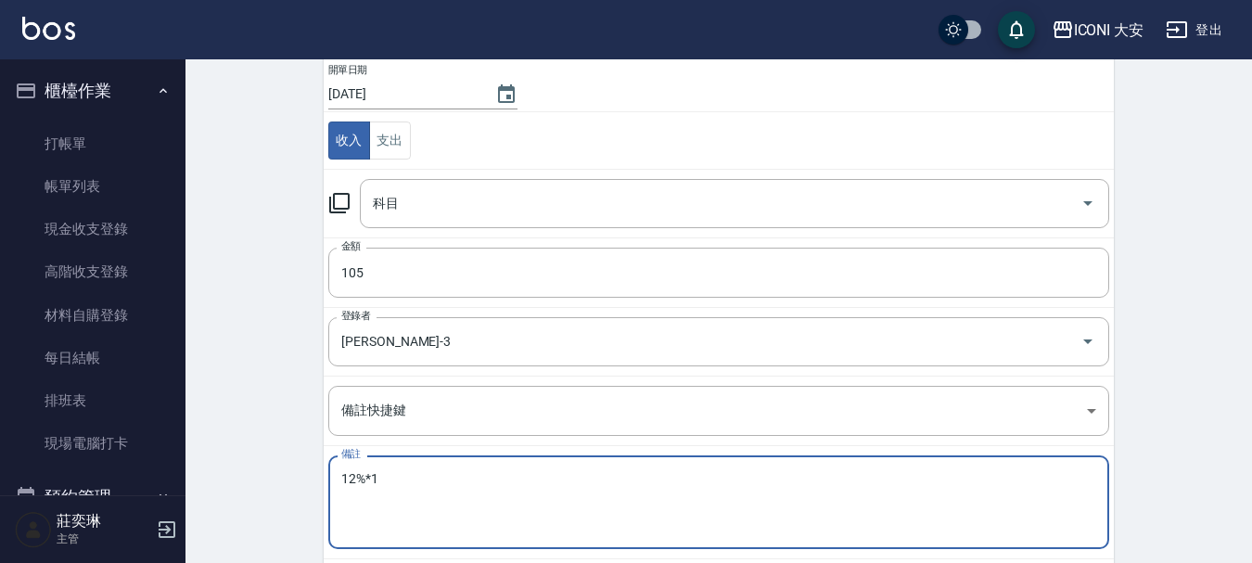
scroll to position [0, 0]
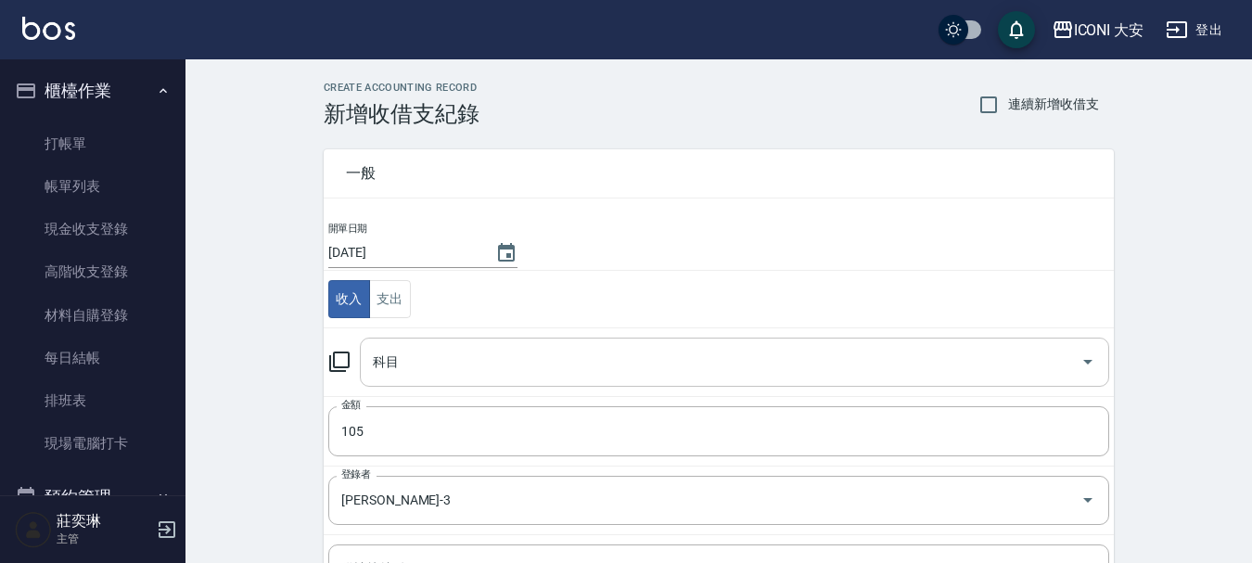
type textarea "12%*1"
click at [451, 364] on input "科目" at bounding box center [720, 362] width 705 height 32
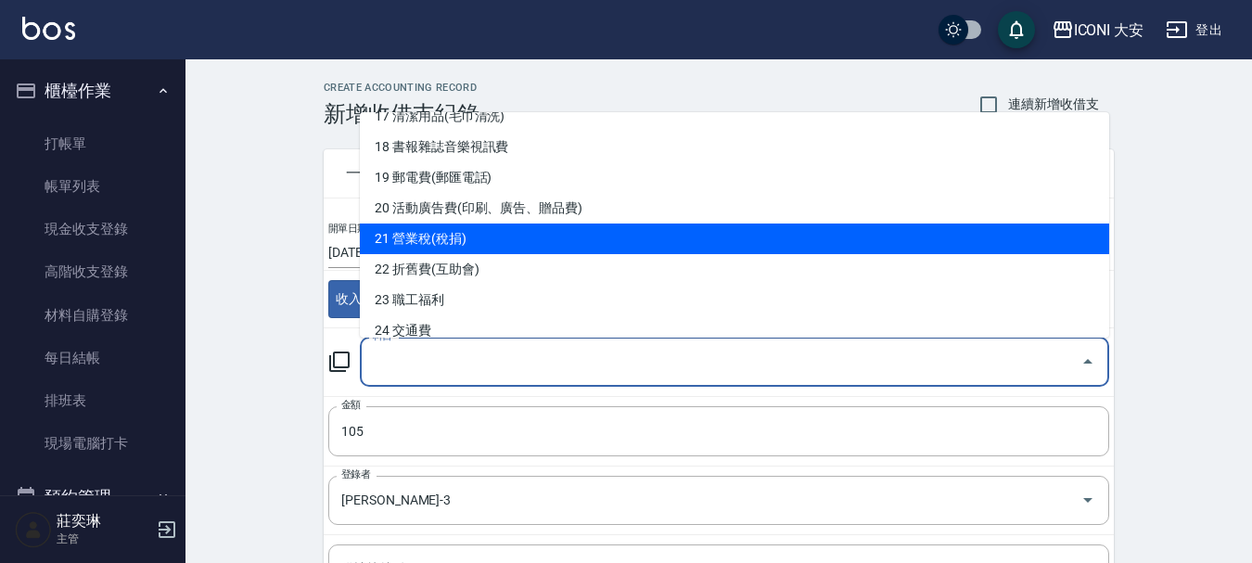
scroll to position [649, 0]
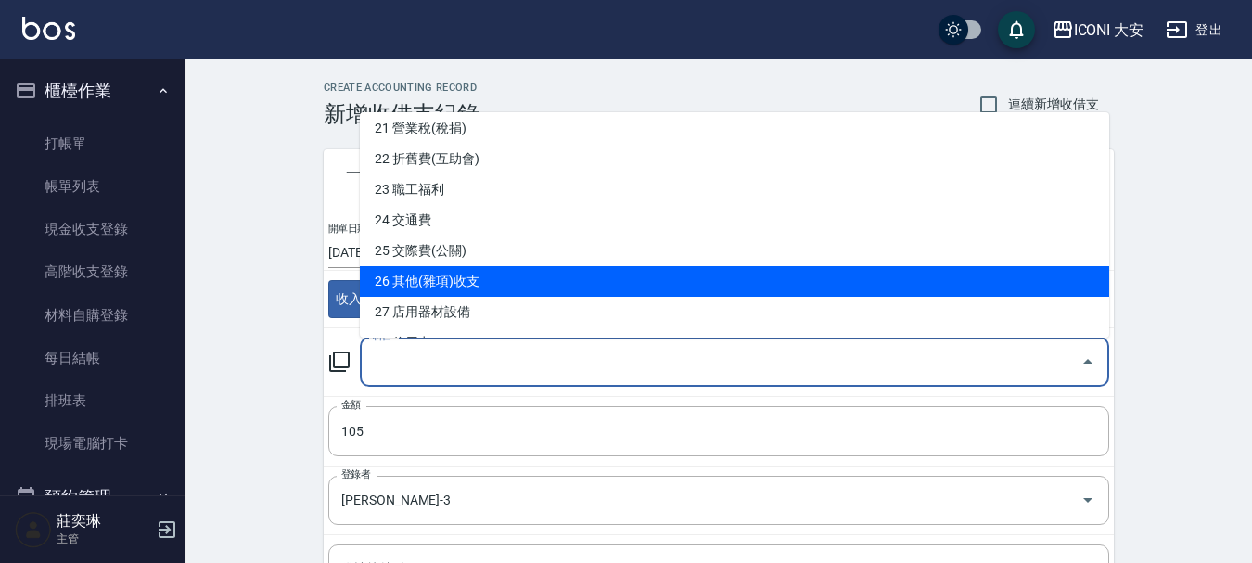
click at [507, 274] on li "26 其他(雜項)收支" at bounding box center [734, 281] width 749 height 31
type input "26 其他(雜項)收支"
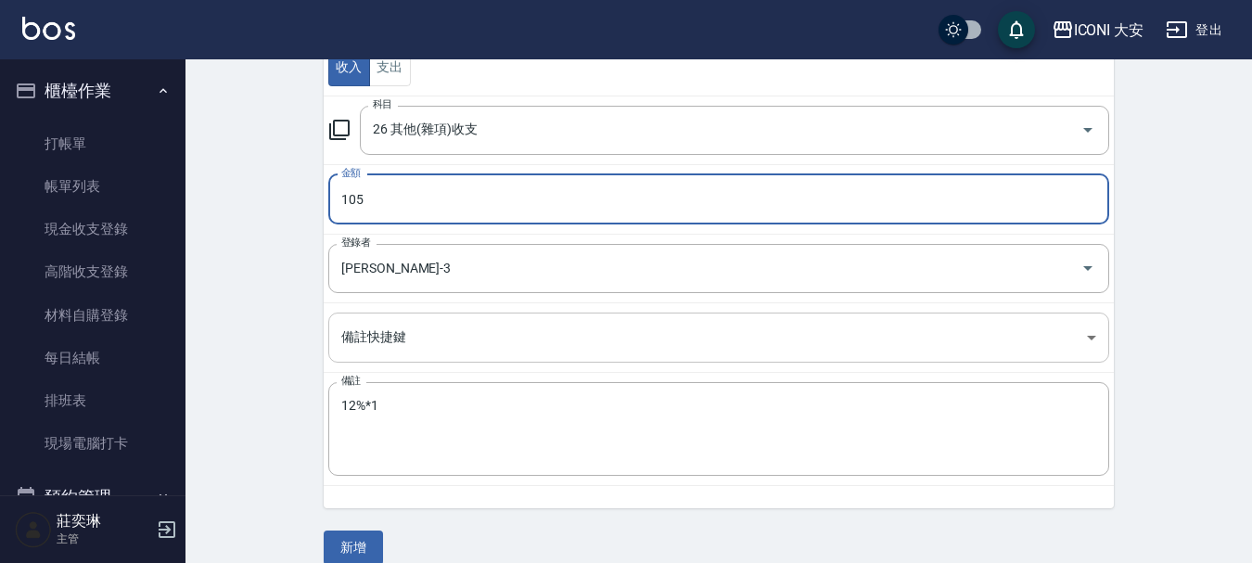
scroll to position [256, 0]
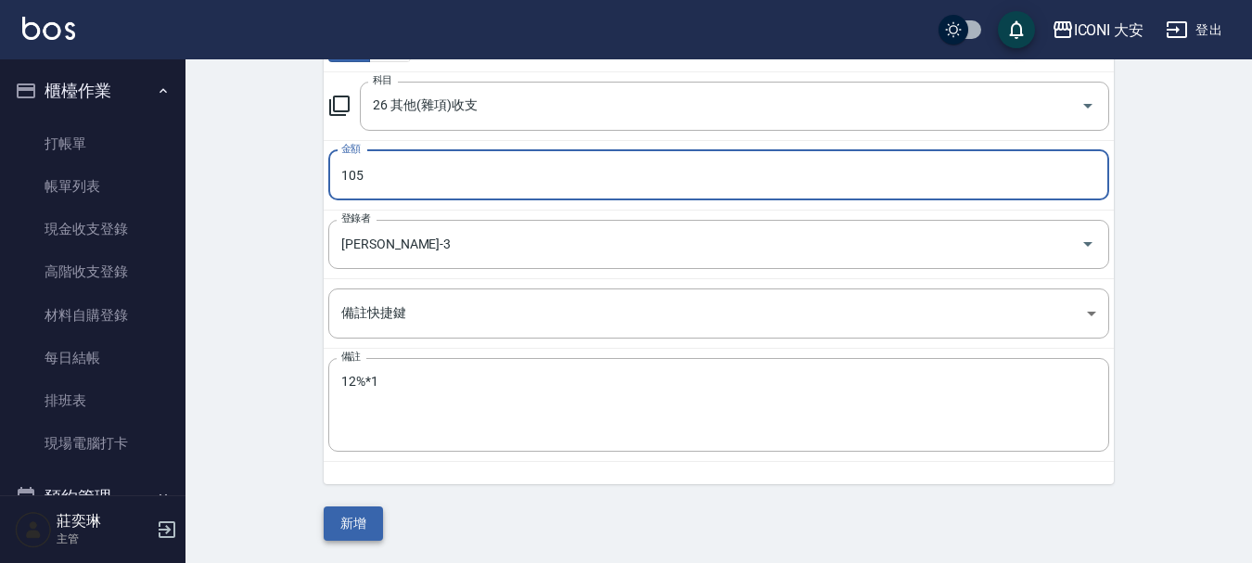
click at [374, 510] on button "新增" at bounding box center [353, 523] width 59 height 34
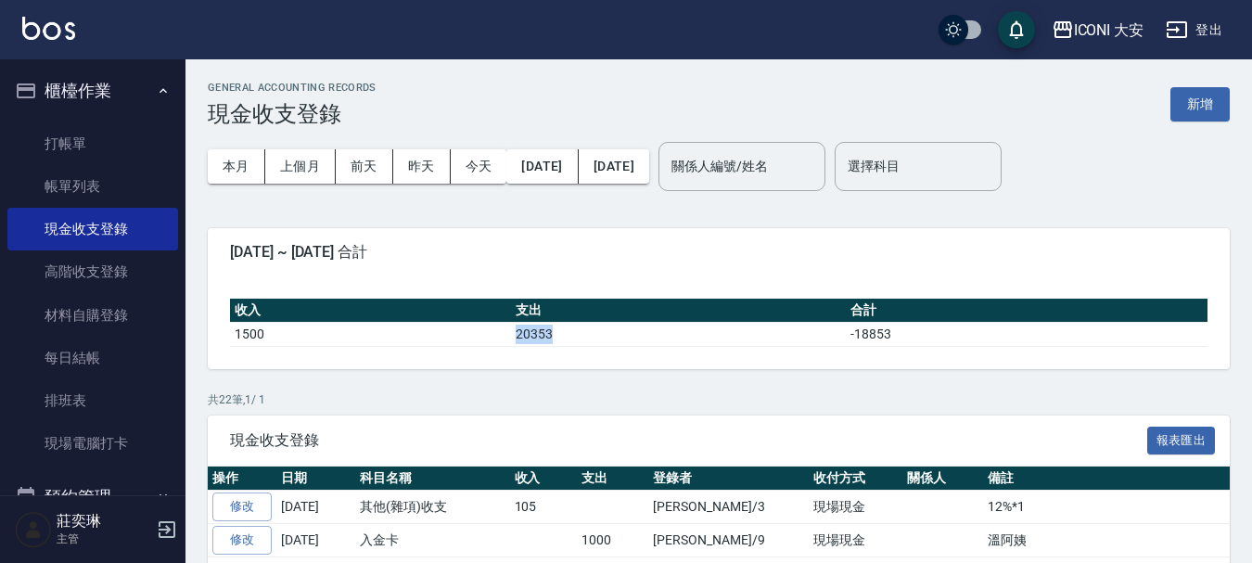
drag, startPoint x: 609, startPoint y: 338, endPoint x: 644, endPoint y: 343, distance: 35.5
click at [644, 343] on tr "1500 20353 -18853" at bounding box center [718, 334] width 977 height 24
drag, startPoint x: 644, startPoint y: 343, endPoint x: 553, endPoint y: 356, distance: 92.7
click at [642, 345] on td "20353" at bounding box center [678, 334] width 335 height 24
drag, startPoint x: 532, startPoint y: 356, endPoint x: 564, endPoint y: 356, distance: 31.5
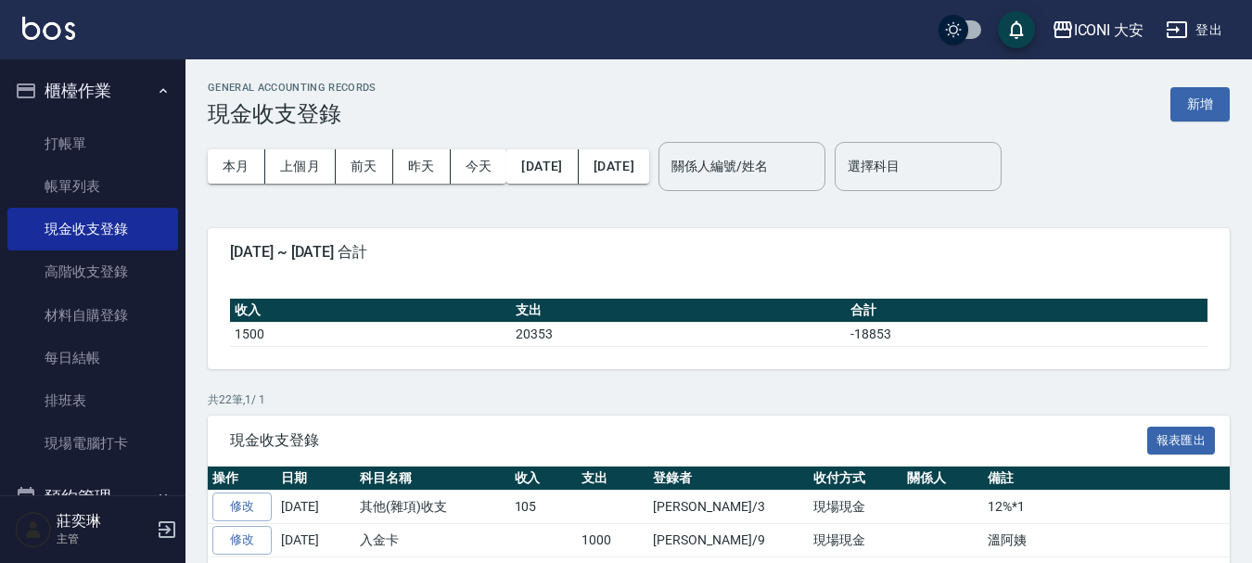
click at [564, 356] on div "收入 支出 合計 1500 20353 -18853" at bounding box center [719, 322] width 1022 height 93
click at [44, 146] on link "打帳單" at bounding box center [92, 143] width 171 height 43
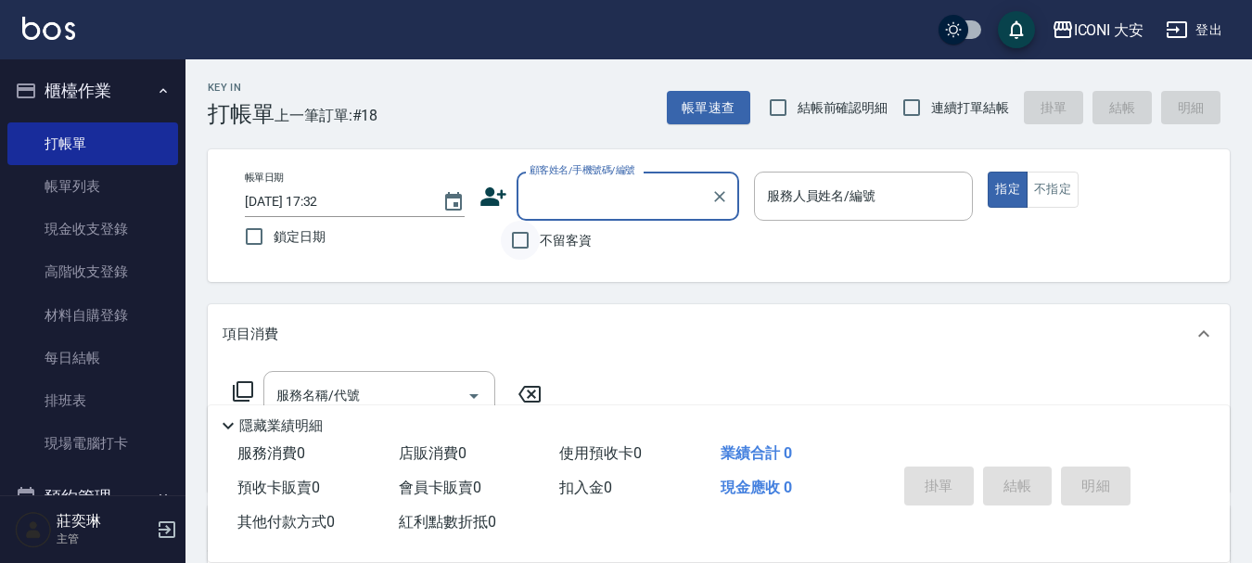
click at [517, 241] on input "不留客資" at bounding box center [520, 240] width 39 height 39
checkbox input "true"
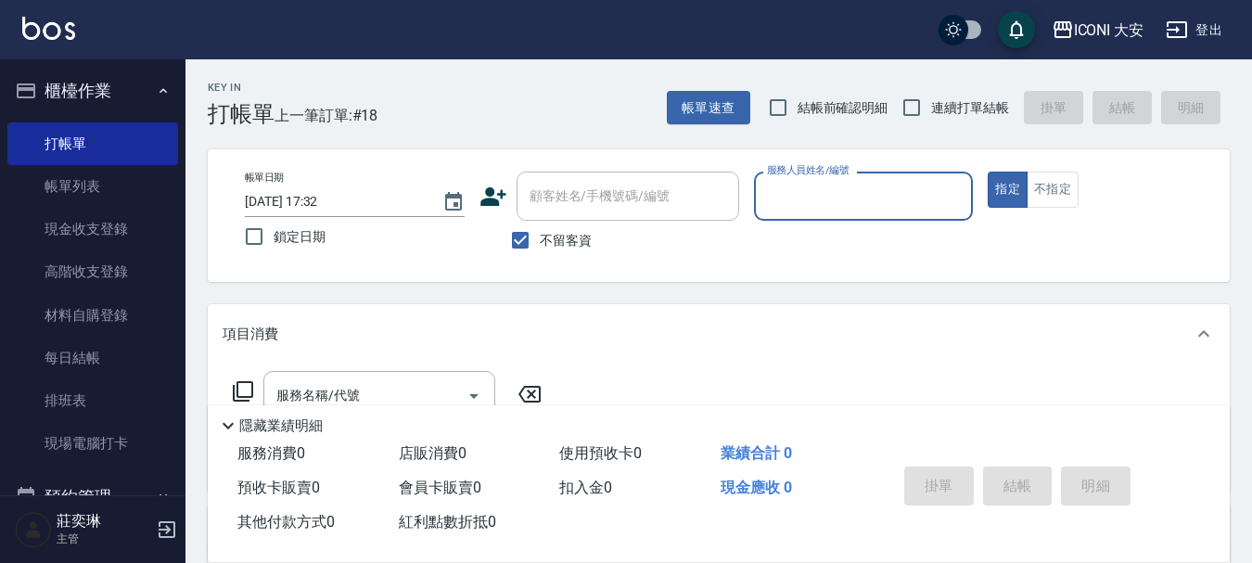
click at [928, 200] on input "服務人員姓名/編號" at bounding box center [863, 196] width 203 height 32
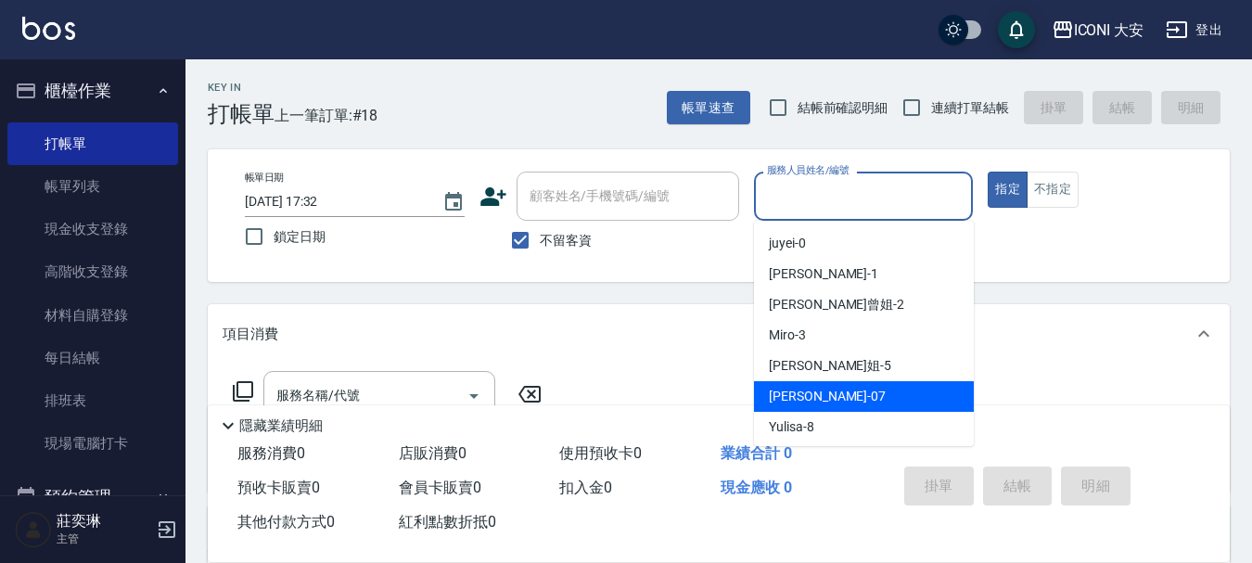
click at [842, 400] on div "[PERSON_NAME] -07" at bounding box center [864, 396] width 220 height 31
type input "[PERSON_NAME]-07"
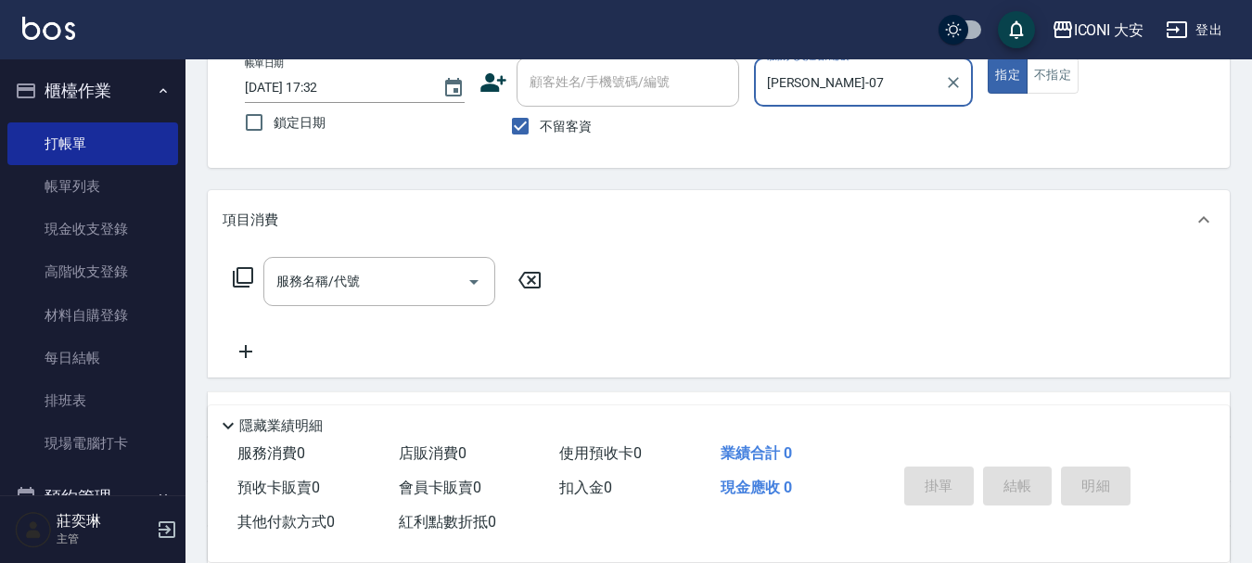
scroll to position [278, 0]
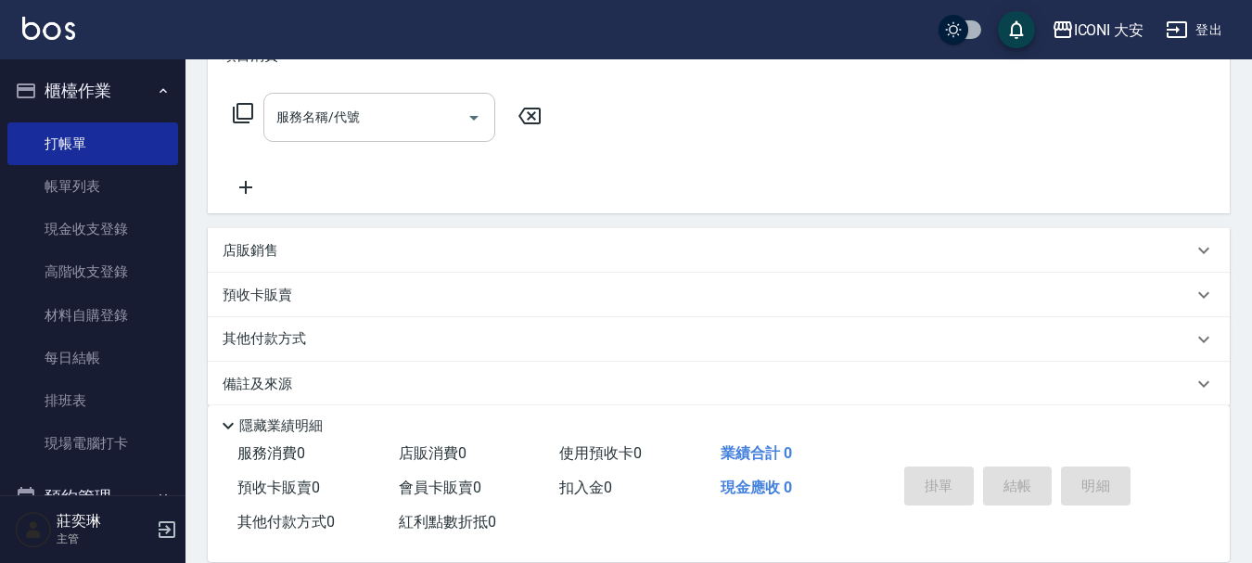
click at [331, 126] on input "服務名稱/代號" at bounding box center [365, 117] width 187 height 32
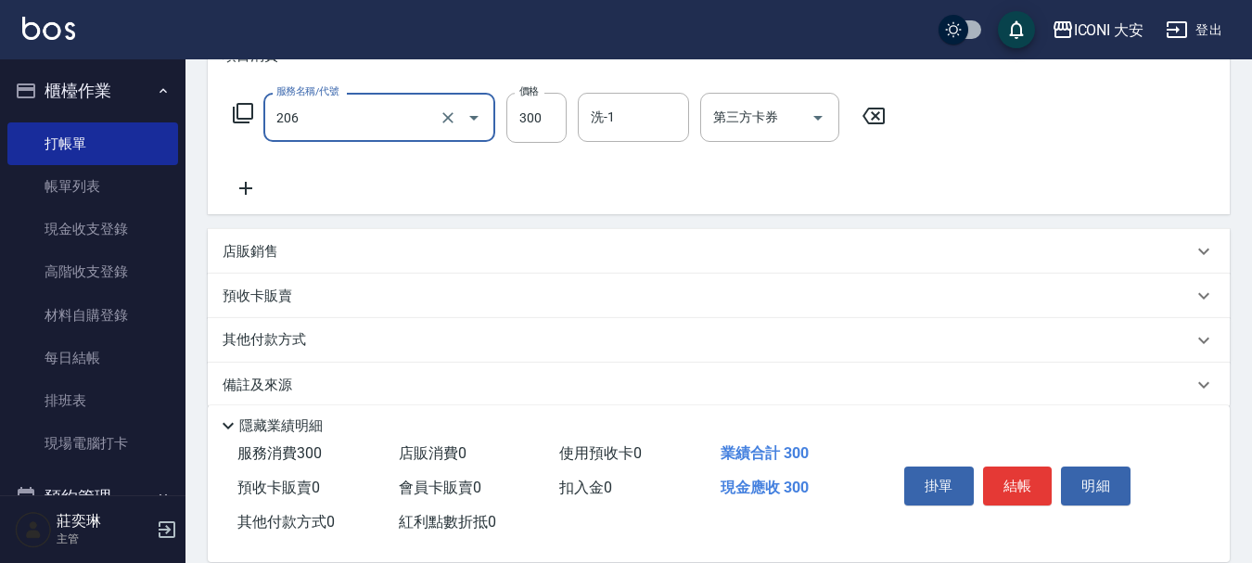
type input "洗髮(206)"
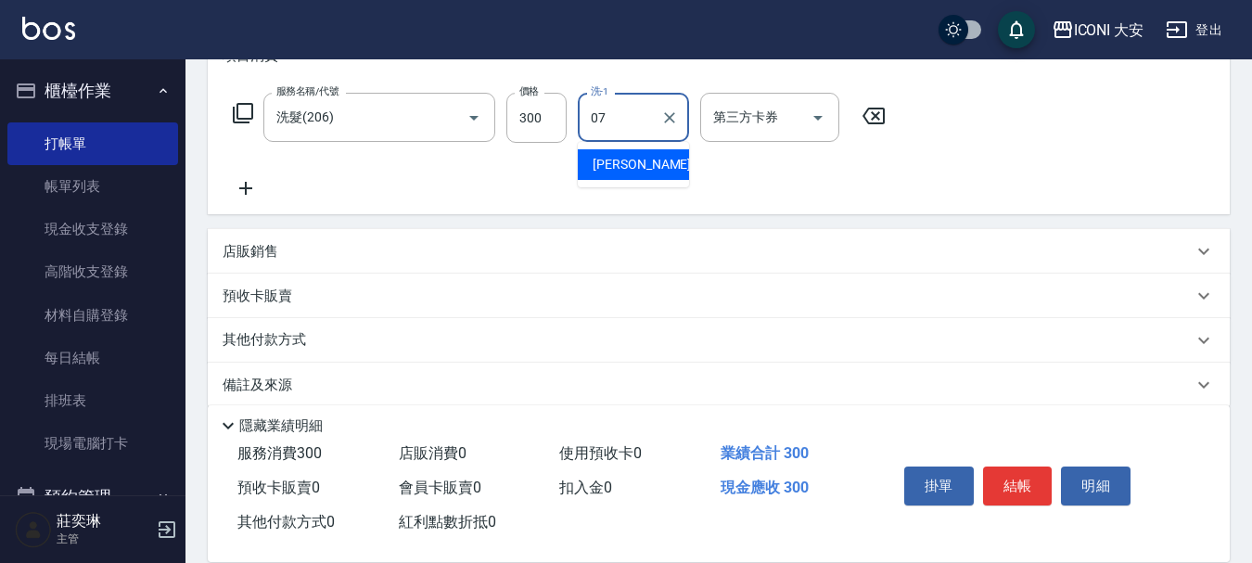
type input "[PERSON_NAME]-07"
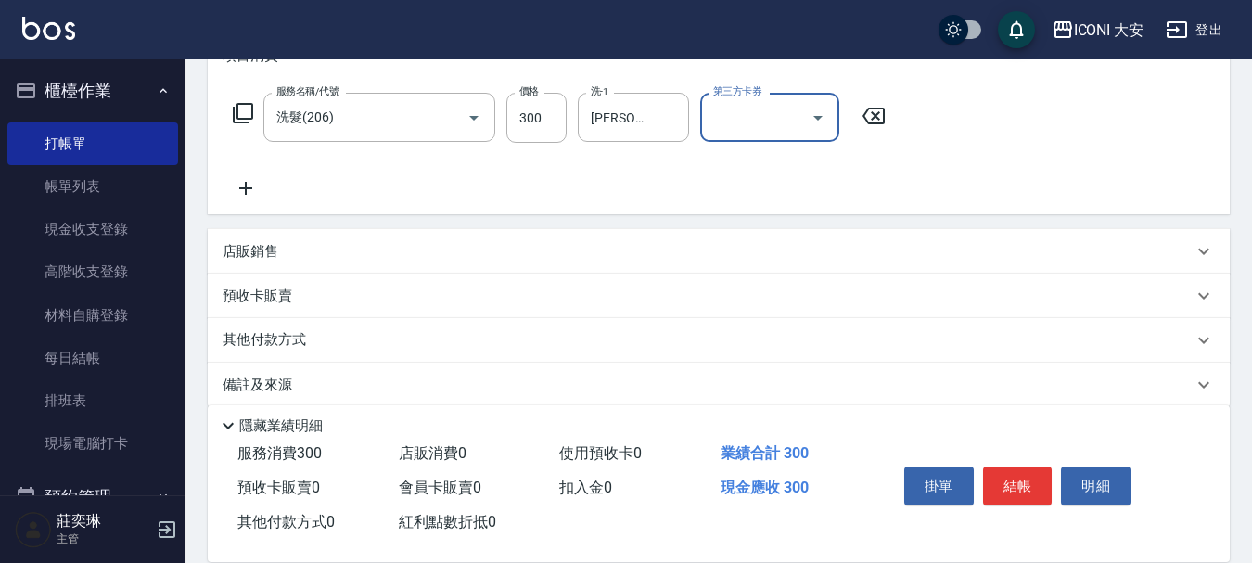
click at [241, 188] on icon at bounding box center [245, 188] width 13 height 13
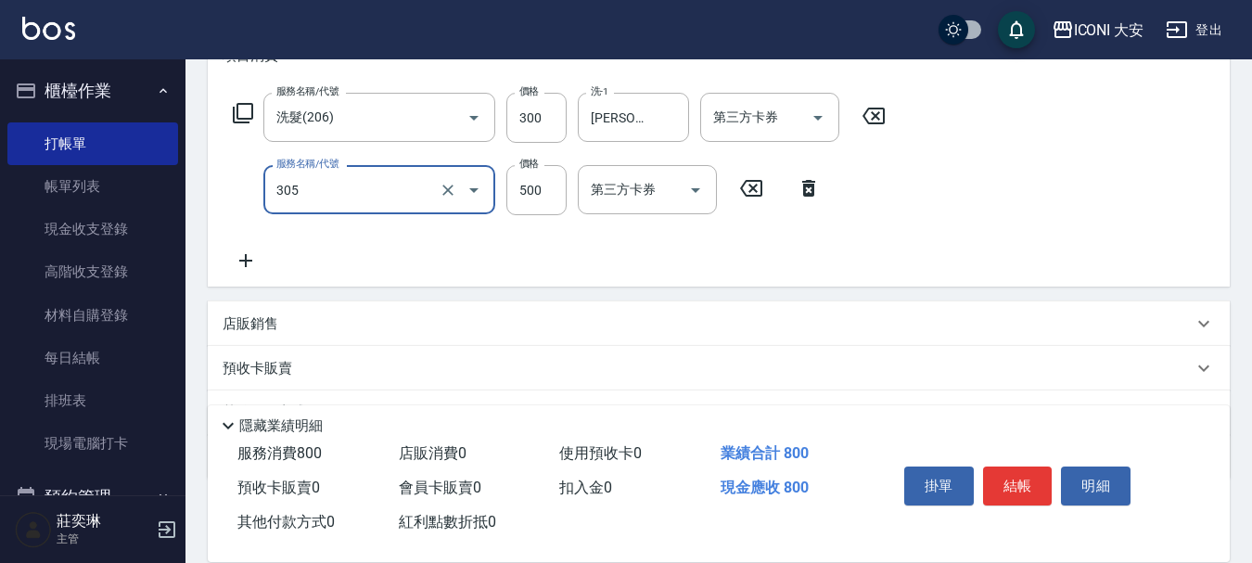
type input "剪髮(305)"
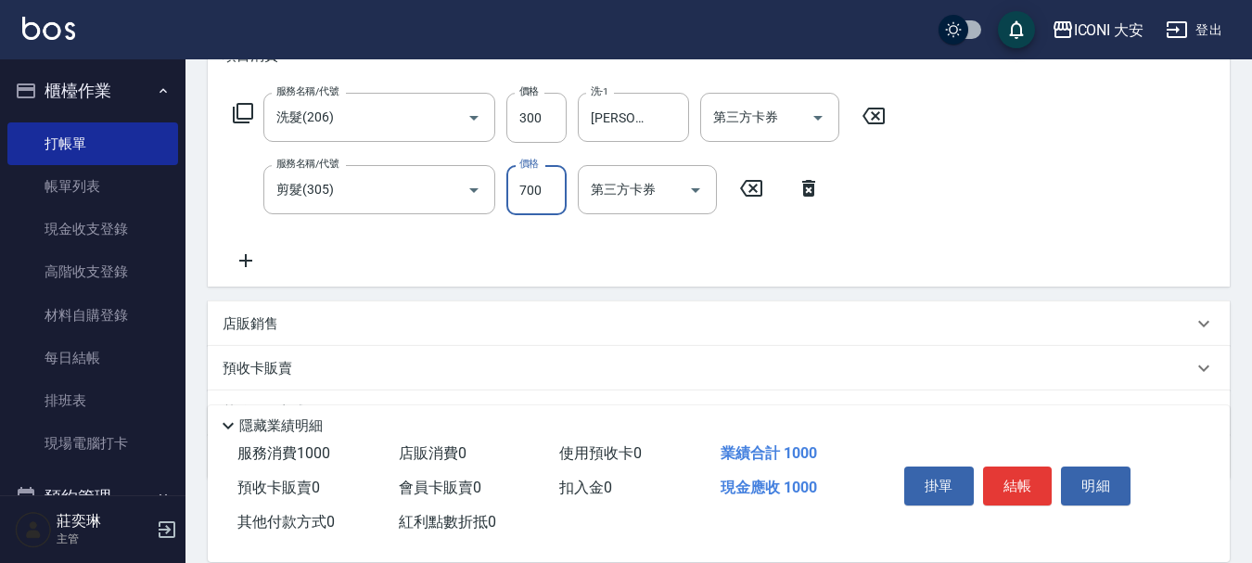
type input "700"
click at [1013, 470] on button "結帳" at bounding box center [1018, 485] width 70 height 39
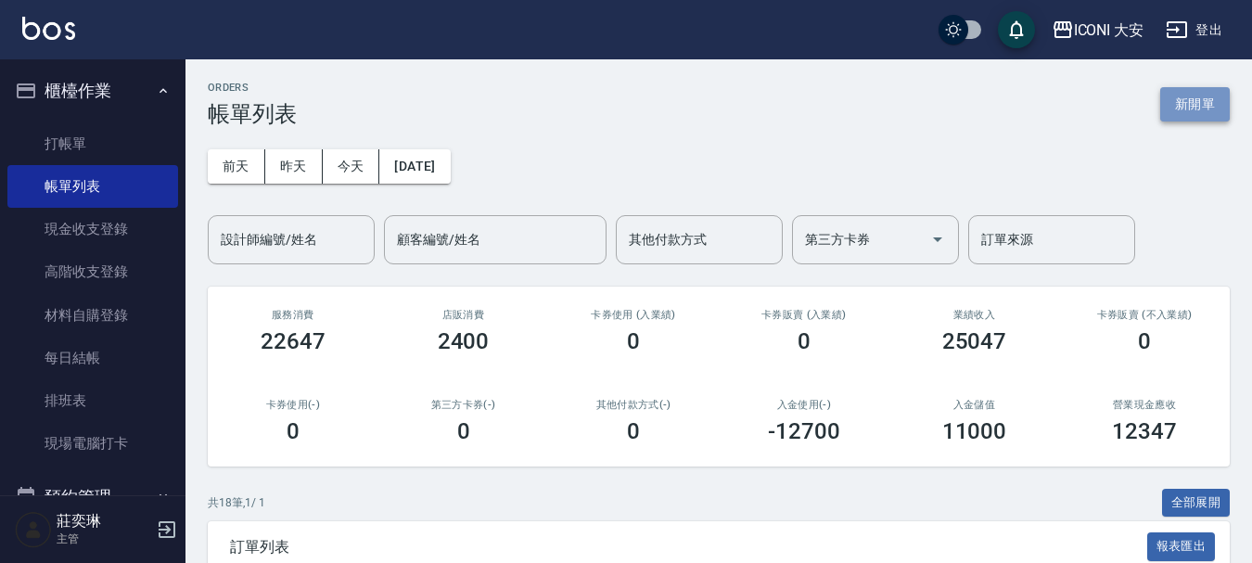
click at [1199, 114] on button "新開單" at bounding box center [1195, 104] width 70 height 34
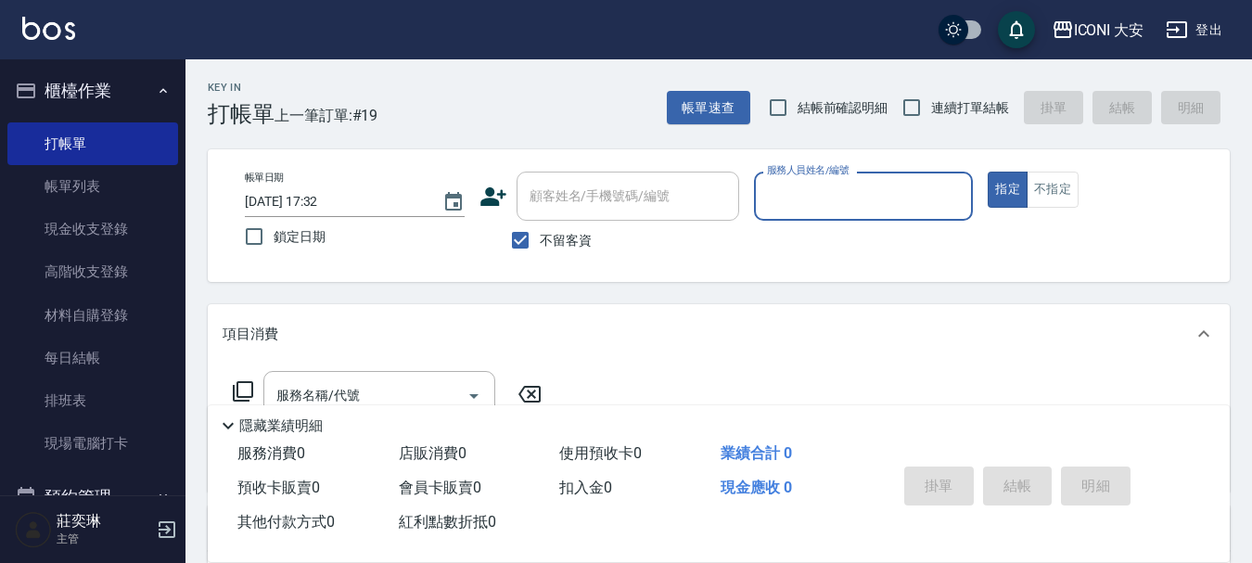
click at [812, 196] on input "服務人員姓名/編號" at bounding box center [863, 196] width 203 height 32
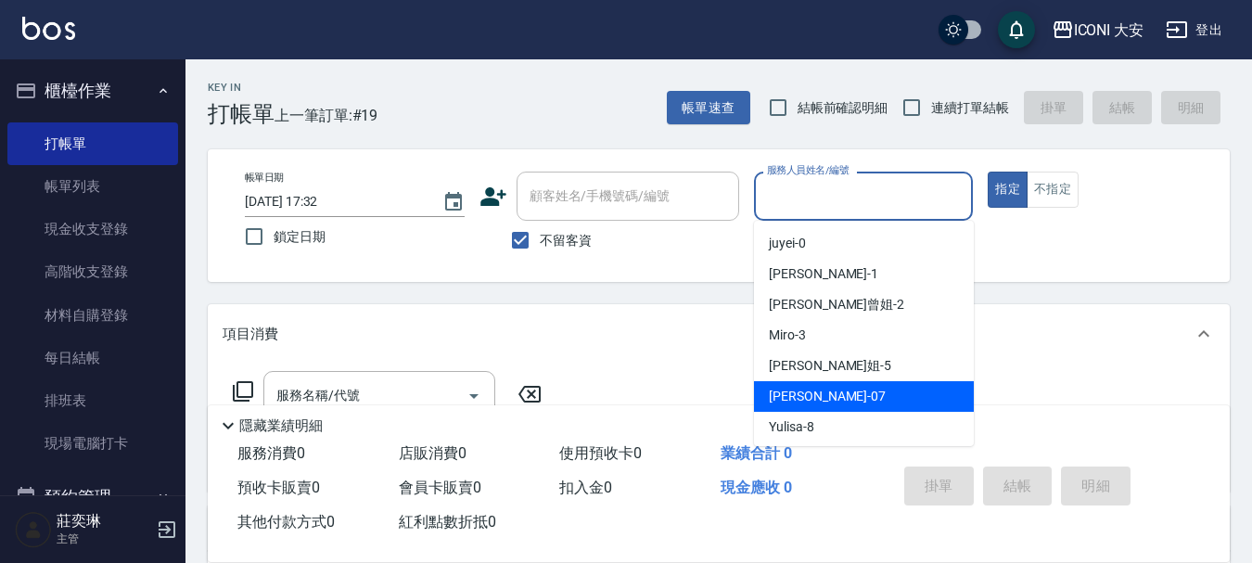
click at [825, 393] on div "[PERSON_NAME] -07" at bounding box center [864, 396] width 220 height 31
type input "[PERSON_NAME]-07"
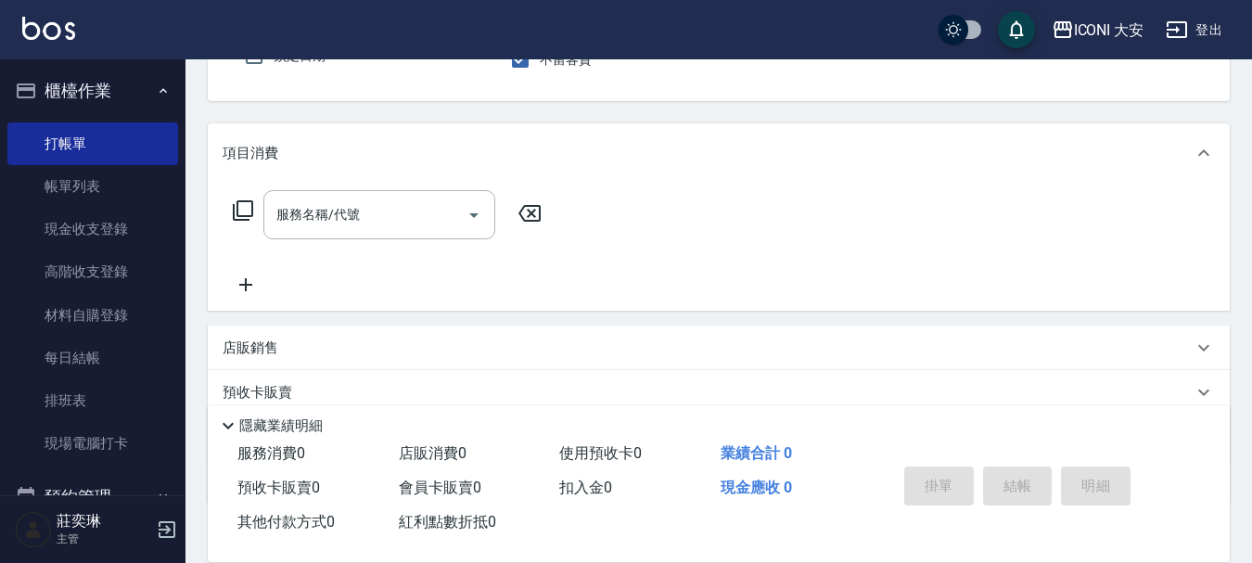
scroll to position [185, 0]
click at [355, 207] on input "服務名稱/代號" at bounding box center [365, 210] width 187 height 32
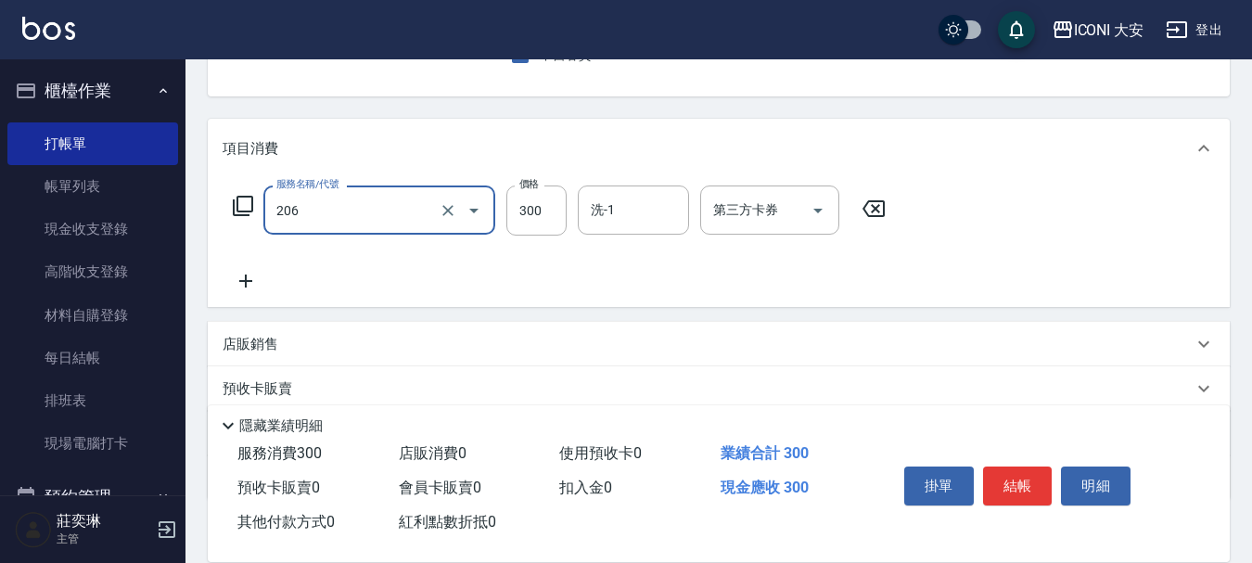
type input "洗髮(206)"
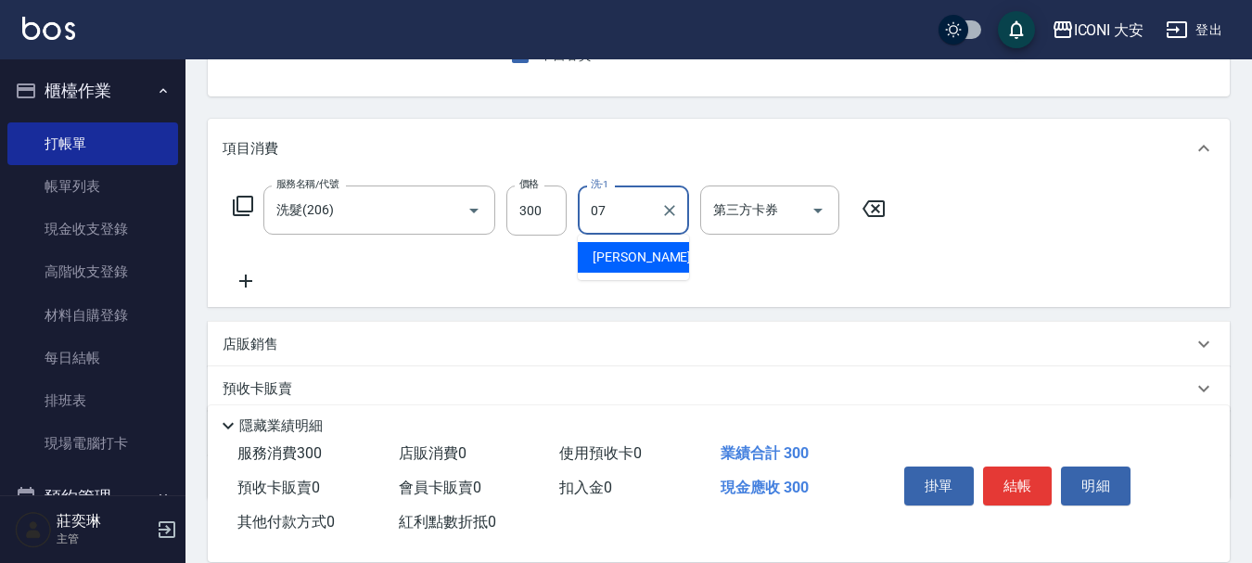
type input "[PERSON_NAME]-07"
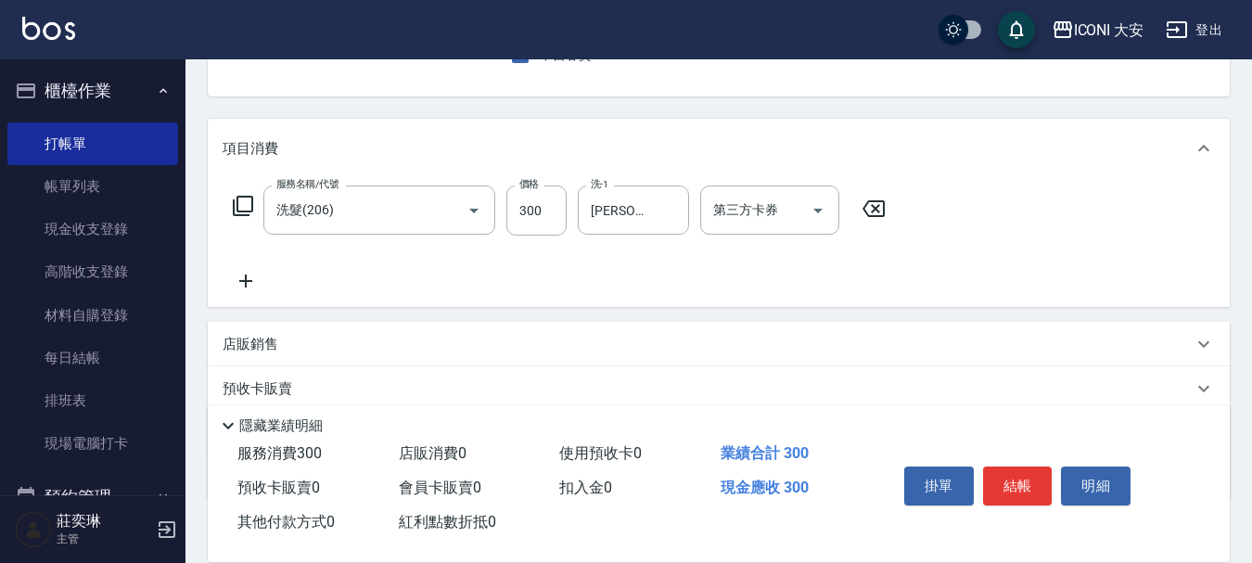
click at [250, 287] on icon at bounding box center [246, 281] width 46 height 22
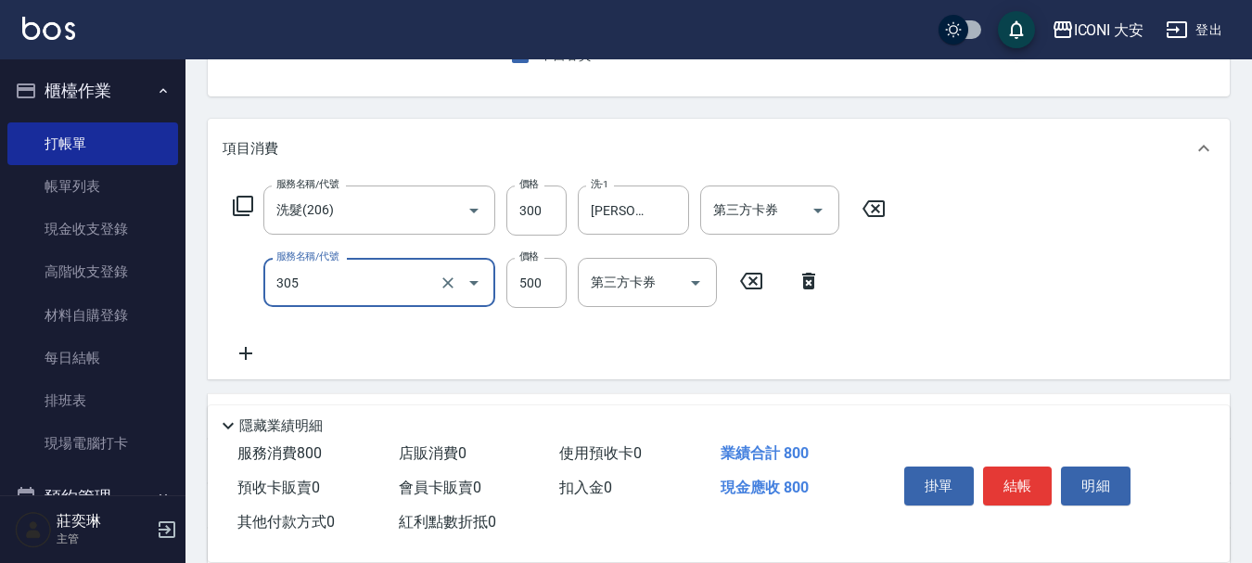
type input "剪髮(305)"
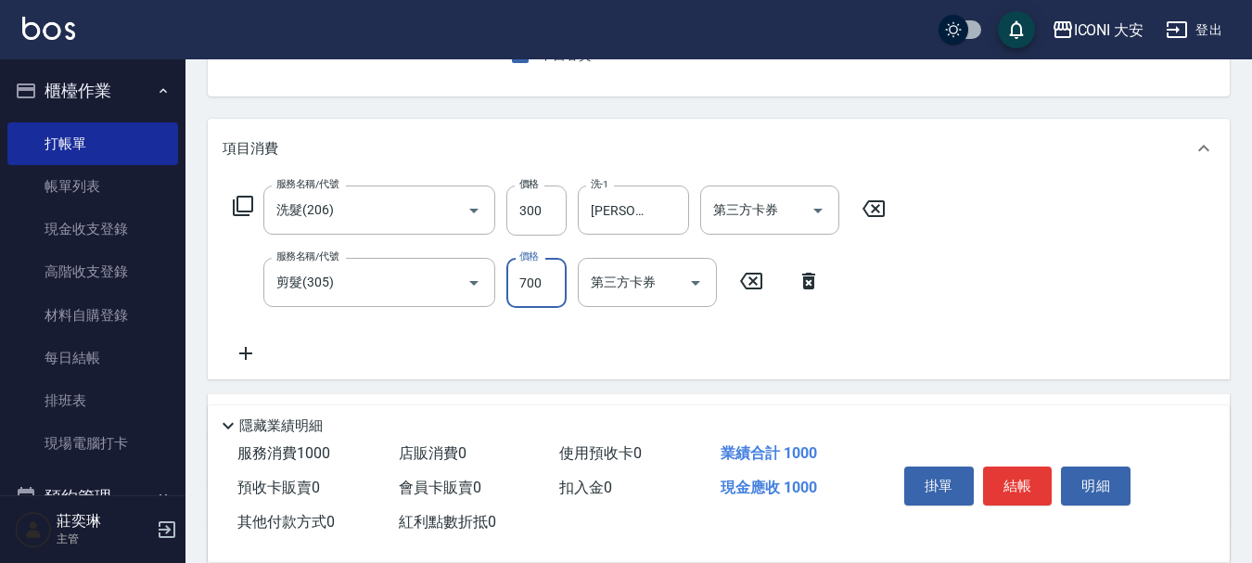
type input "700"
click at [1032, 480] on button "結帳" at bounding box center [1018, 485] width 70 height 39
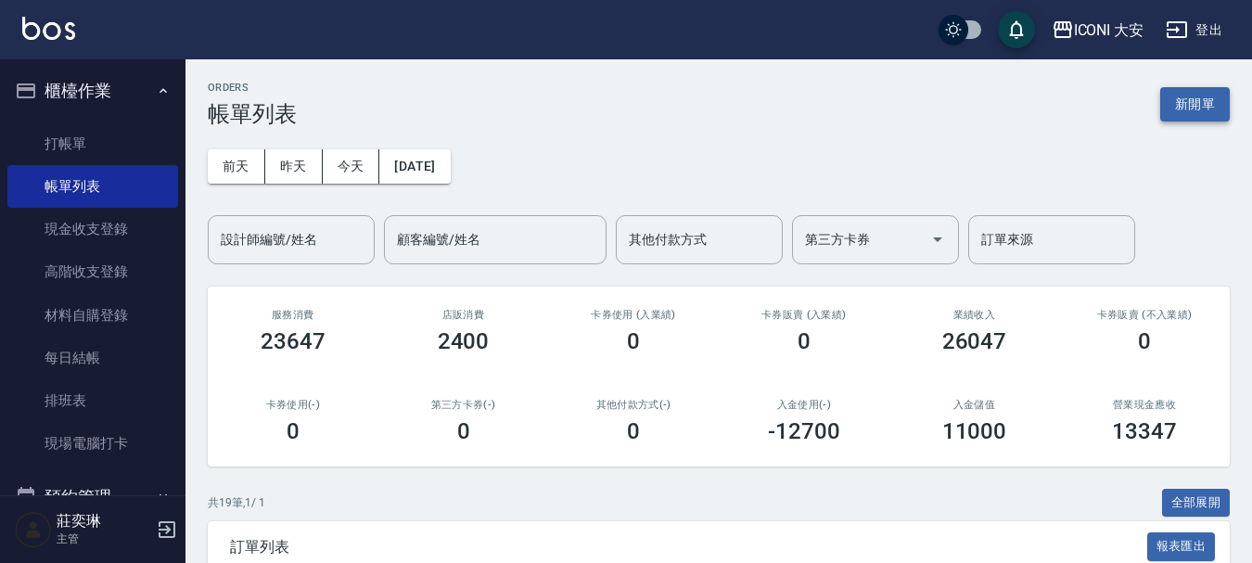
click at [1198, 106] on button "新開單" at bounding box center [1195, 104] width 70 height 34
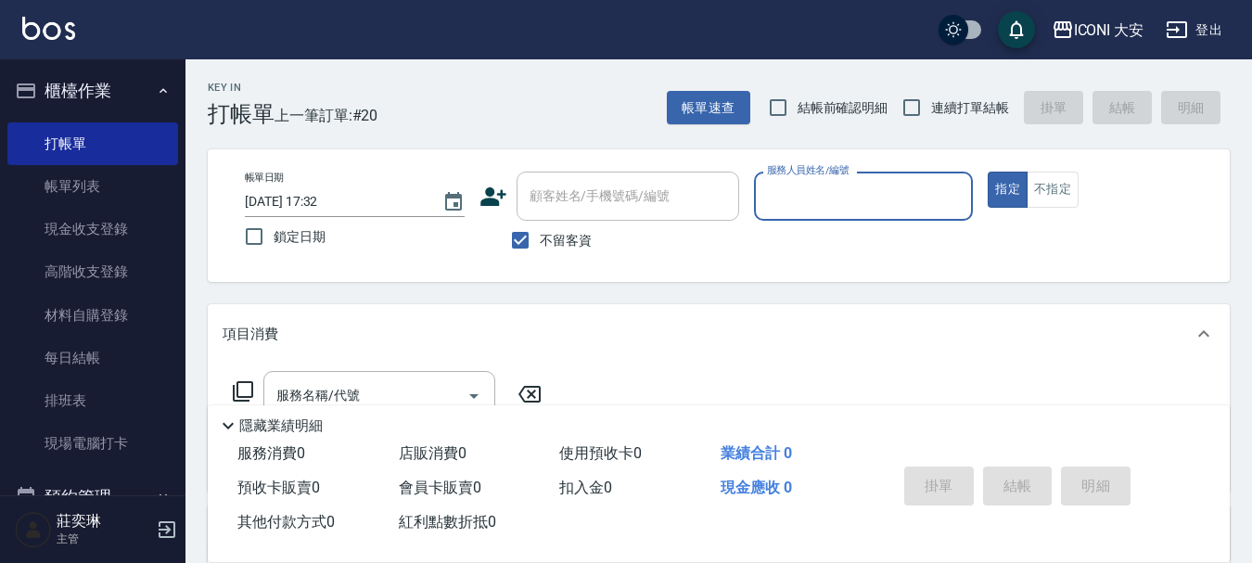
click at [801, 194] on input "服務人員姓名/編號" at bounding box center [863, 196] width 203 height 32
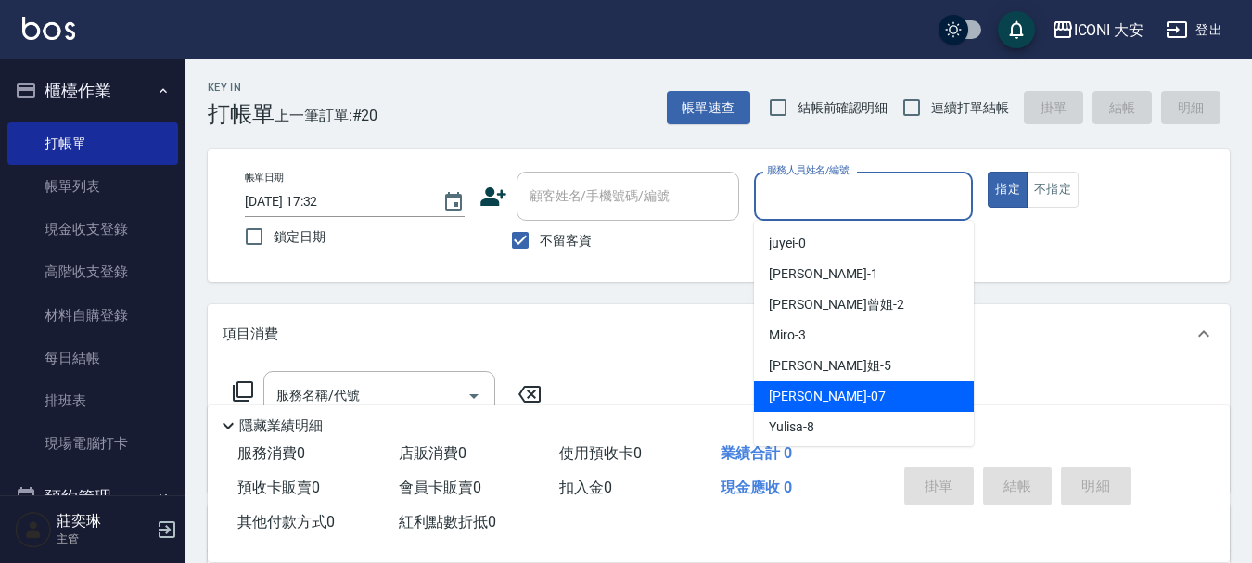
click at [836, 399] on div "[PERSON_NAME] -07" at bounding box center [864, 396] width 220 height 31
type input "[PERSON_NAME]-07"
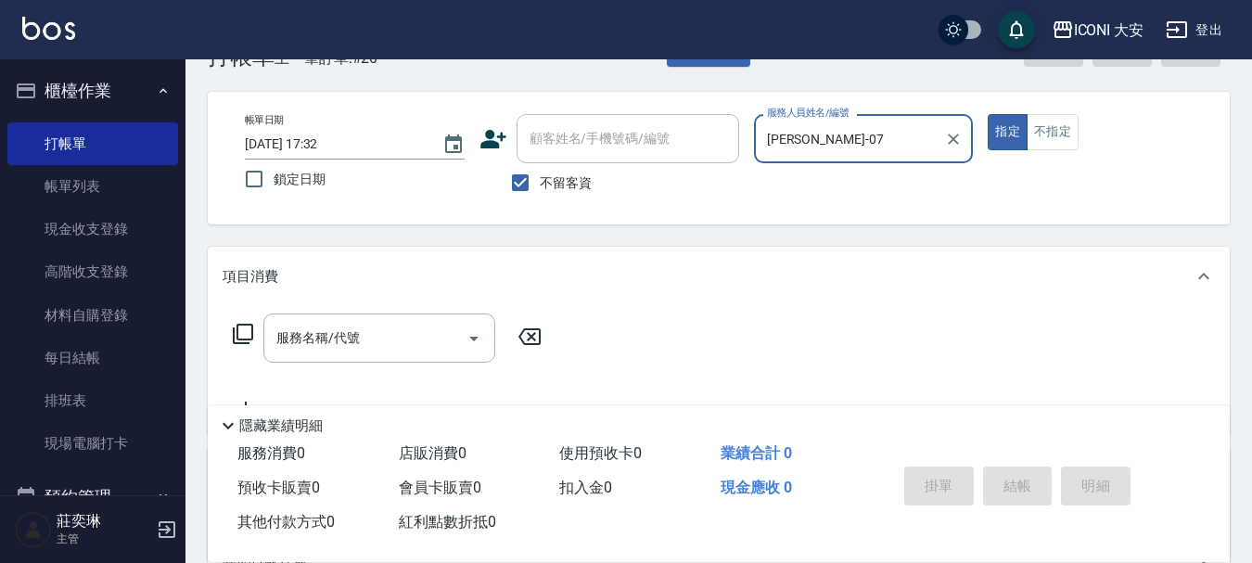
scroll to position [185, 0]
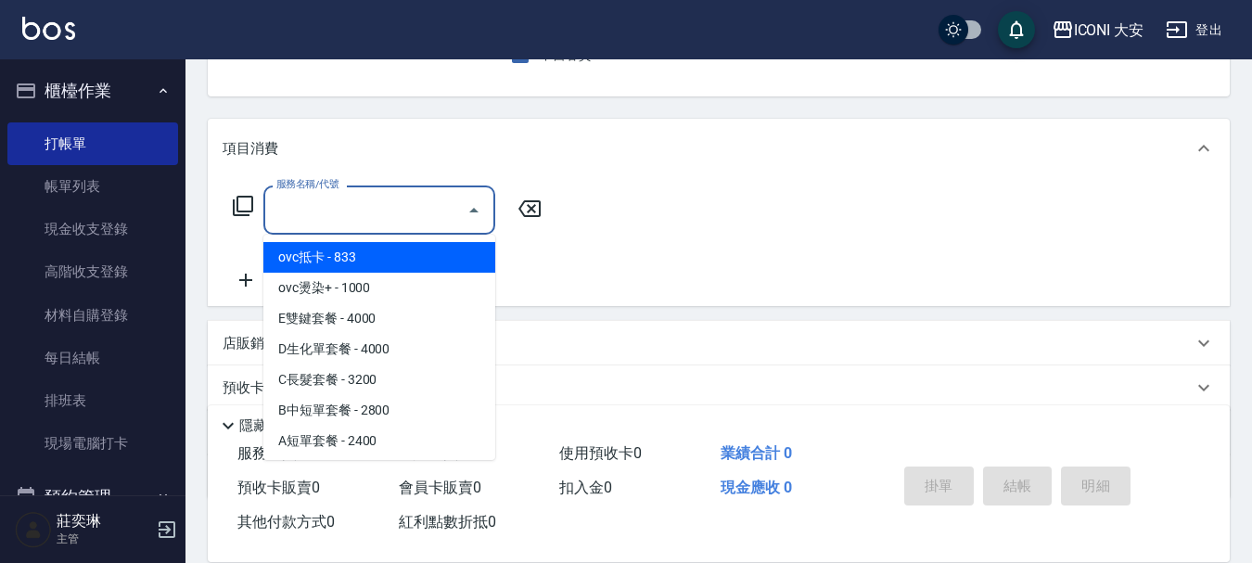
click at [314, 219] on input "服務名稱/代號" at bounding box center [365, 210] width 187 height 32
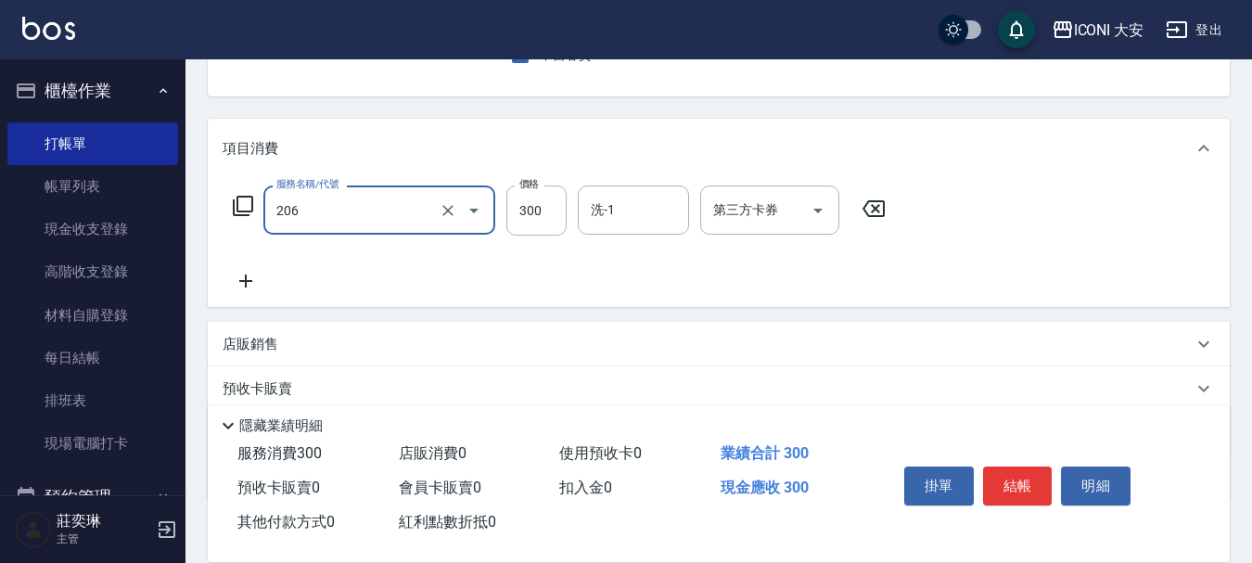
type input "洗髮(206)"
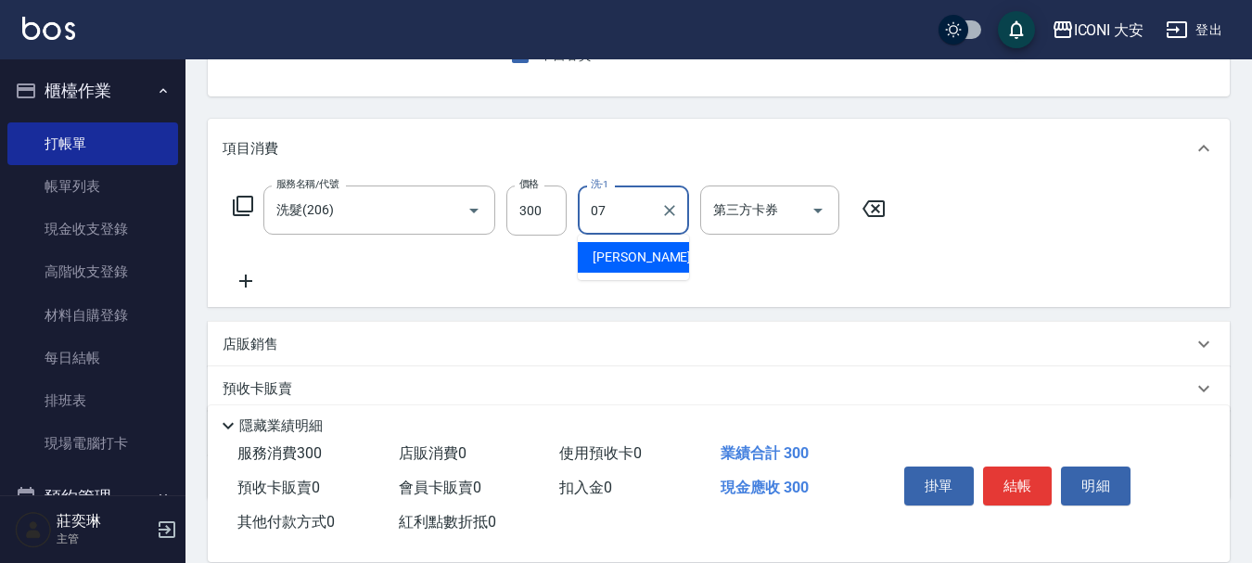
type input "[PERSON_NAME]-07"
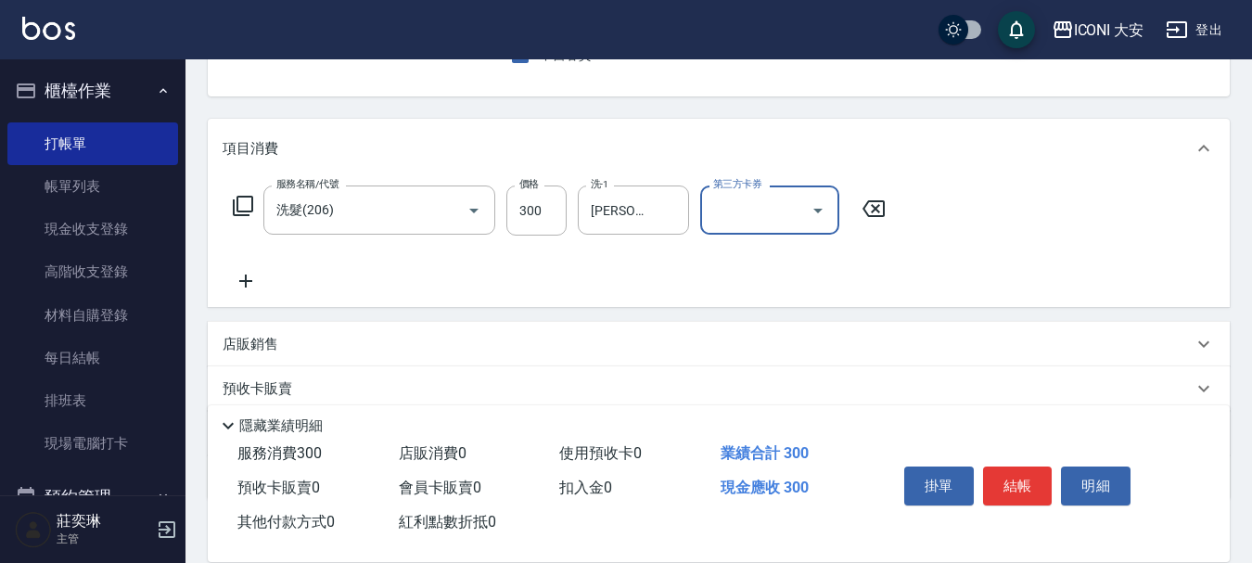
click at [249, 274] on icon at bounding box center [246, 281] width 46 height 22
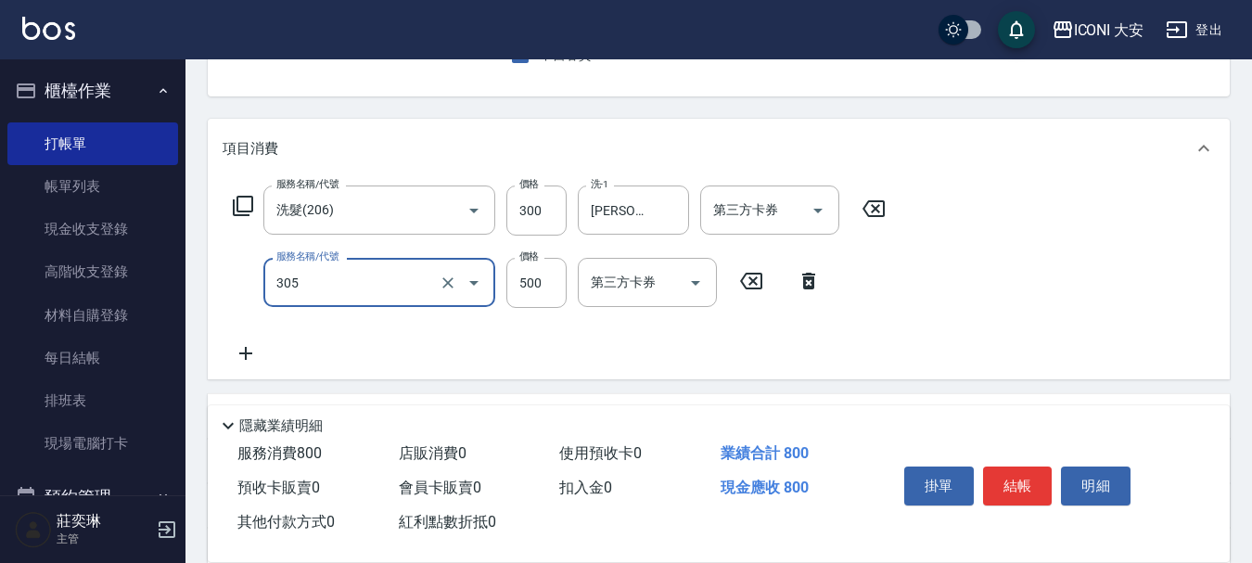
type input "剪髮(305)"
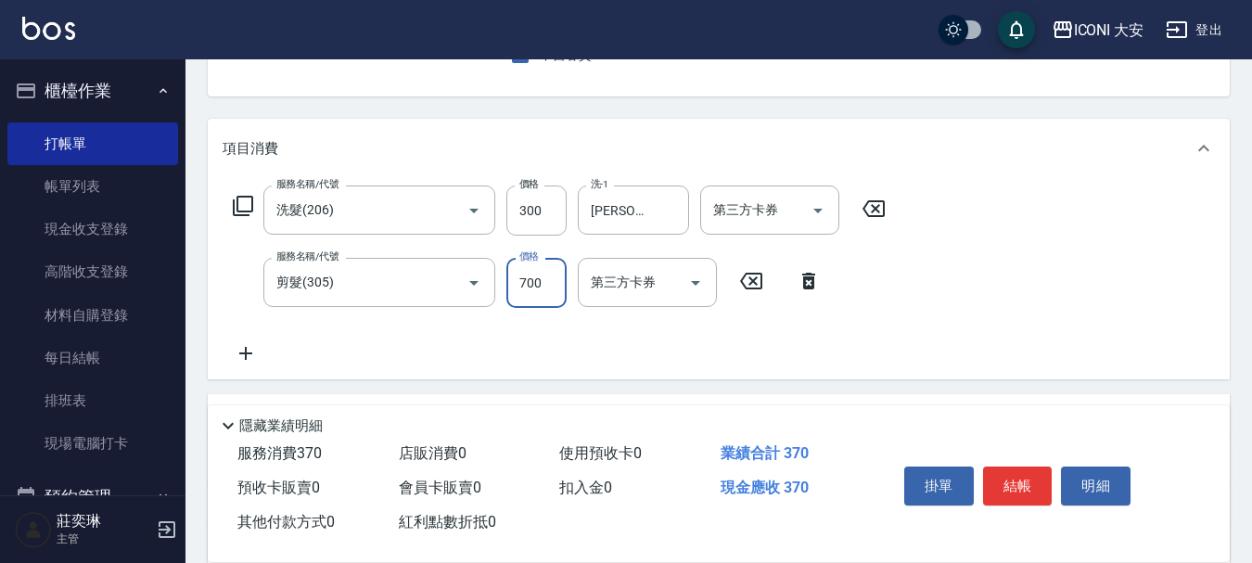
type input "700"
click at [1043, 477] on button "結帳" at bounding box center [1018, 485] width 70 height 39
